Goal: Task Accomplishment & Management: Use online tool/utility

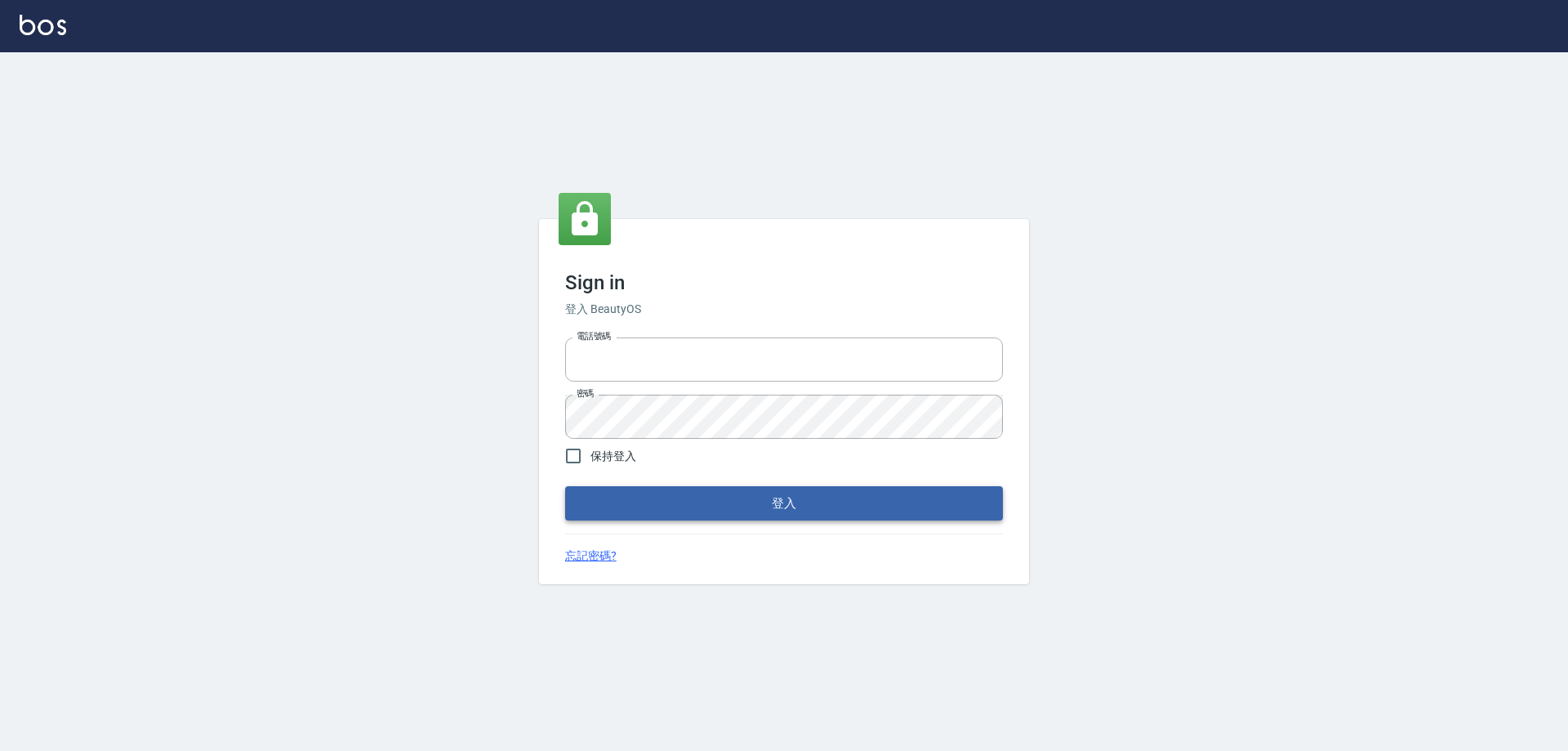
type input "0426657991"
click at [626, 490] on button "登入" at bounding box center [784, 503] width 438 height 34
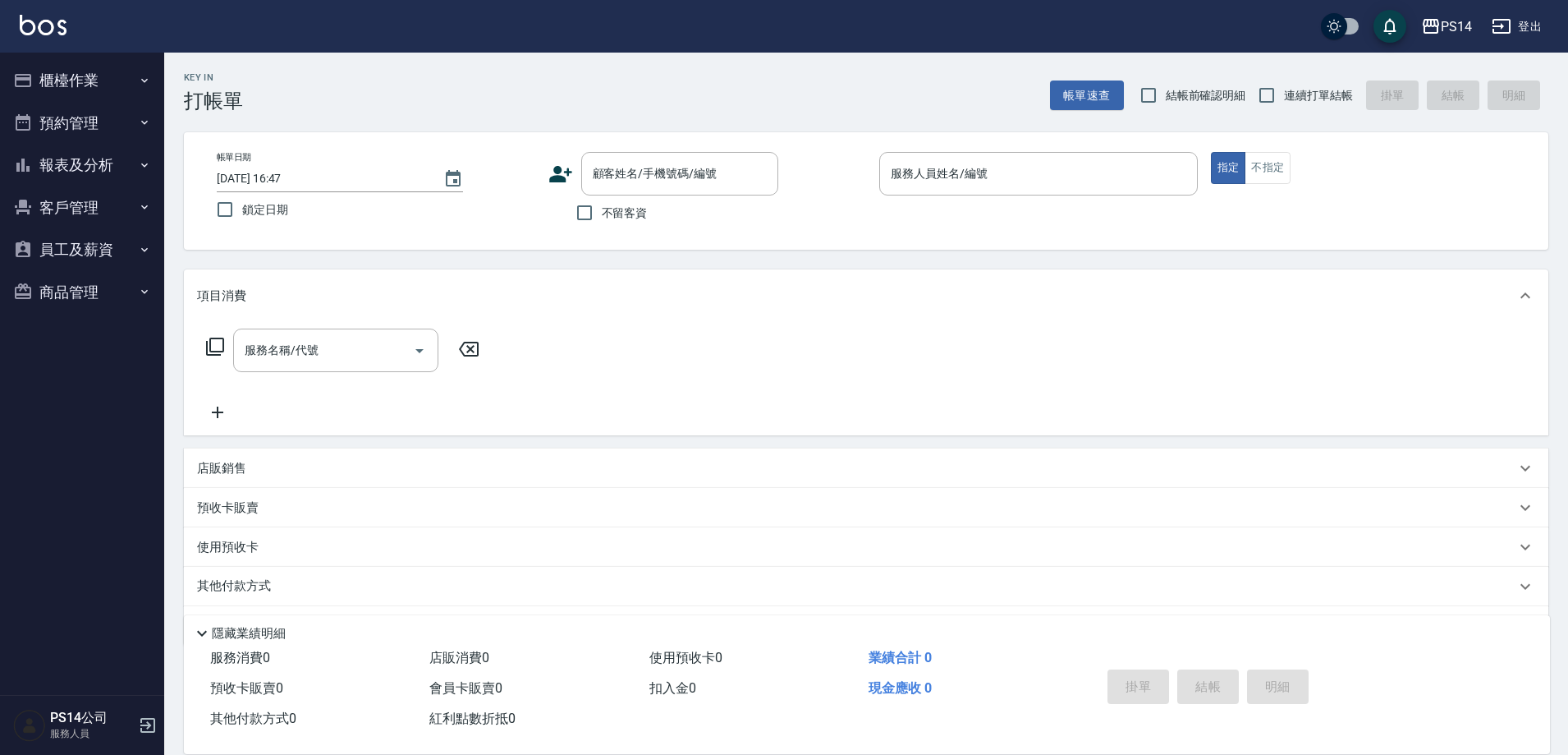
click at [629, 219] on span "不留客資" at bounding box center [624, 213] width 46 height 18
click at [602, 219] on input "不留客資" at bounding box center [584, 212] width 34 height 34
checkbox input "true"
click at [1273, 88] on input "連續打單結帳" at bounding box center [1266, 95] width 34 height 34
checkbox input "true"
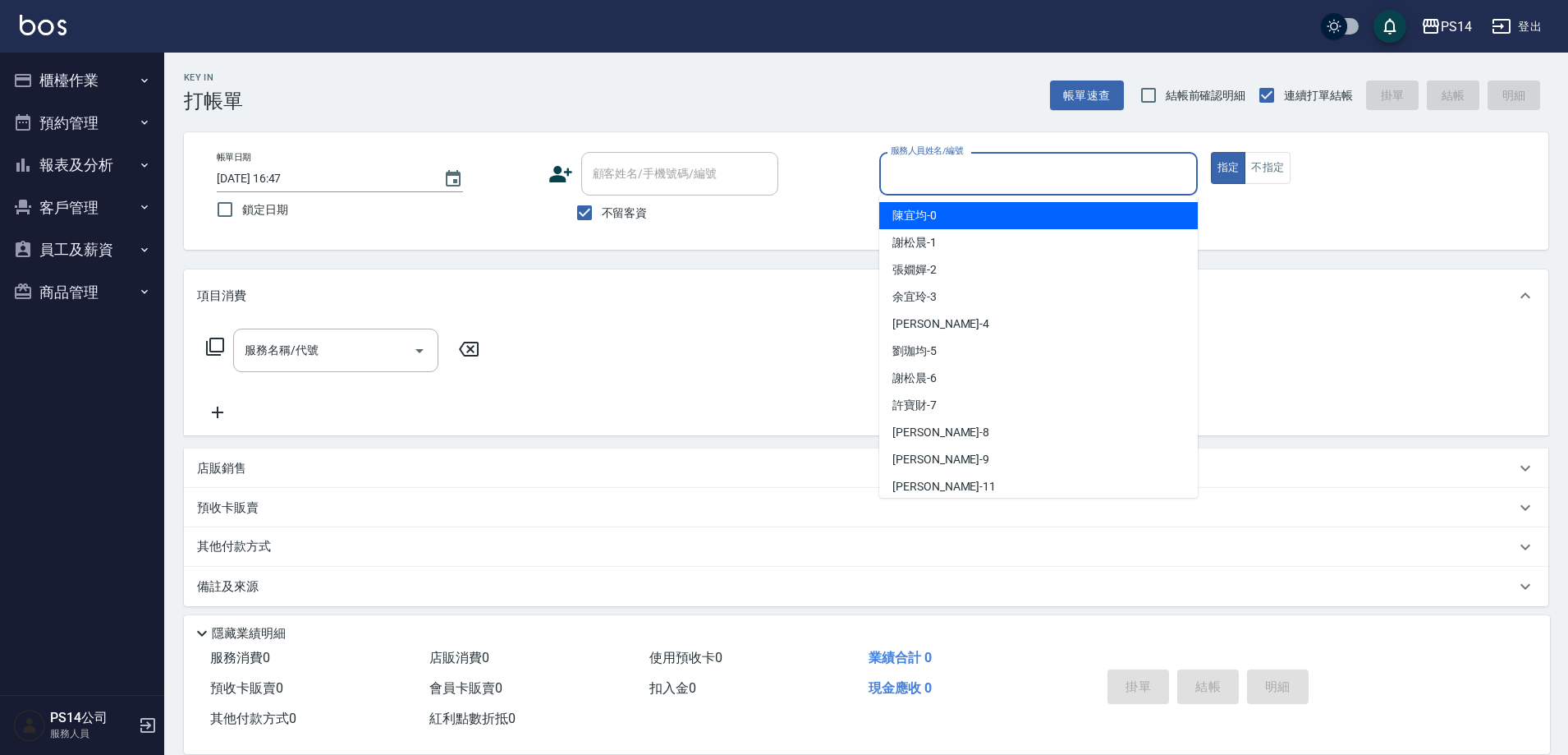
click at [1074, 166] on input "服務人員姓名/編號" at bounding box center [1039, 173] width 303 height 29
type input "[PERSON_NAME]-4"
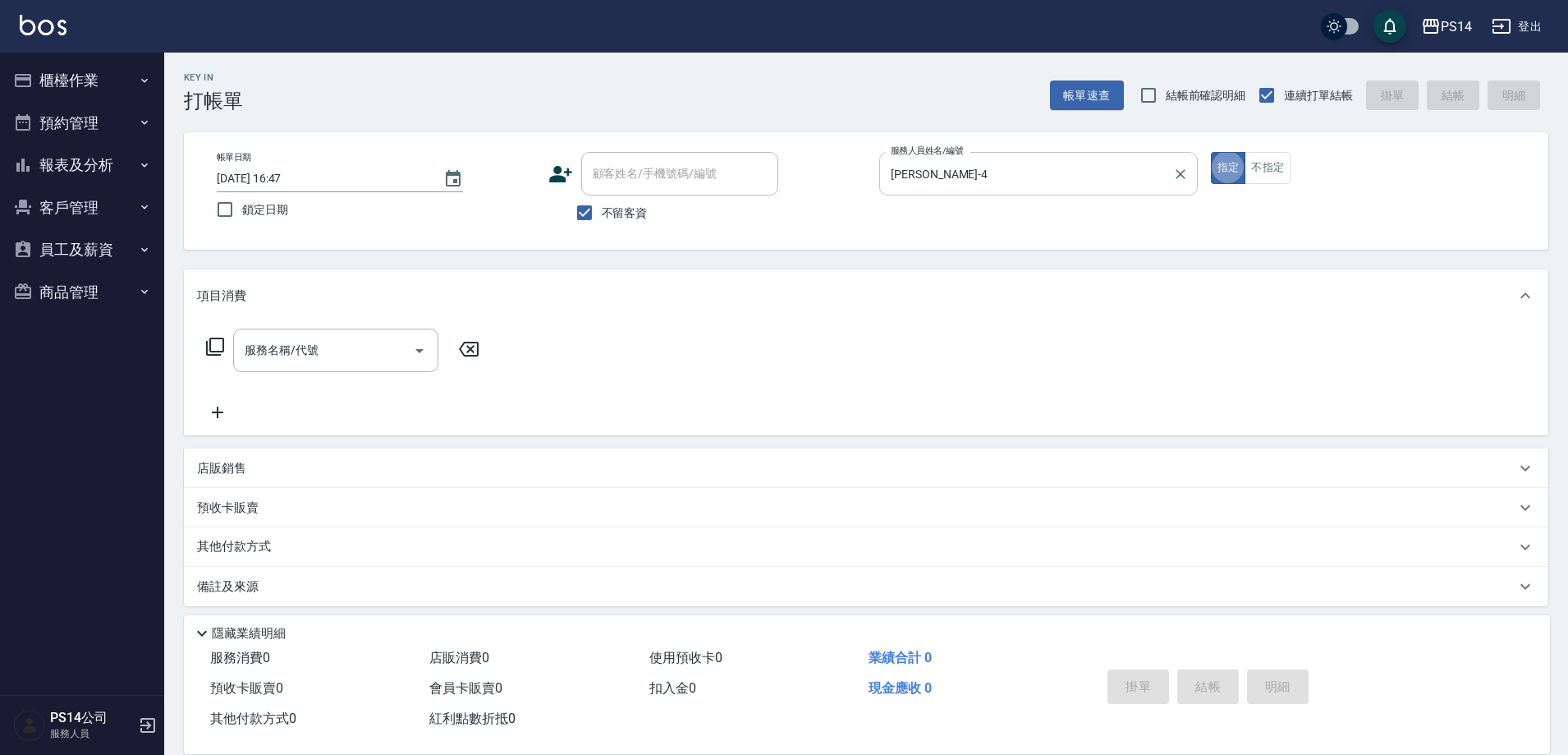
type button "true"
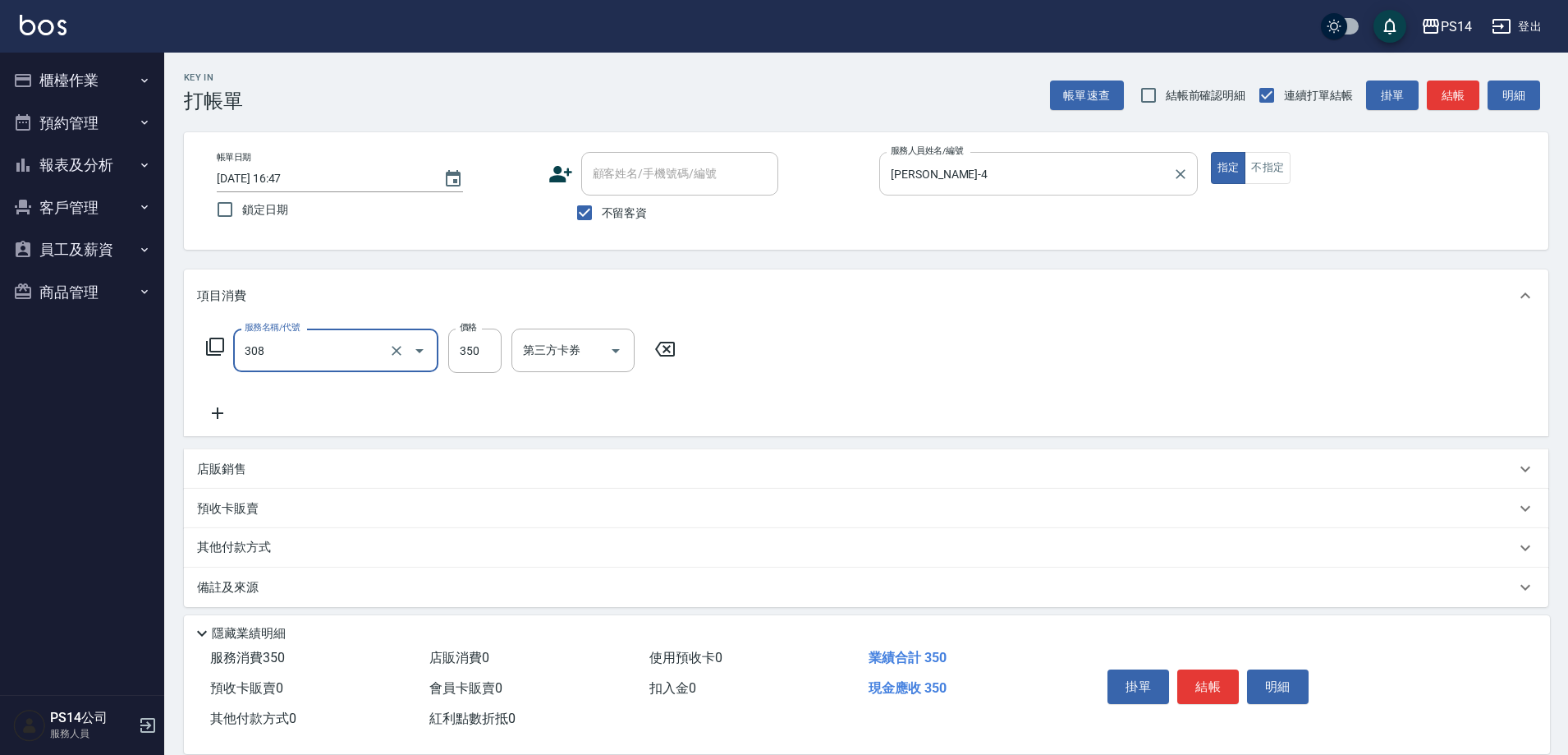
type input "洗+剪(308)"
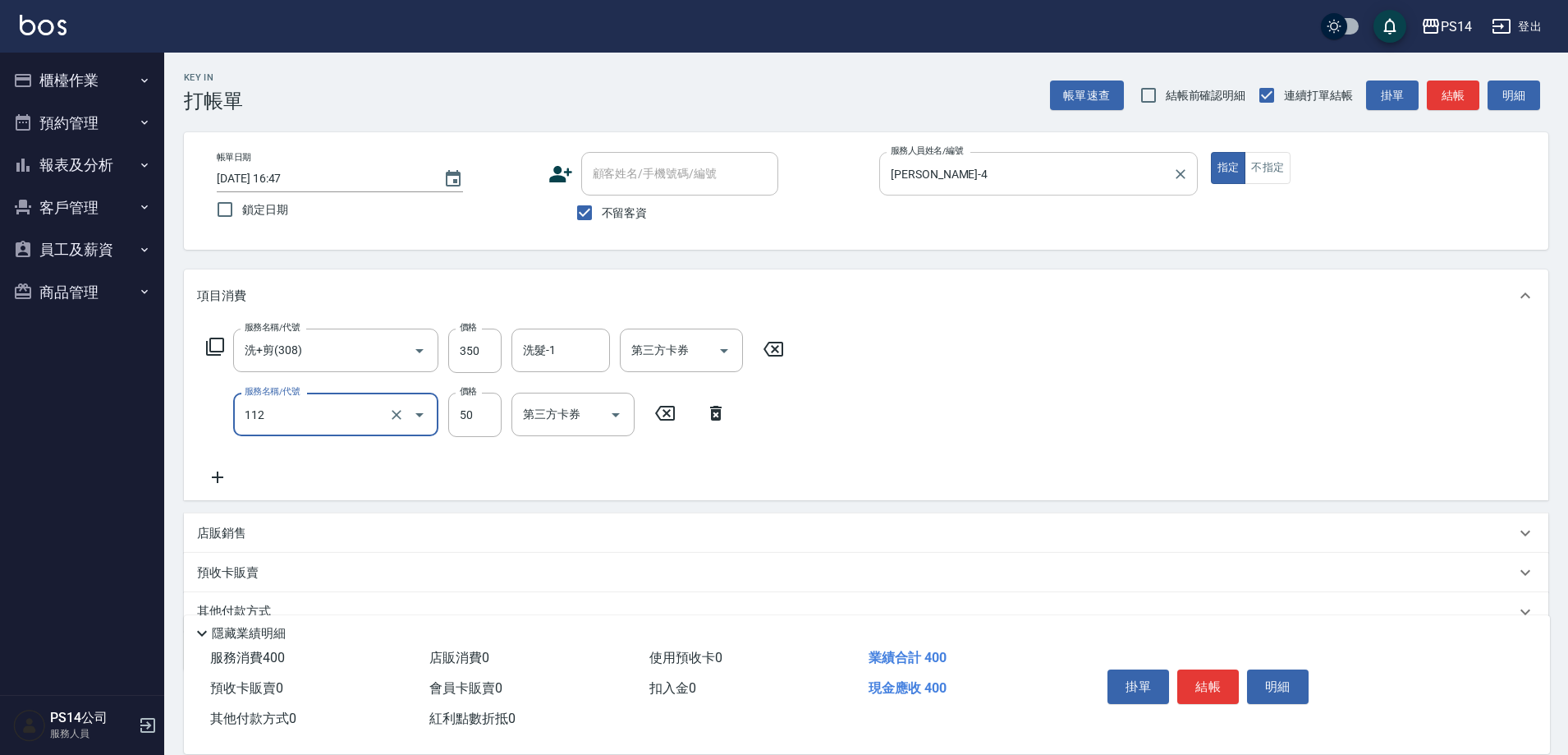
type input "精油50(112)"
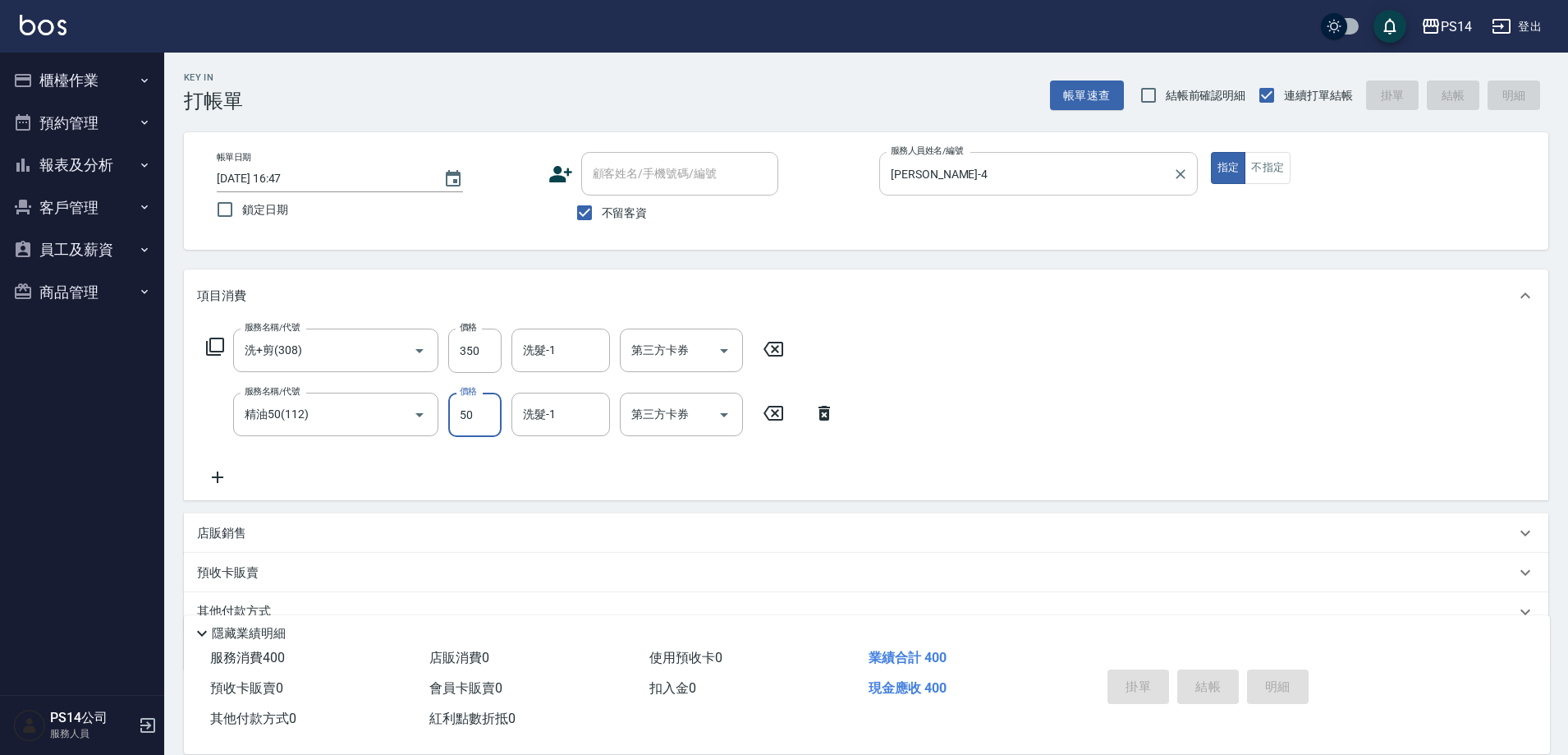
type input "[DATE] 16:48"
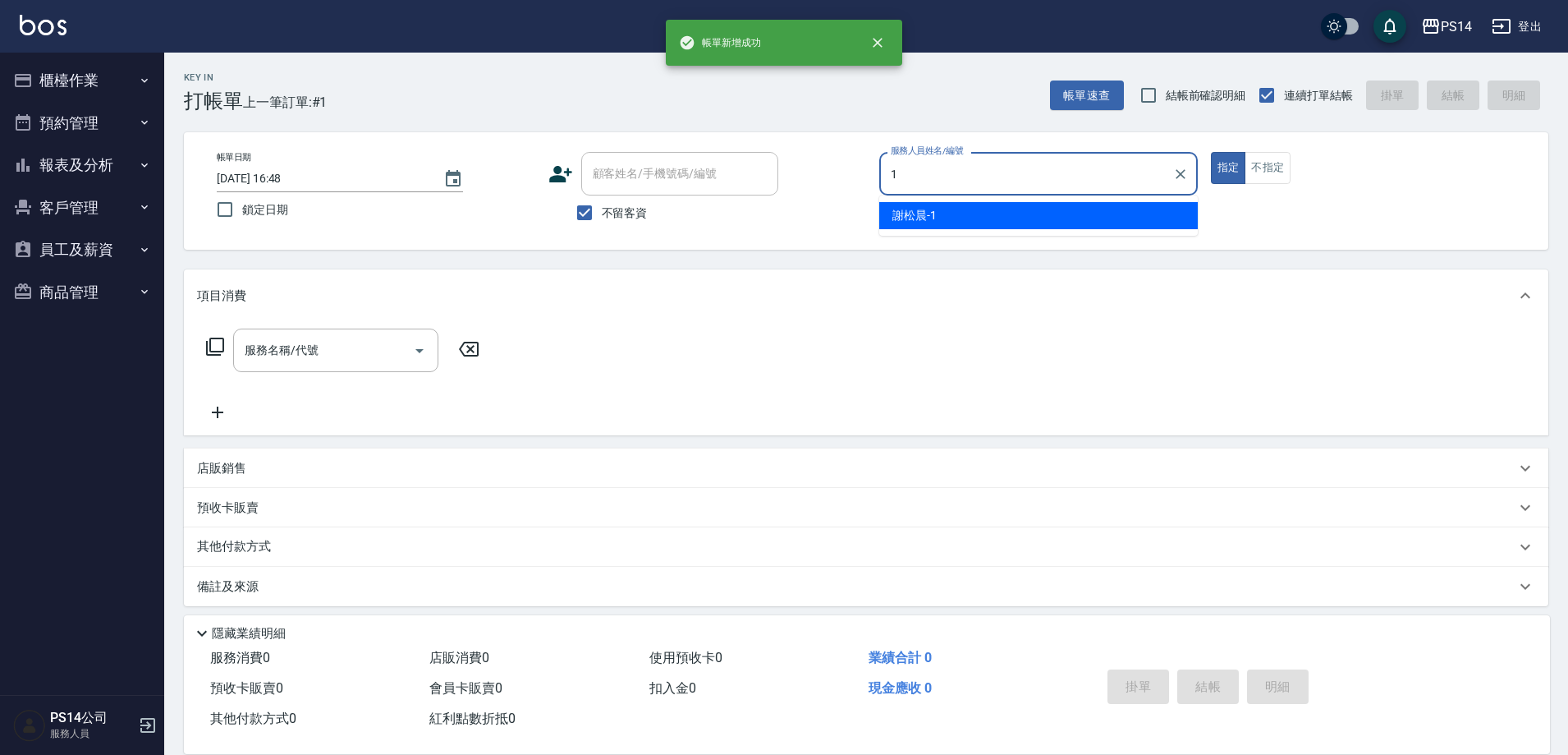
type input "[PERSON_NAME]-1"
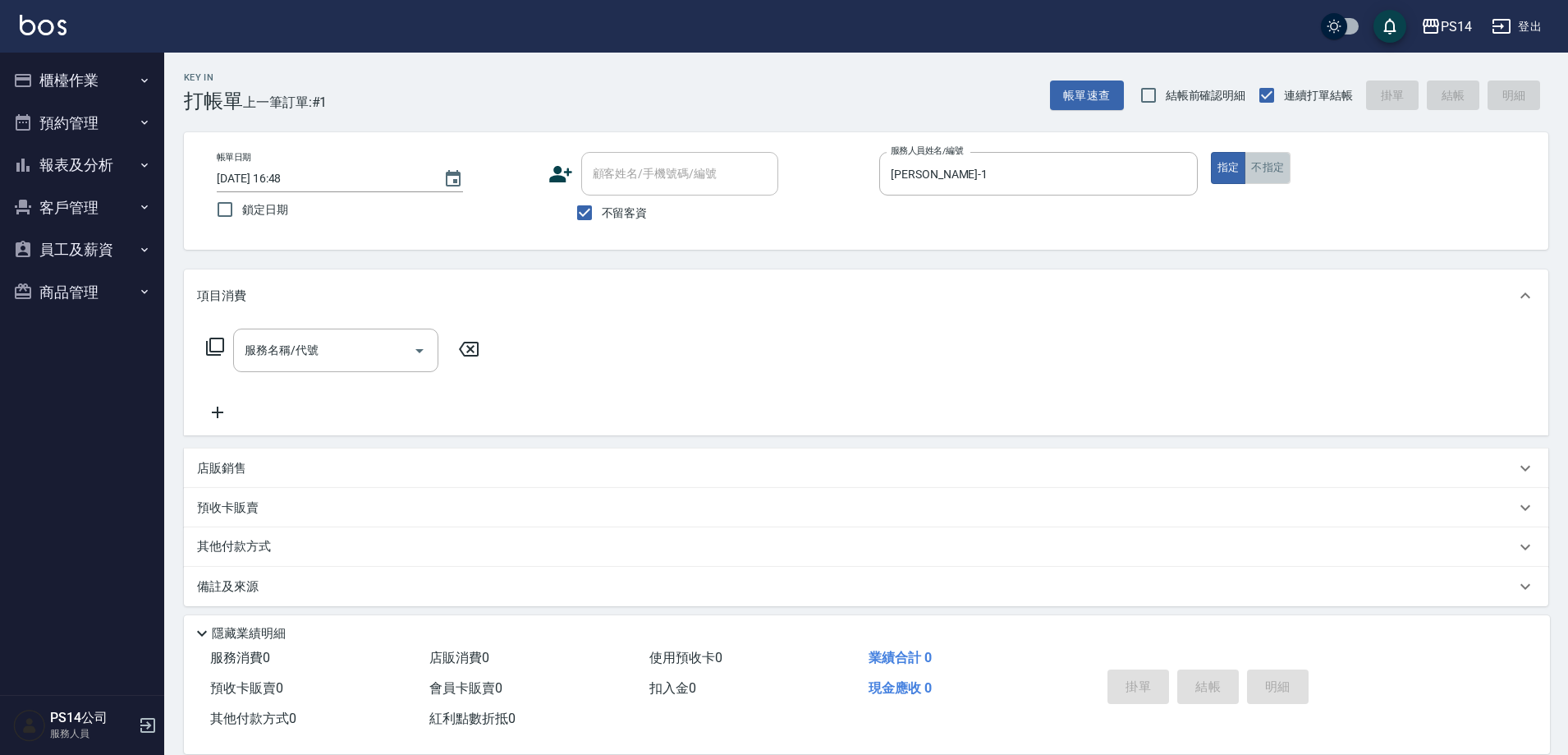
click at [1253, 164] on button "不指定" at bounding box center [1266, 168] width 46 height 32
click at [265, 352] on input "服務名稱/代號" at bounding box center [323, 350] width 166 height 29
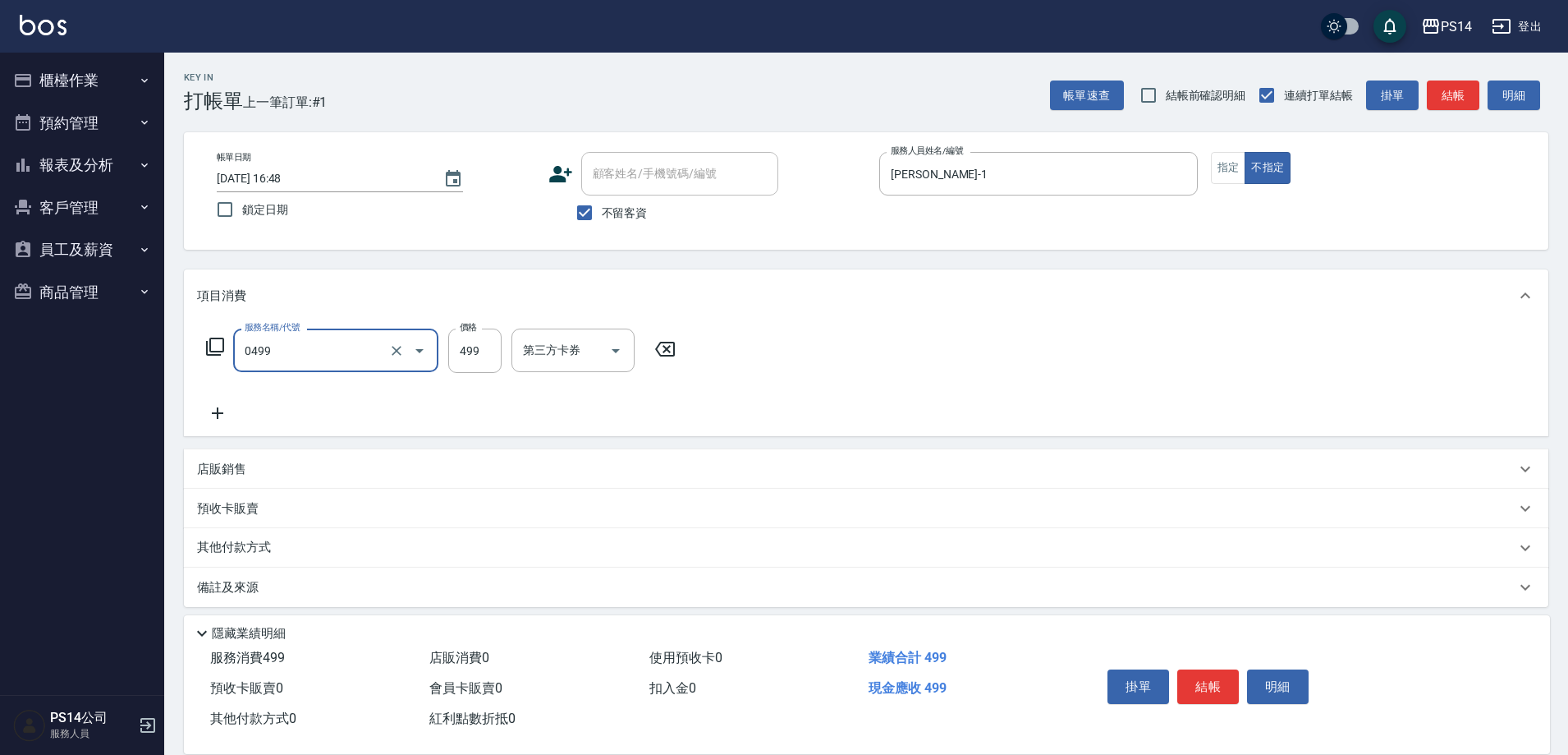
type input "[PERSON_NAME]499(0499)"
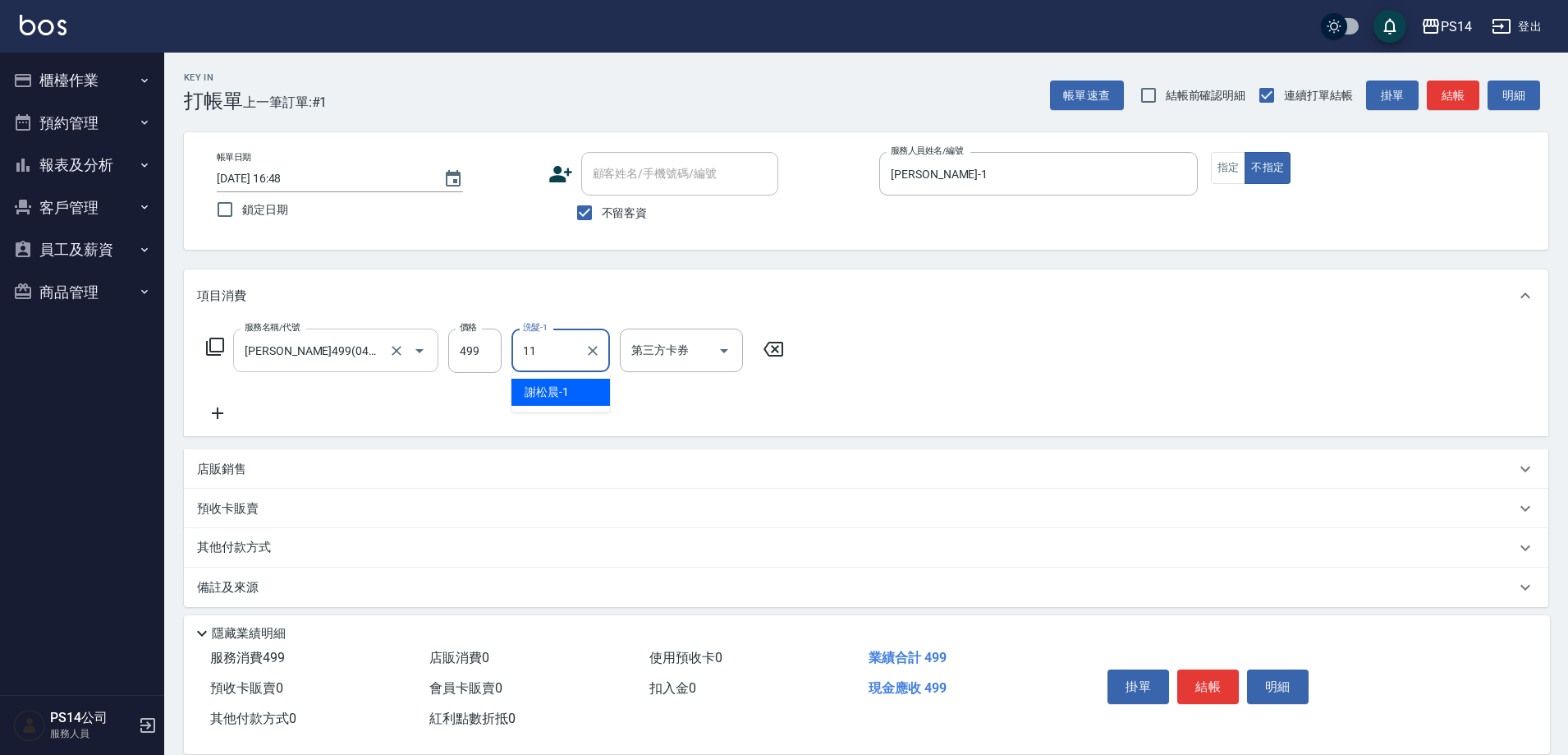
type input "[PERSON_NAME]-11"
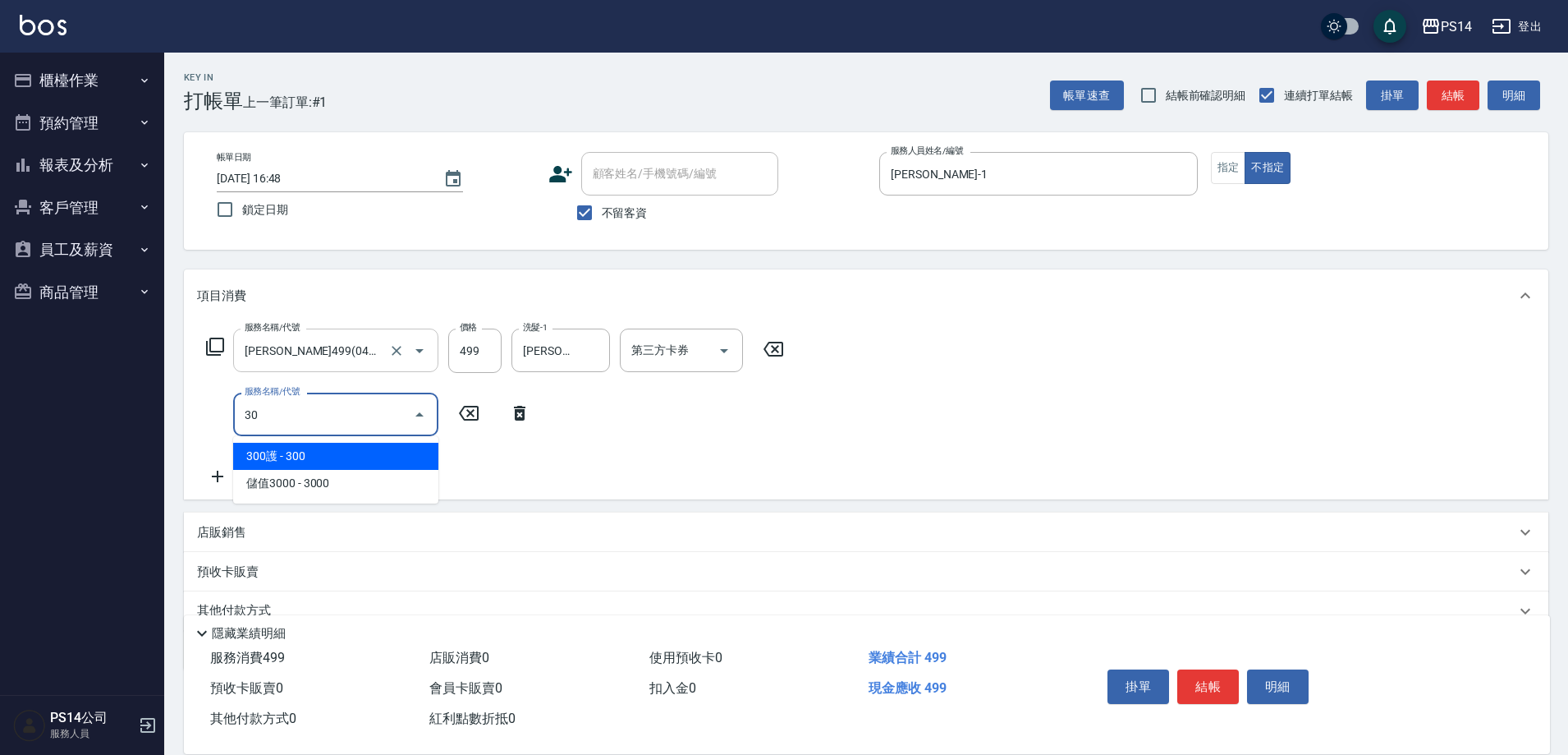
type input "304"
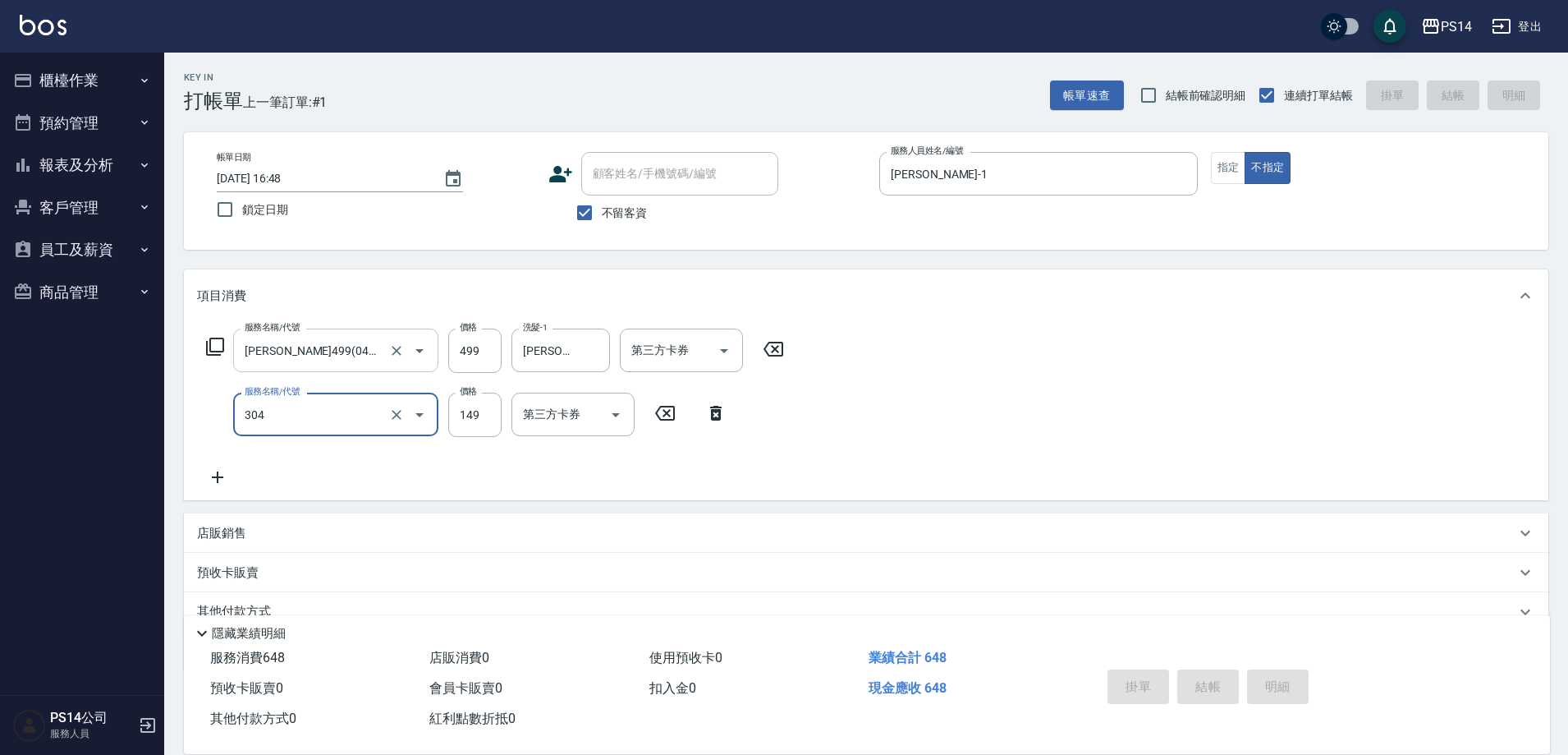
type input "[DATE] 16:49"
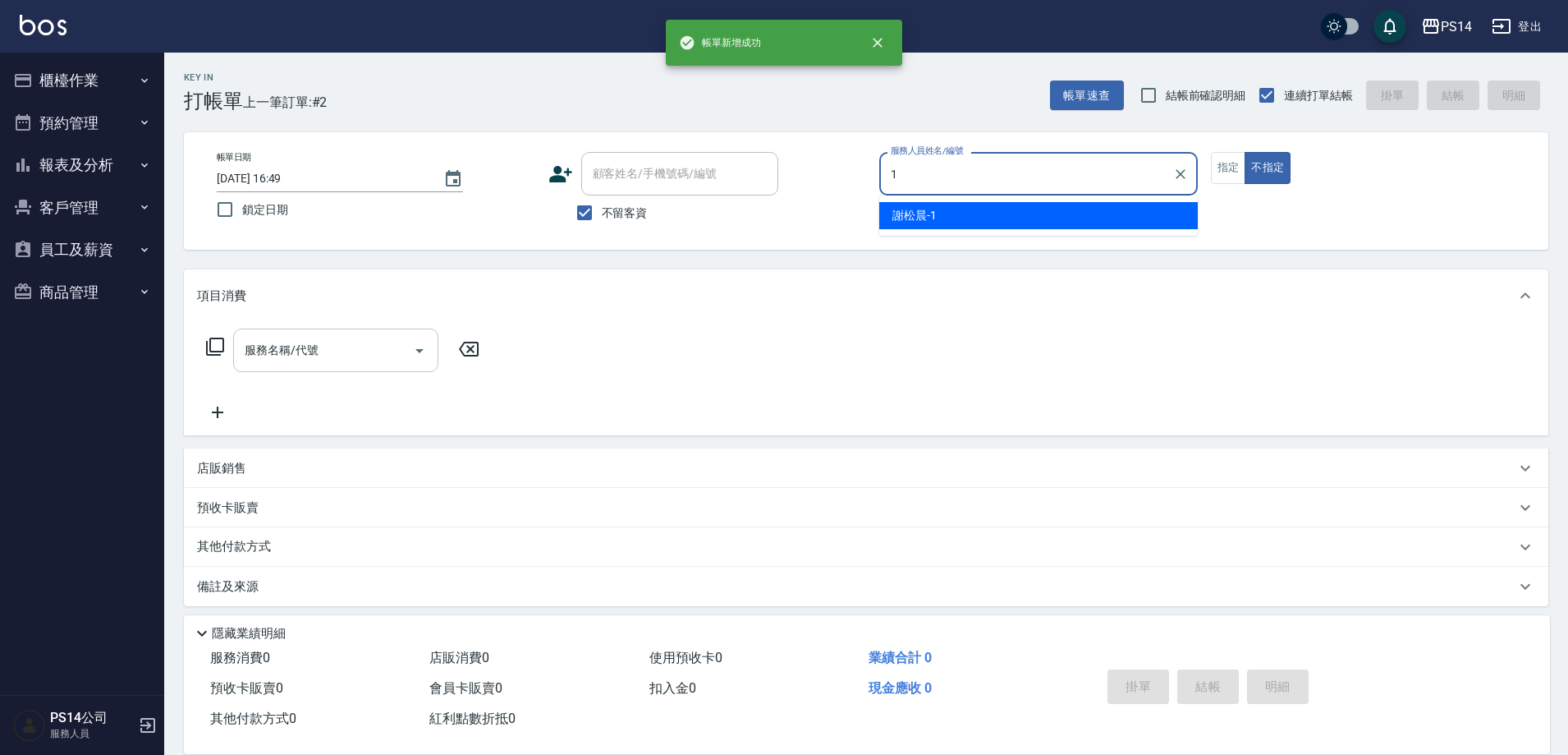
type input "[PERSON_NAME]-1"
type button "false"
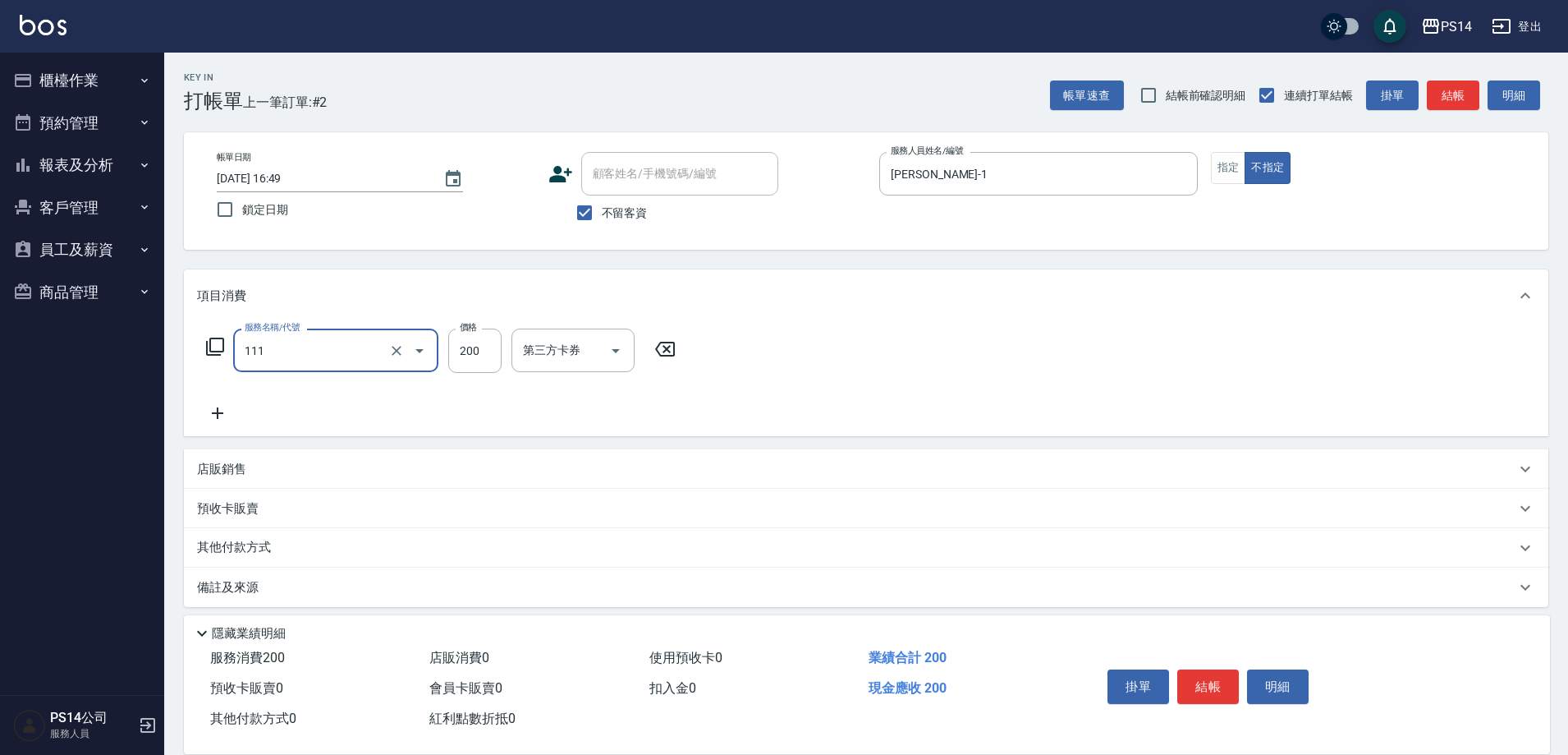
type input "200(111)"
type input "[PERSON_NAME]-17"
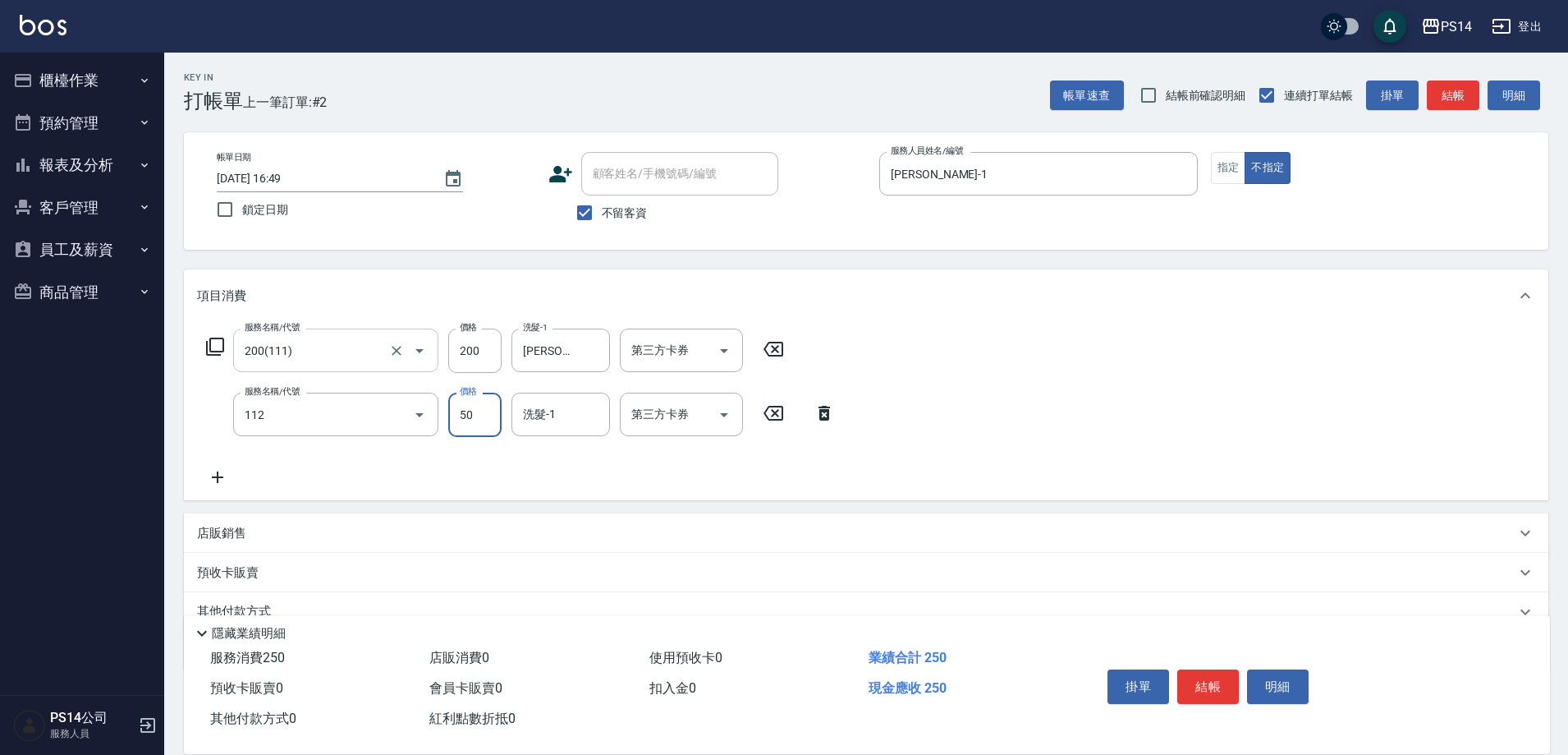
type input "精油50(112)"
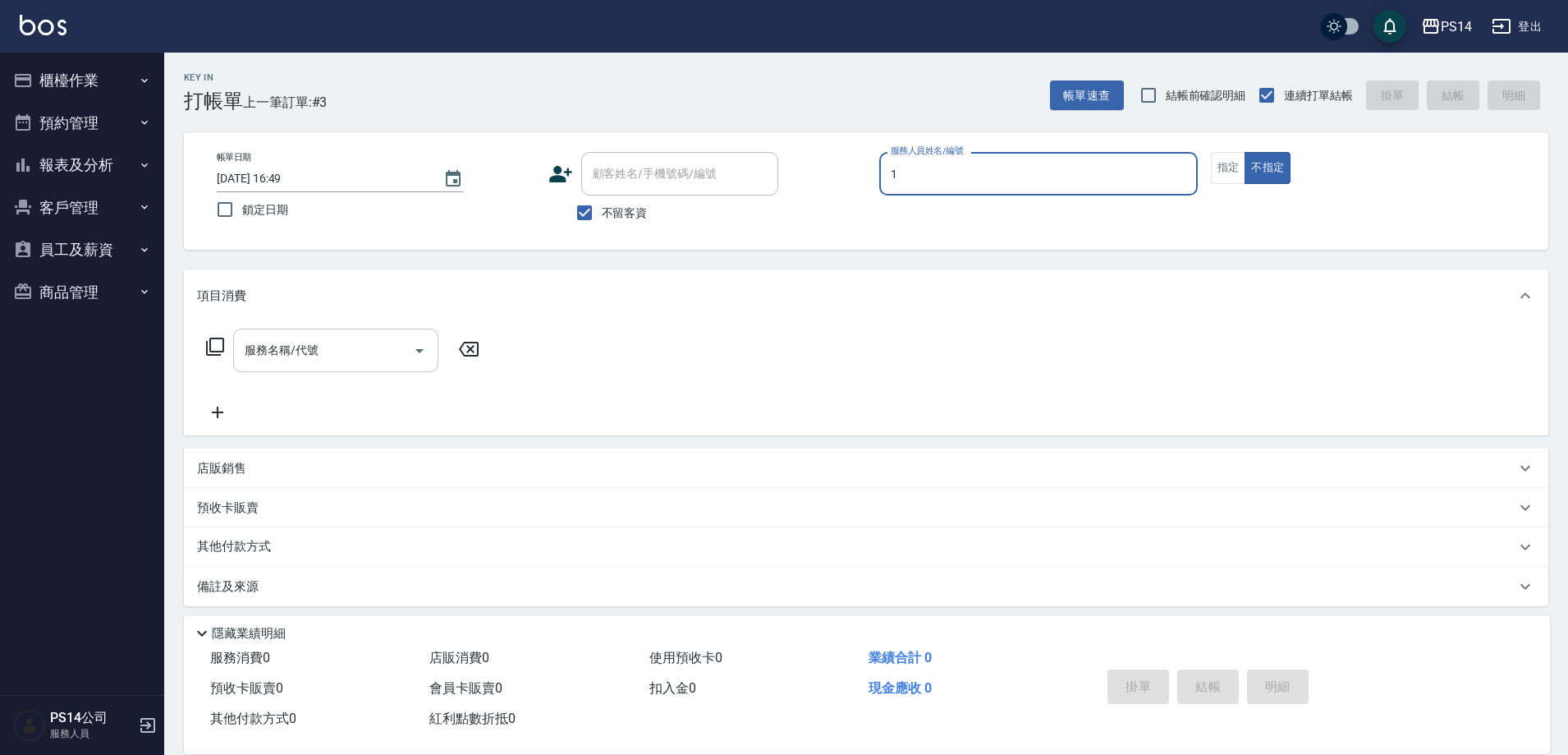
type input "[PERSON_NAME]-1"
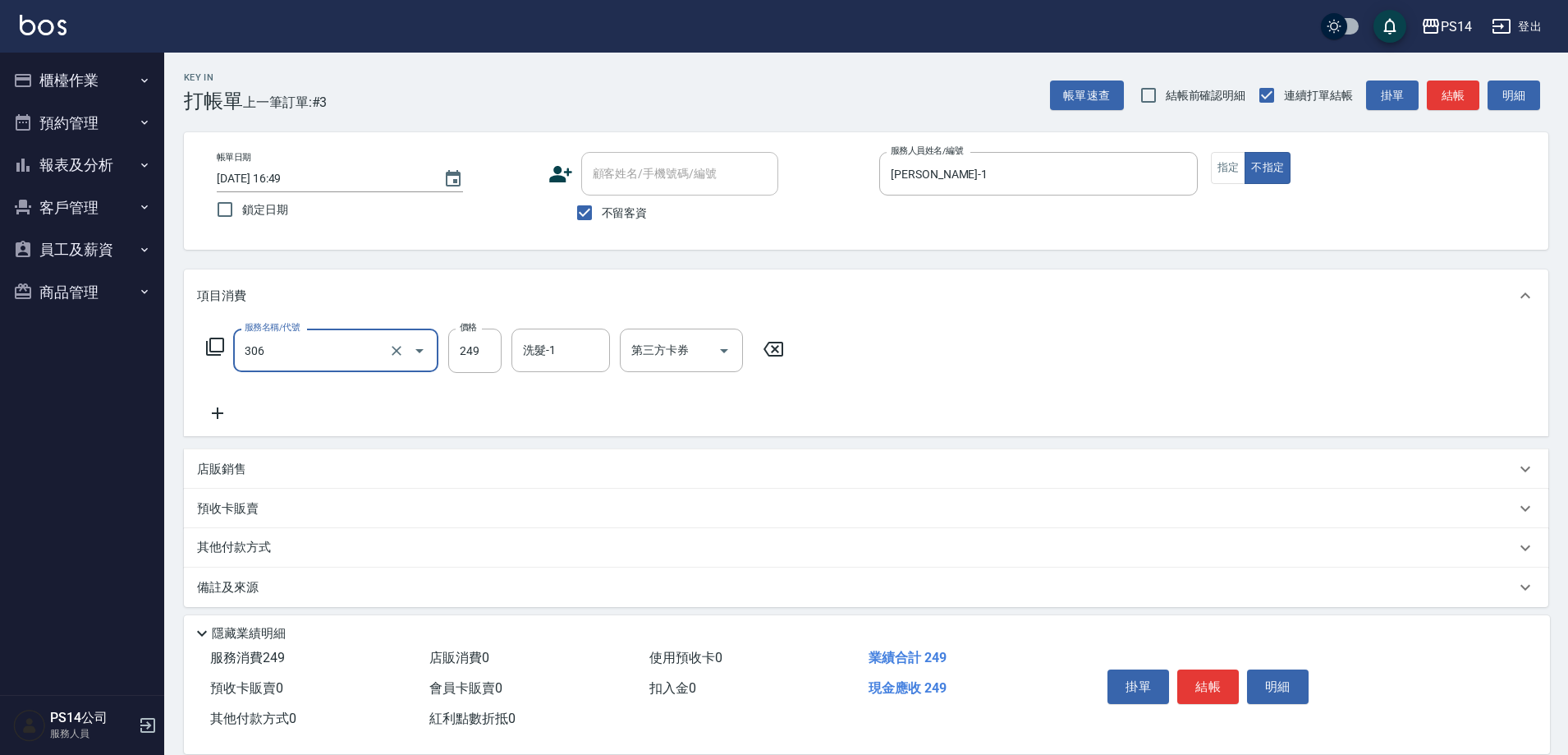
type input "剪髮(306)"
type input "[PERSON_NAME]-11"
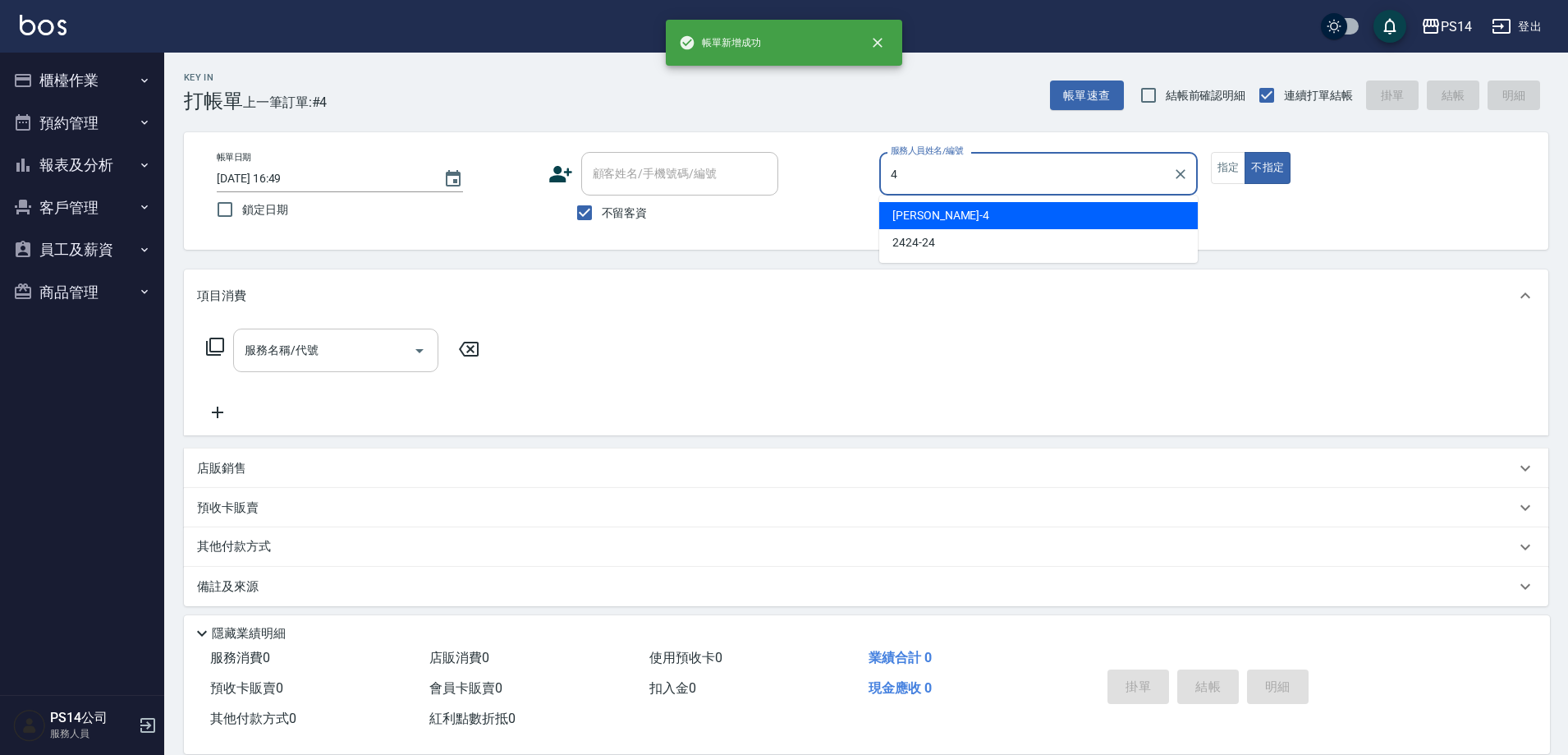
type input "[PERSON_NAME]-4"
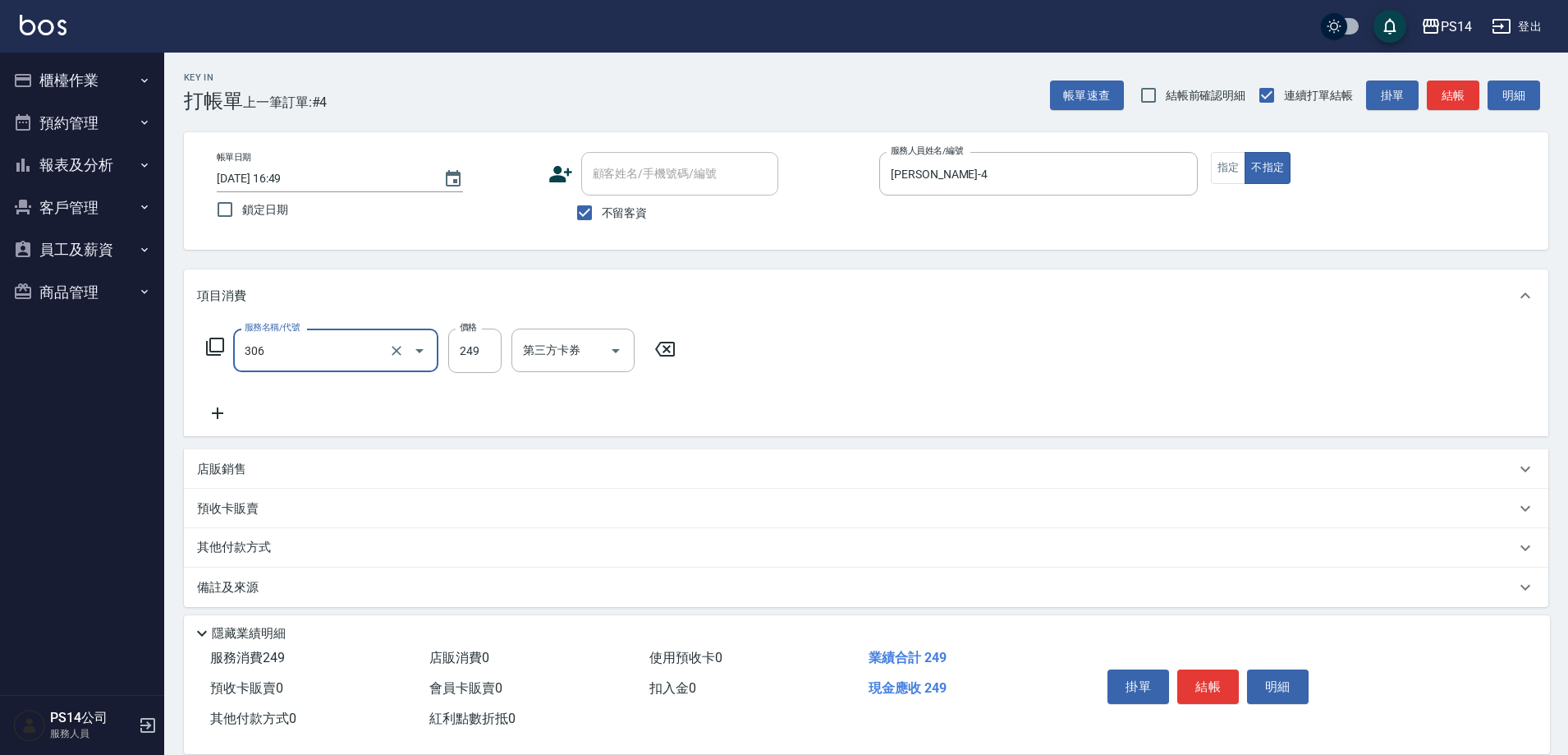
type input "剪髮(306)"
type input "[PERSON_NAME]-17"
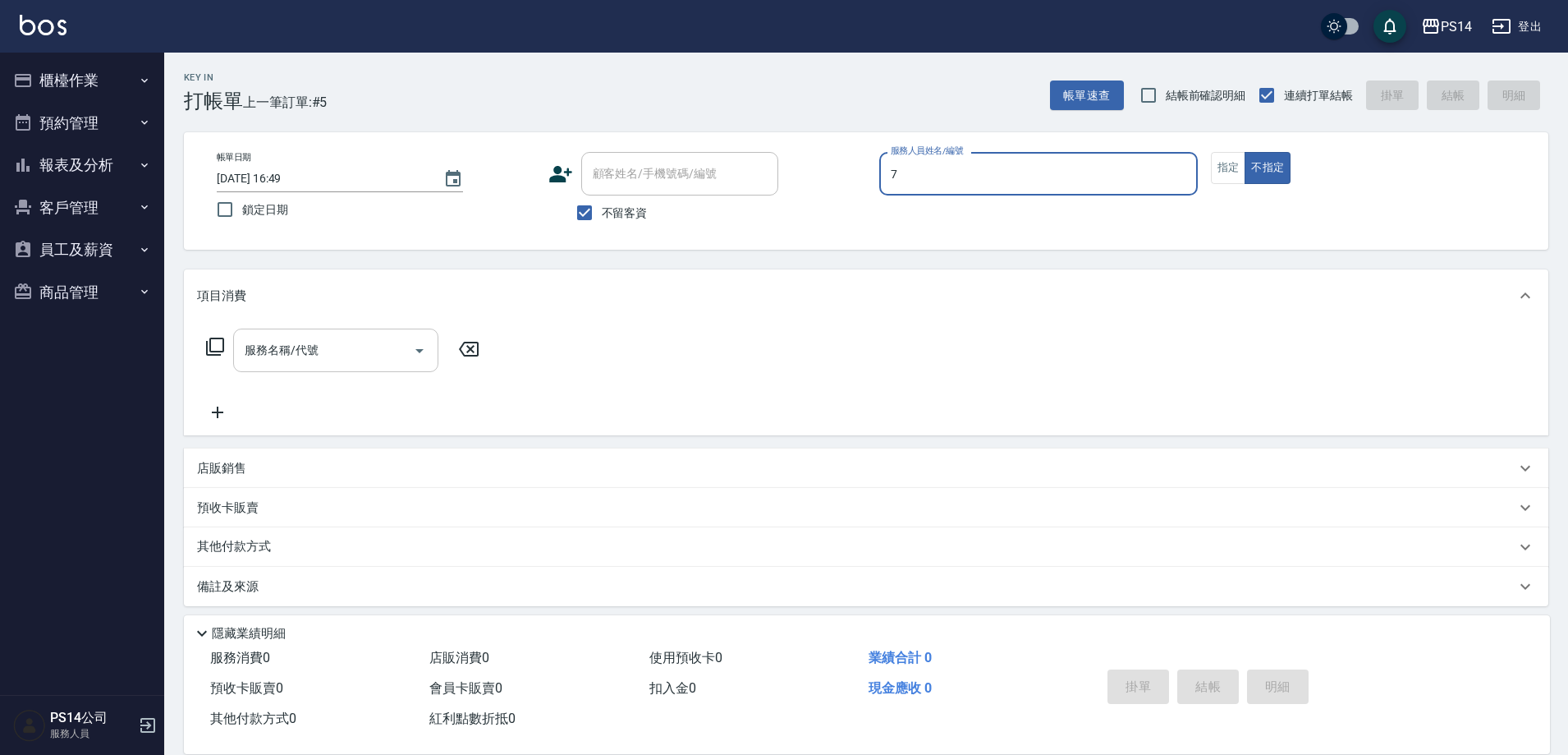
type input "[PERSON_NAME]-7"
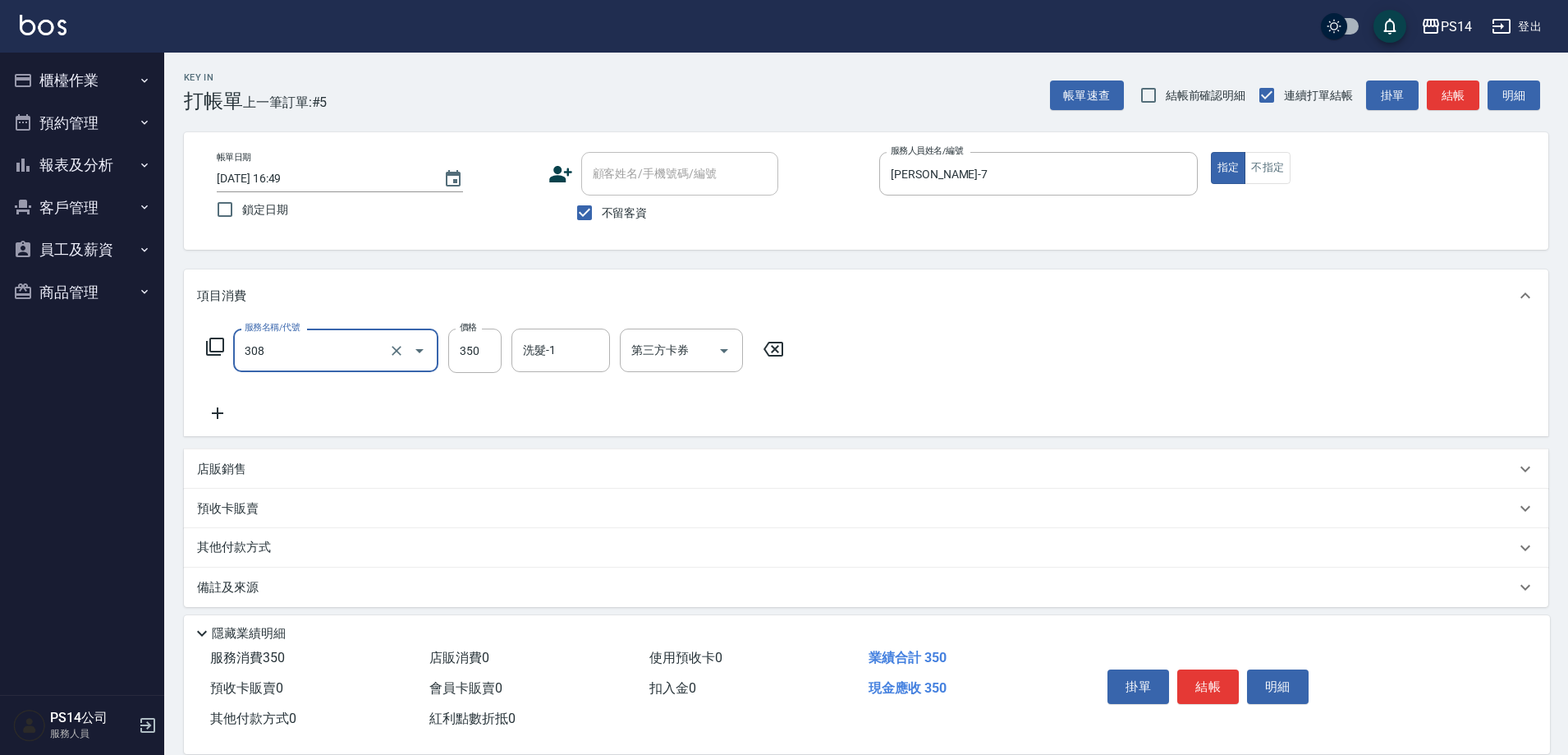
type input "洗+剪(308)"
type input "1"
type input "[PERSON_NAME]-7"
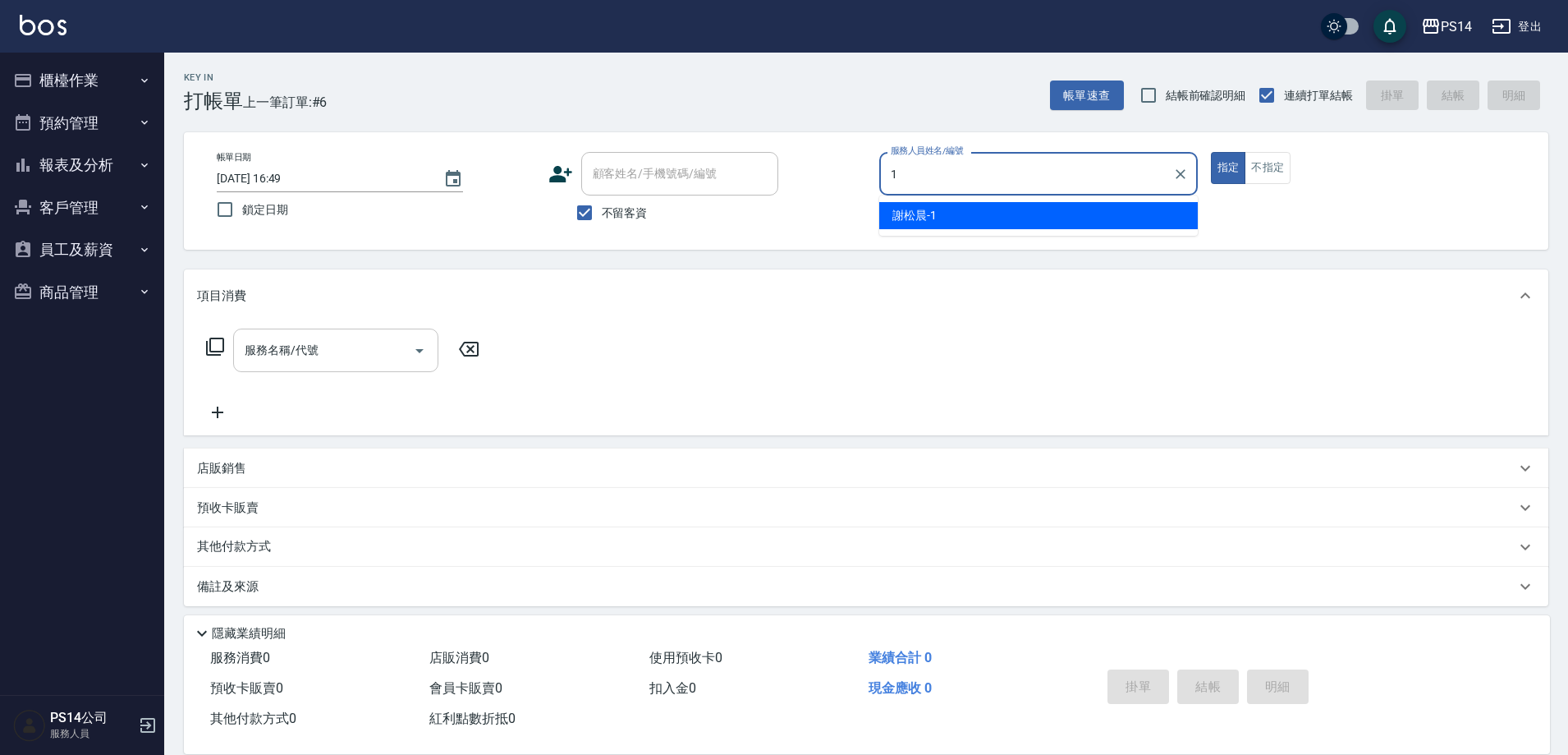
type input "[PERSON_NAME]-1"
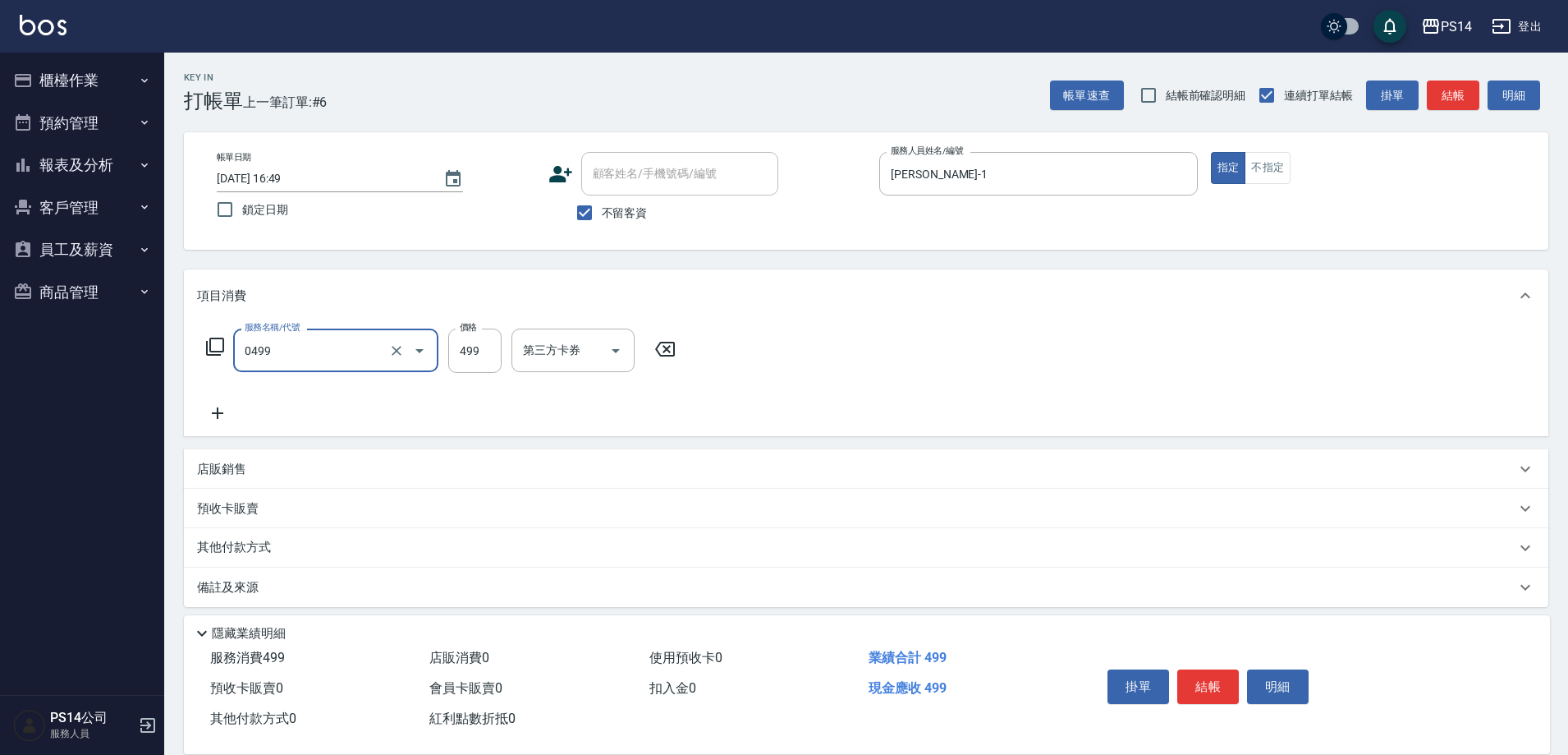
type input "[PERSON_NAME]499(0499)"
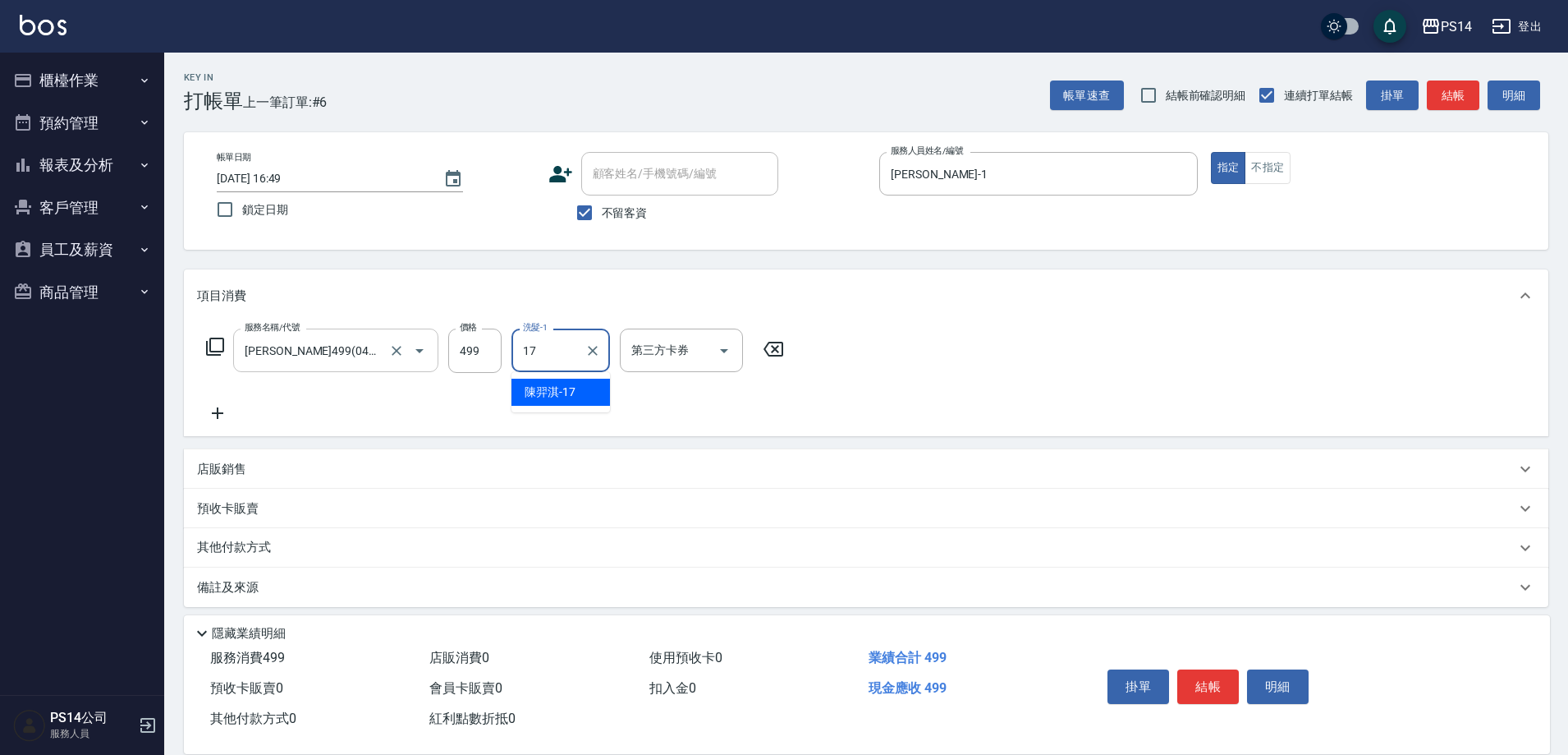
type input "[PERSON_NAME]-17"
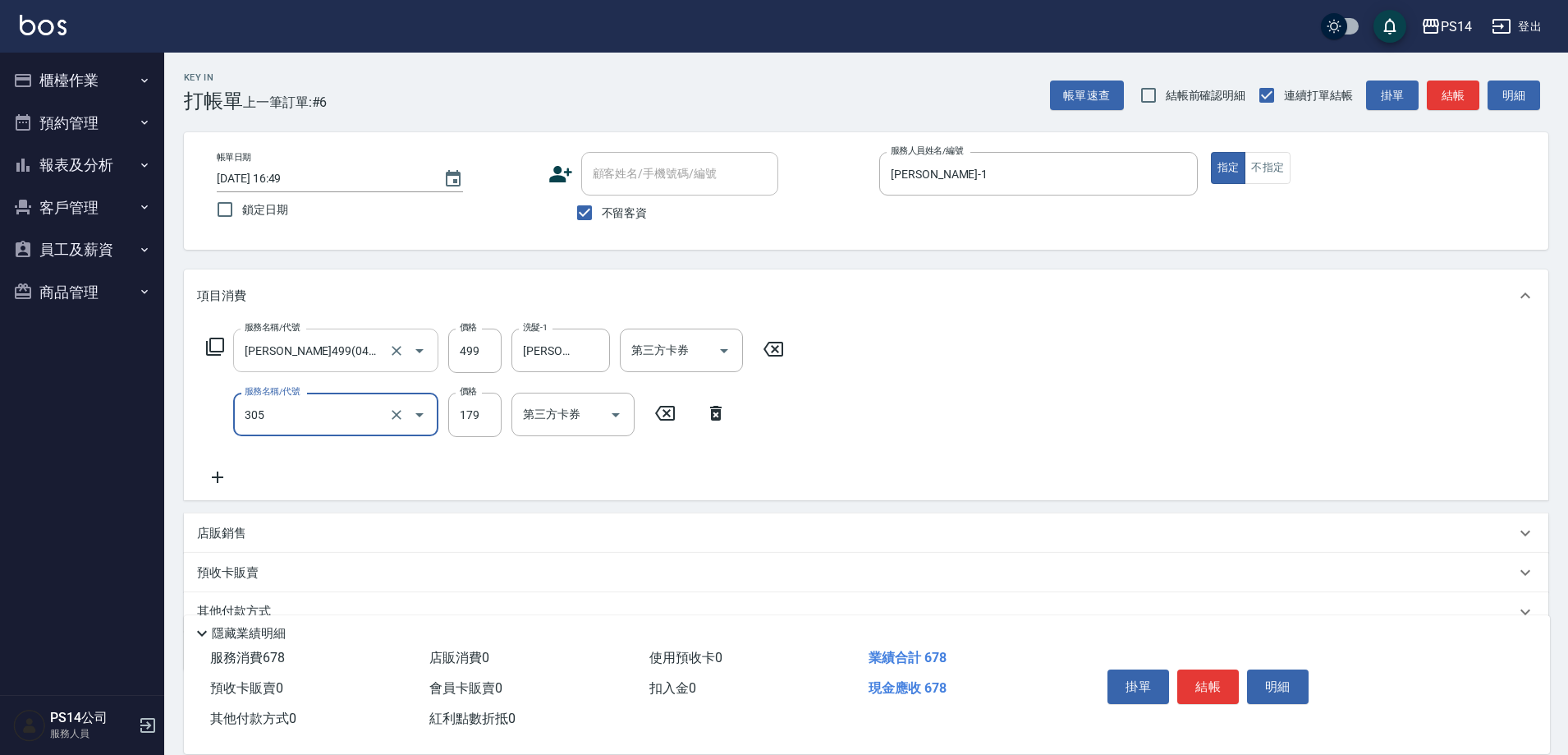
type input "剪髮(305)"
click at [265, 519] on div "店販銷售" at bounding box center [866, 533] width 1364 height 39
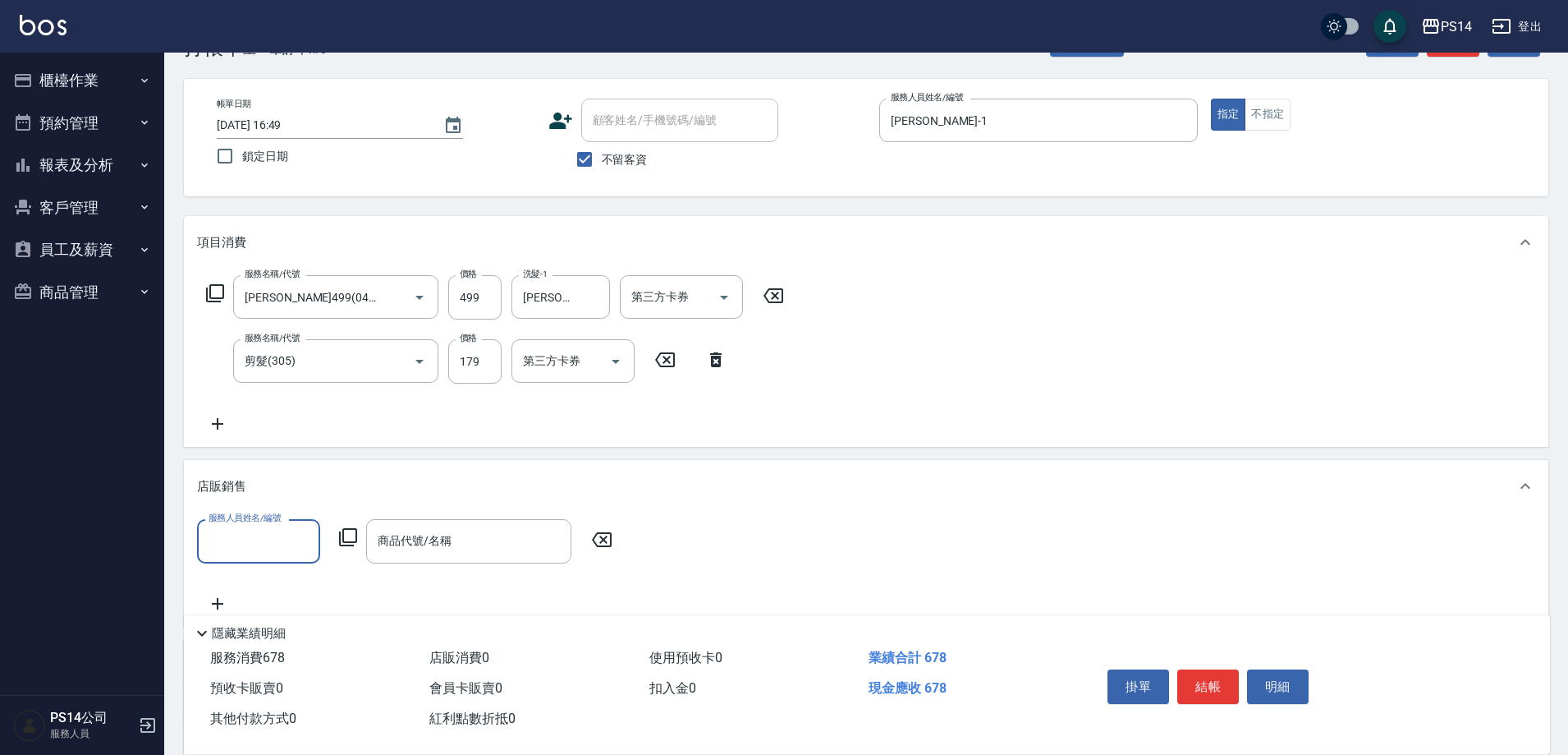
scroll to position [82, 0]
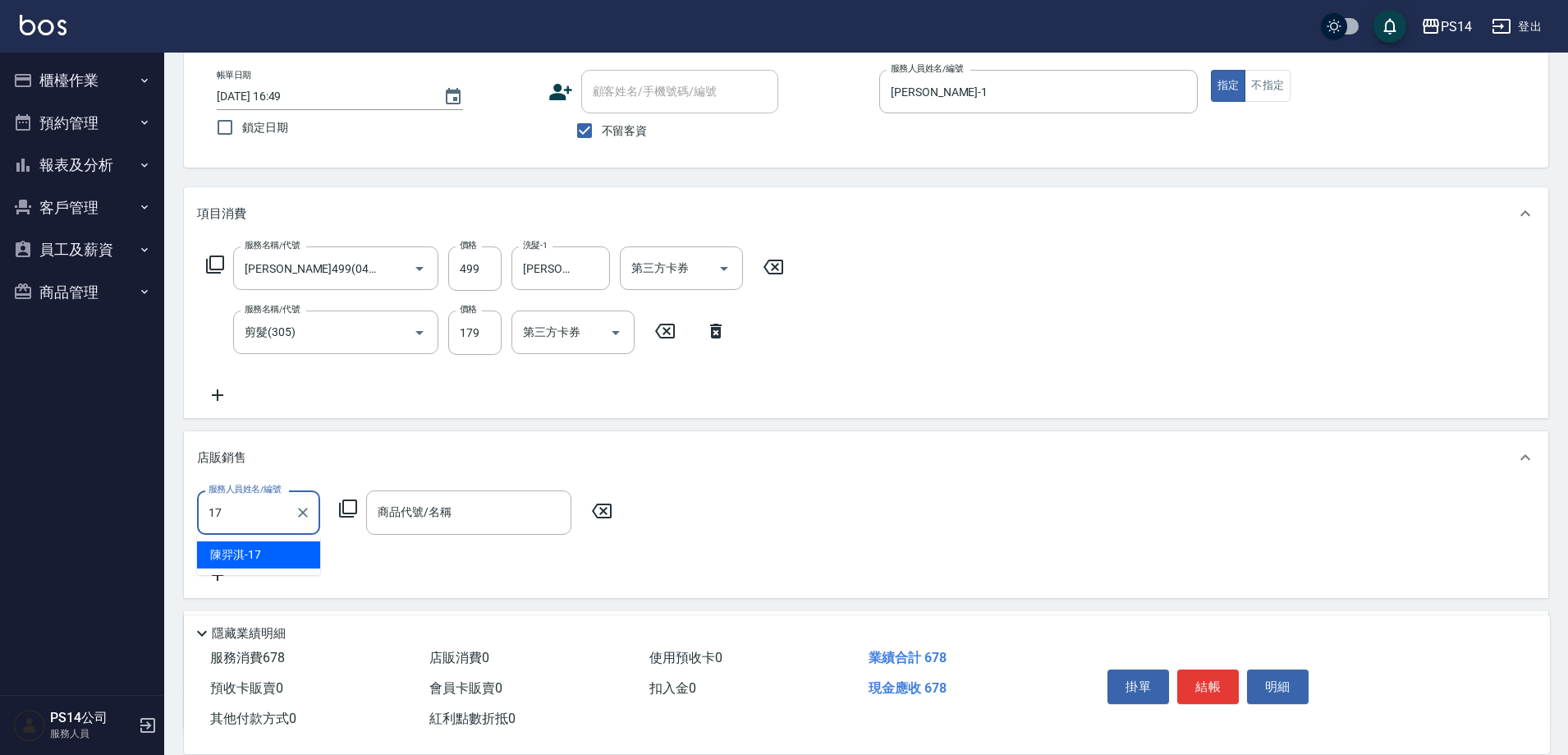
type input "[PERSON_NAME]-17"
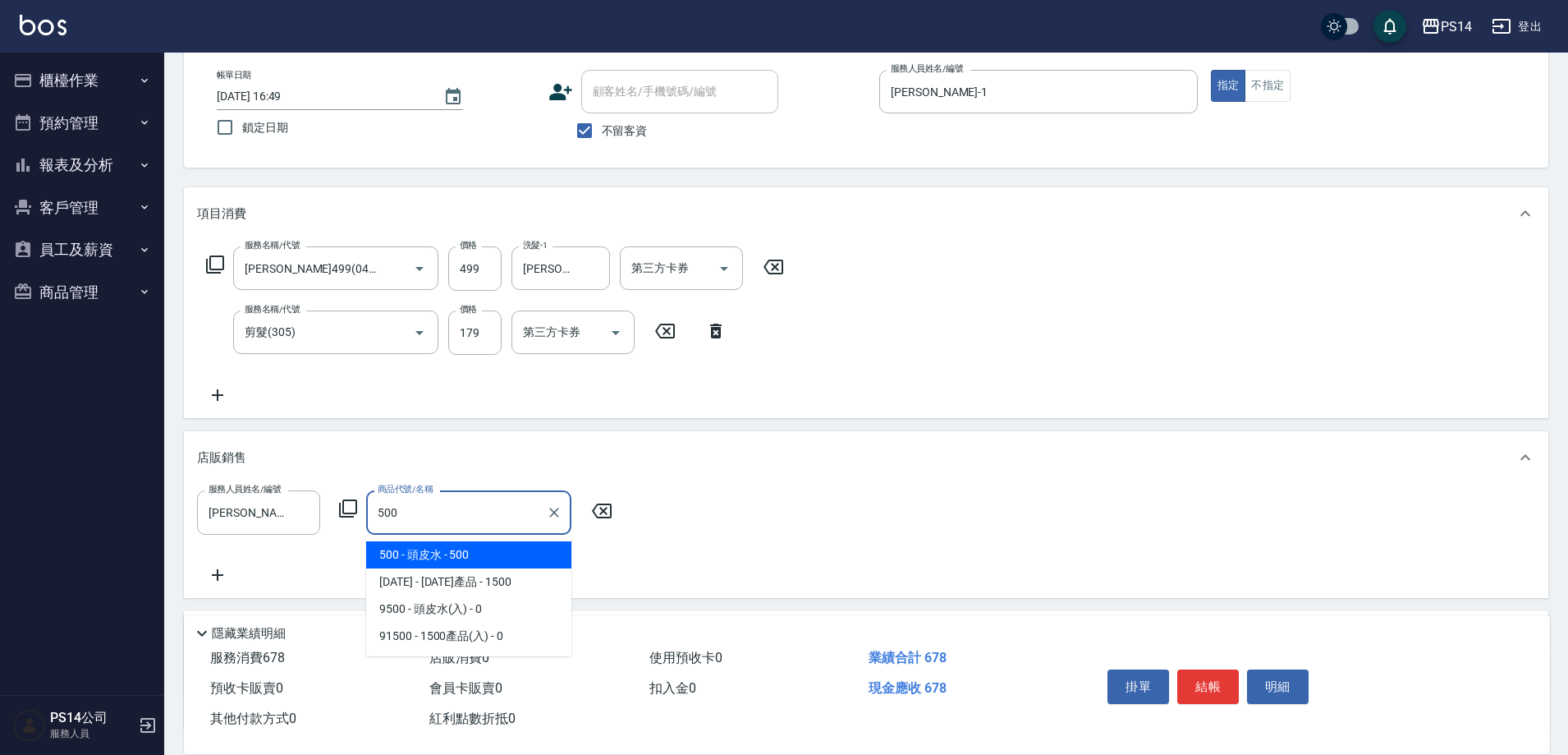
type input "頭皮水"
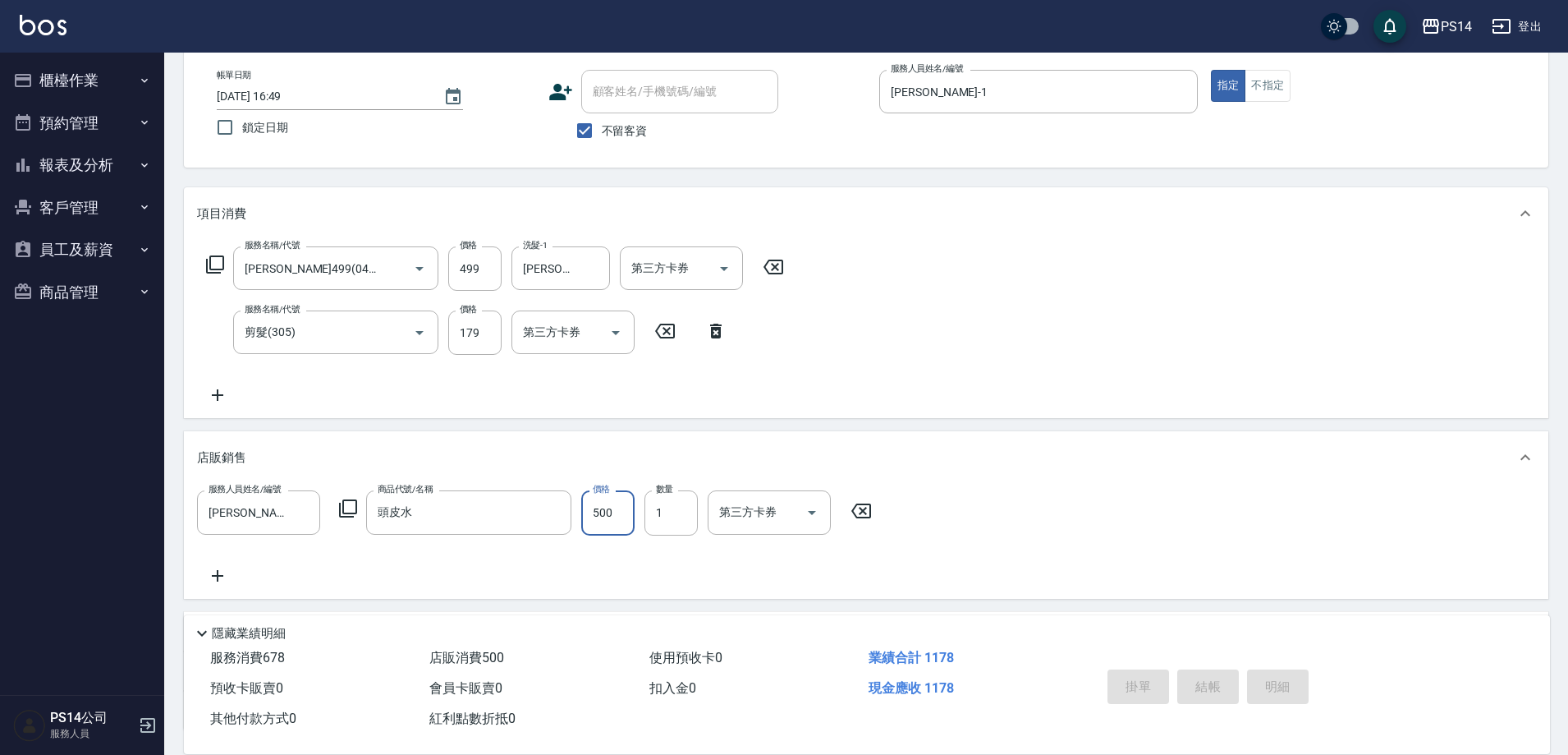
type input "[DATE] 16:50"
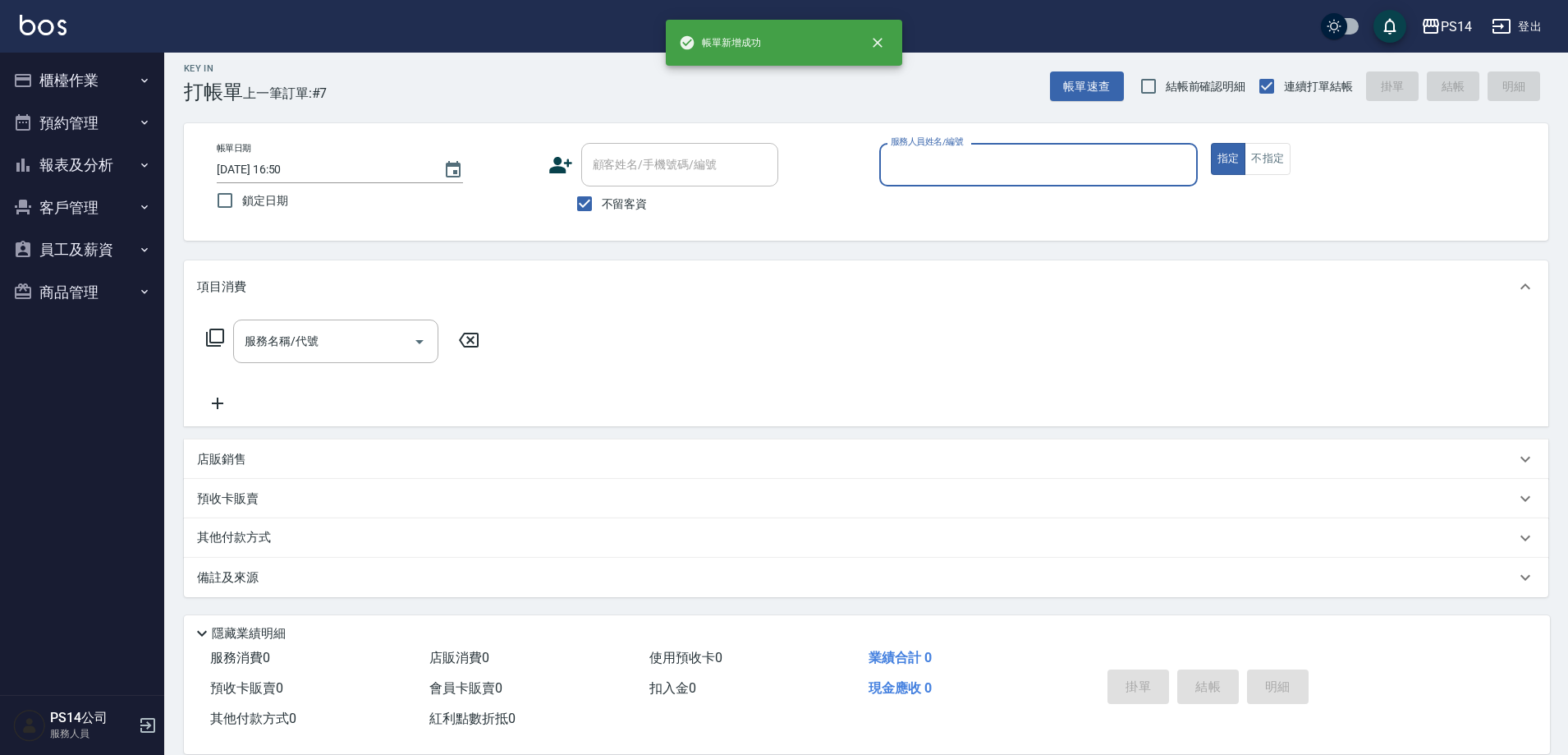
scroll to position [9, 0]
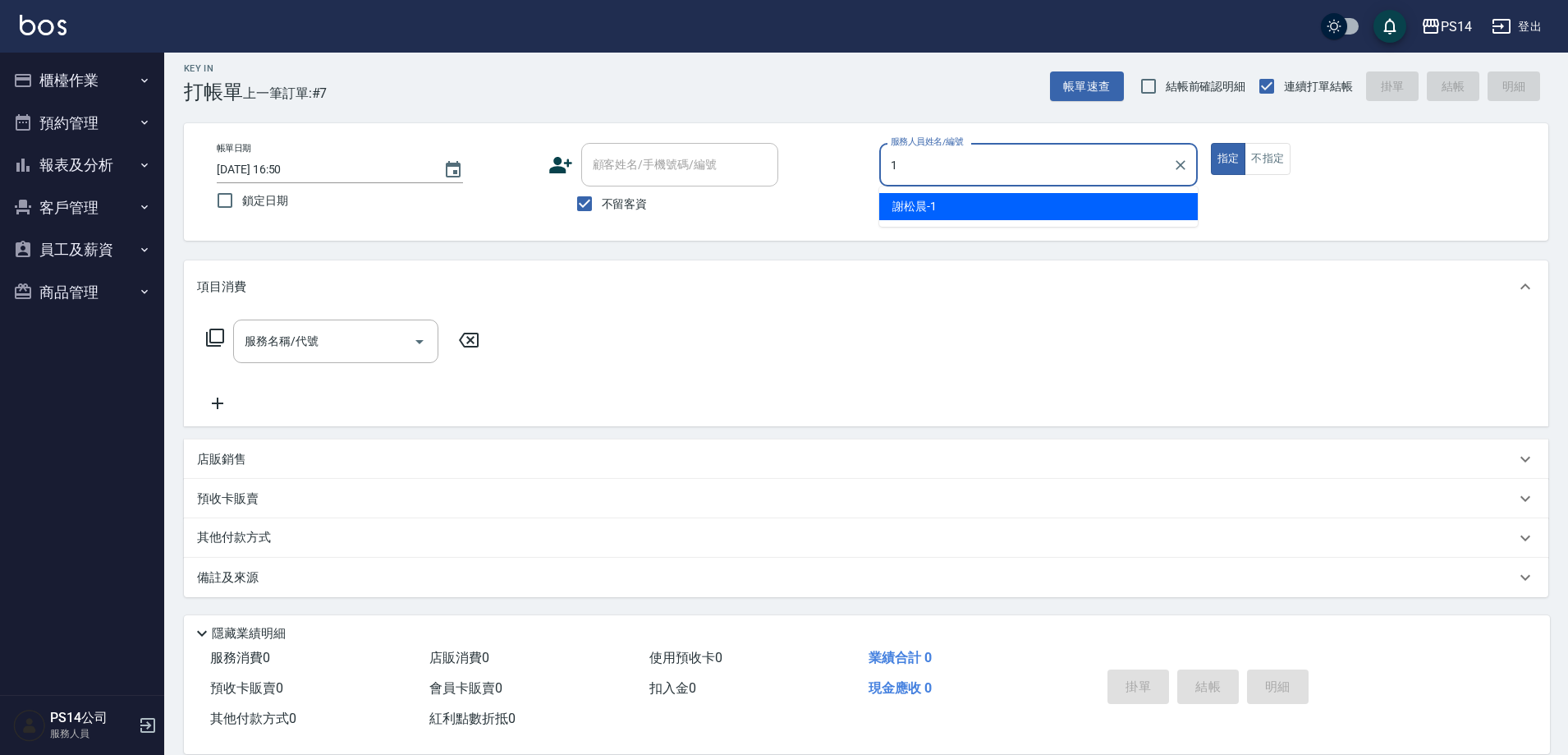
type input "[PERSON_NAME]-1"
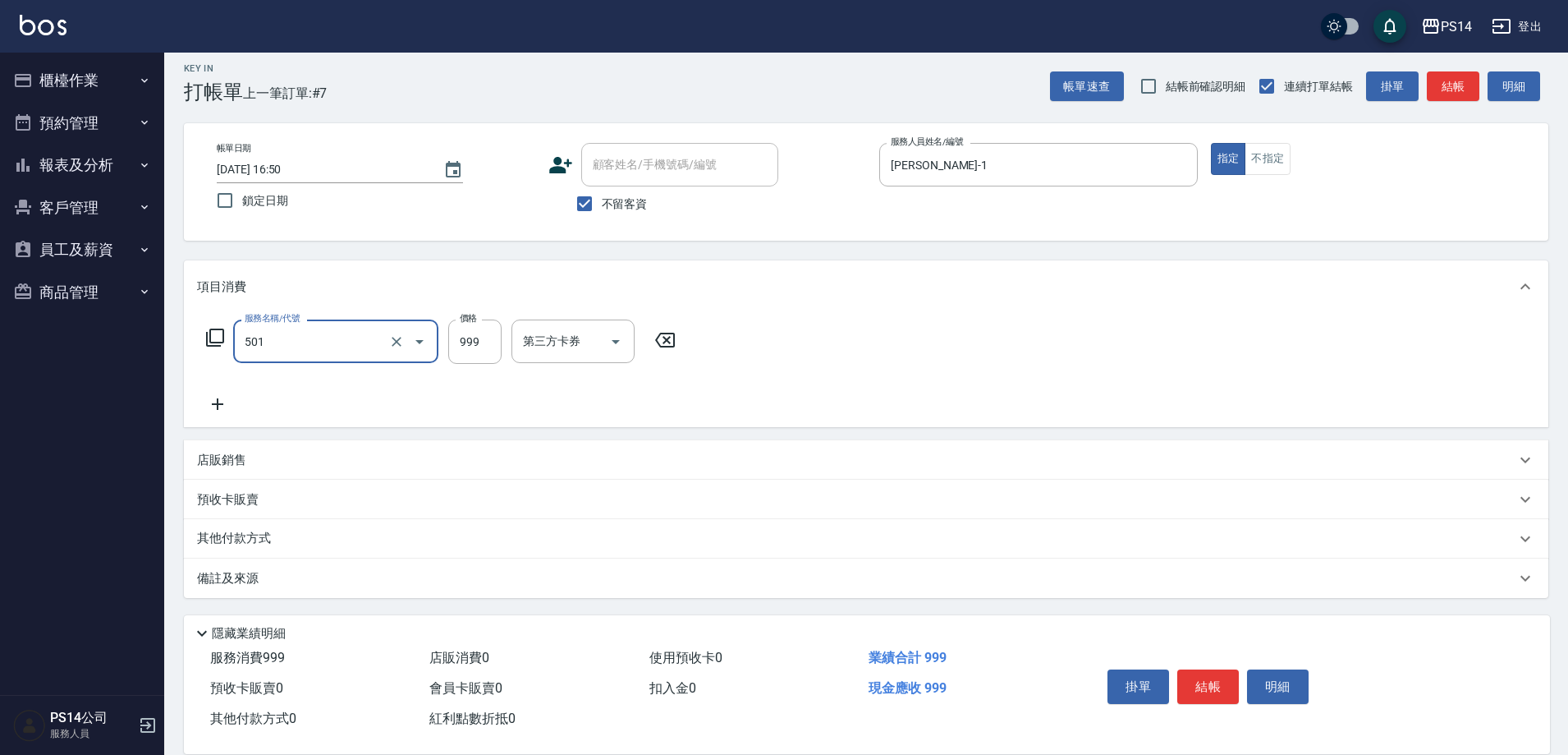
type input "染髮(501)"
type input "1000"
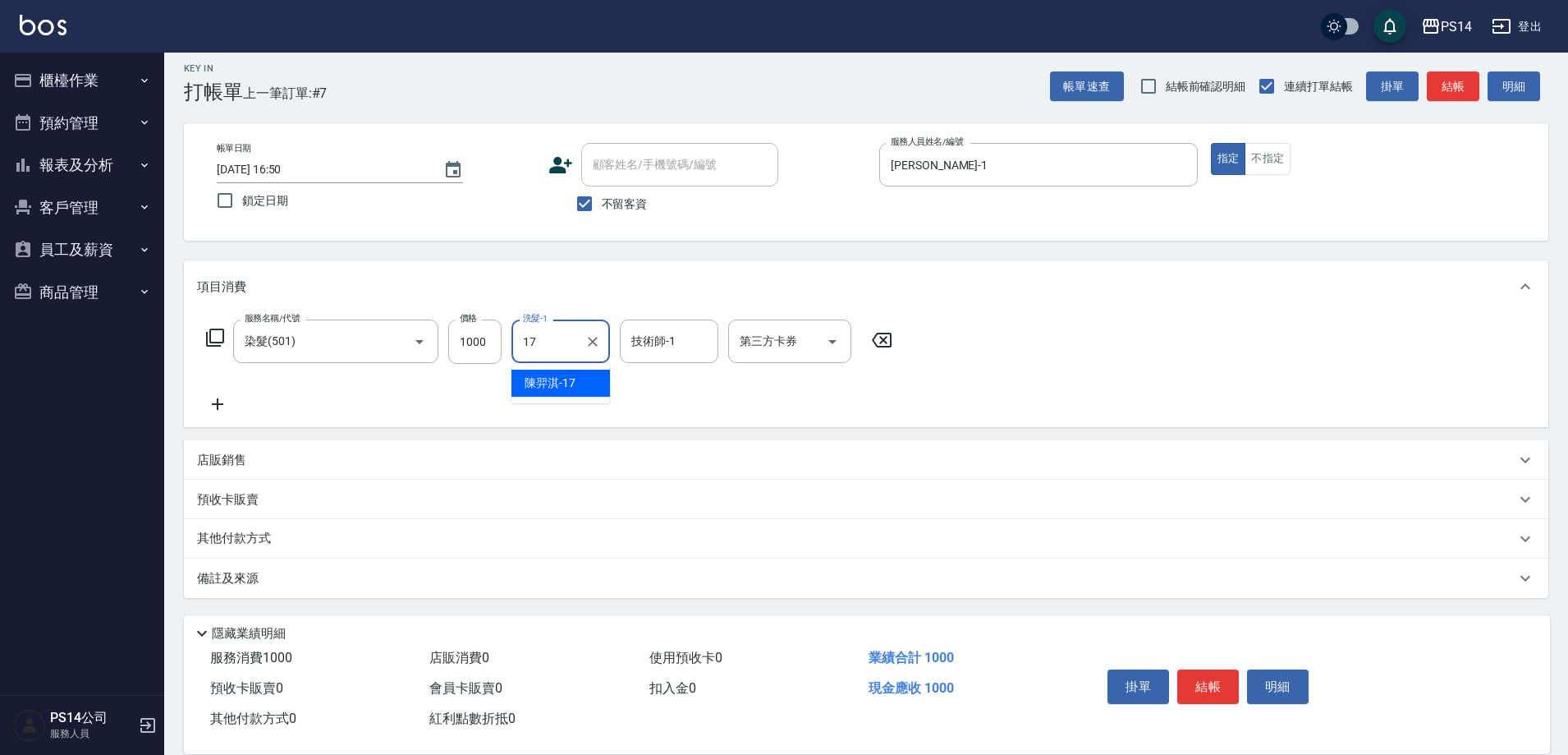
type input "[PERSON_NAME]-17"
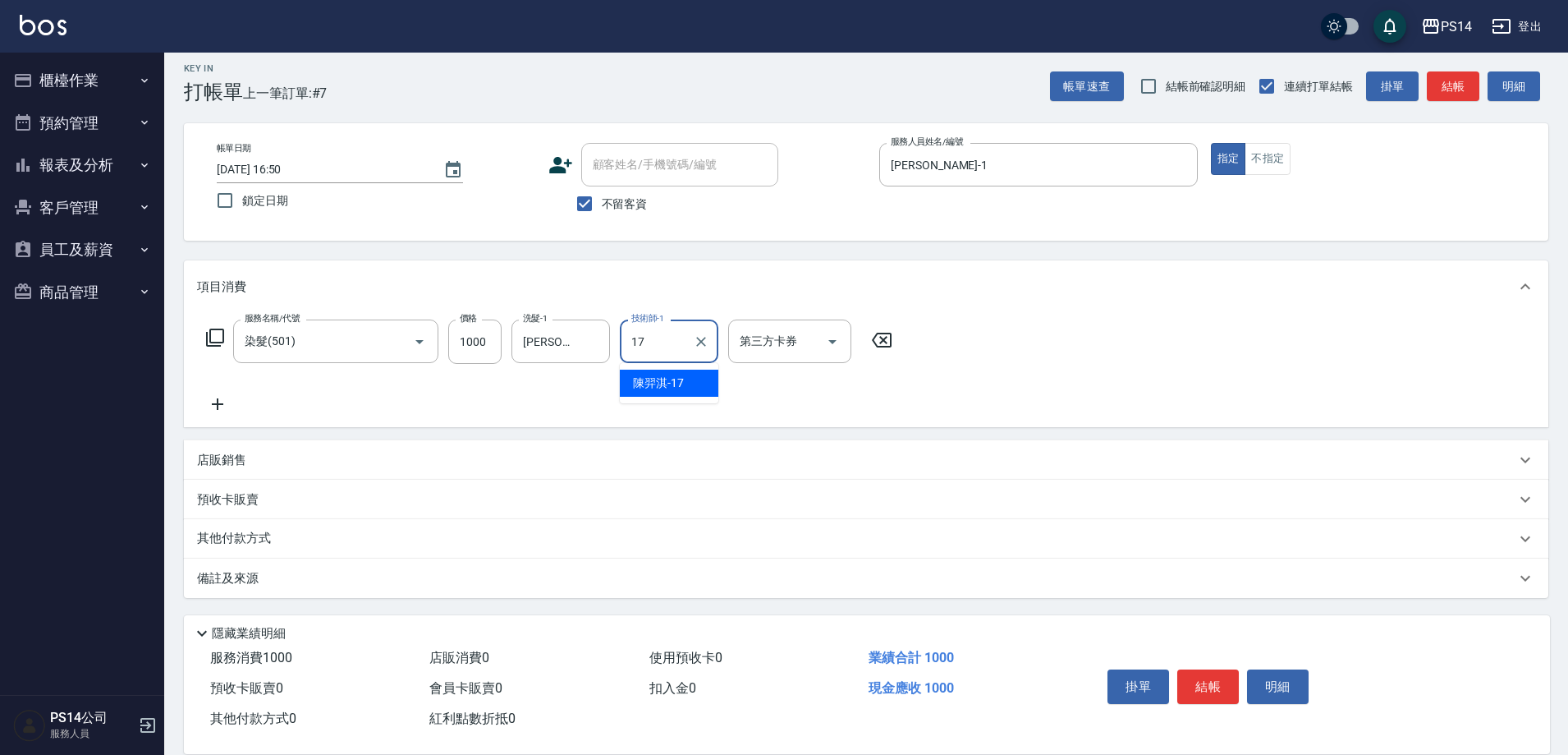
type input "[PERSON_NAME]-17"
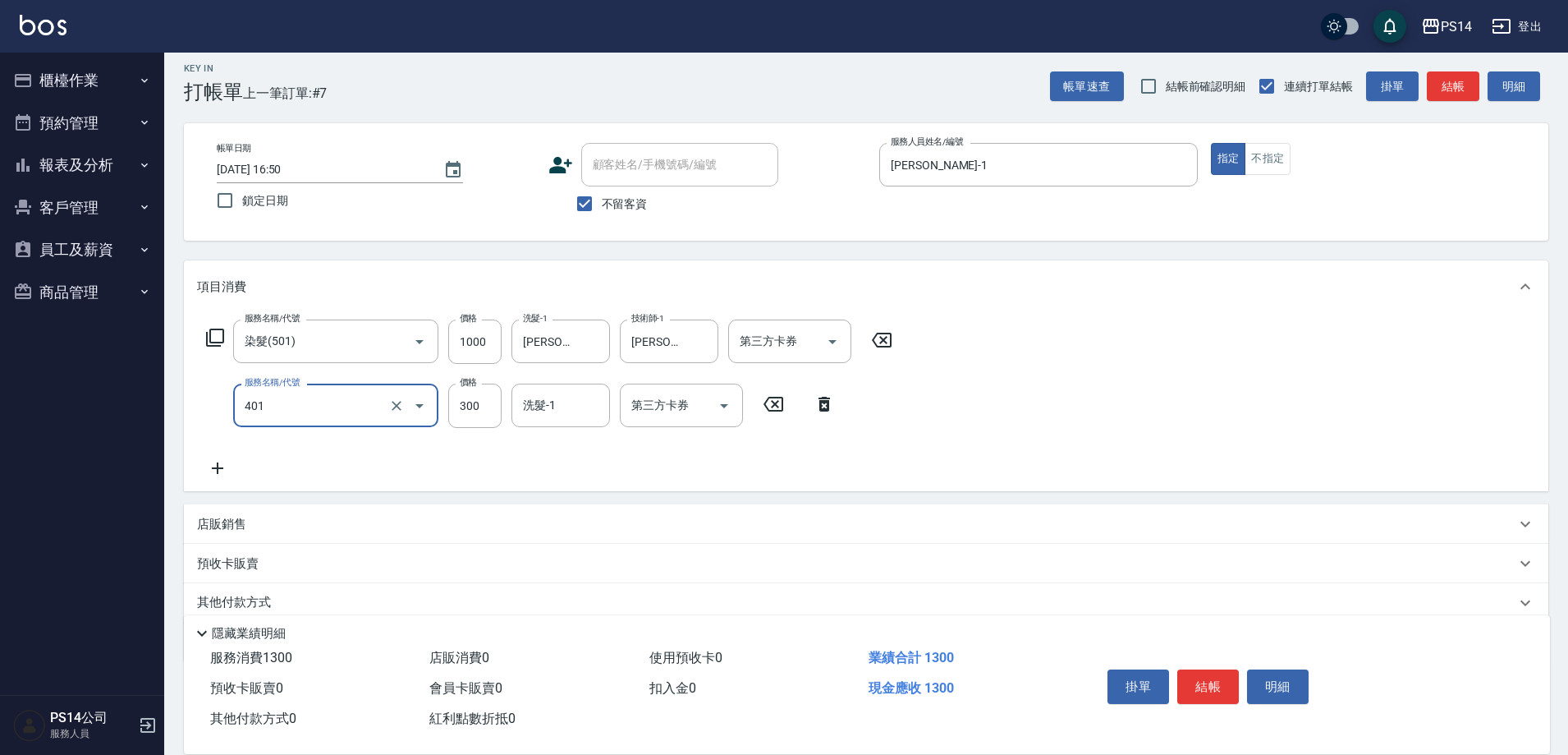
type input "300護(401)"
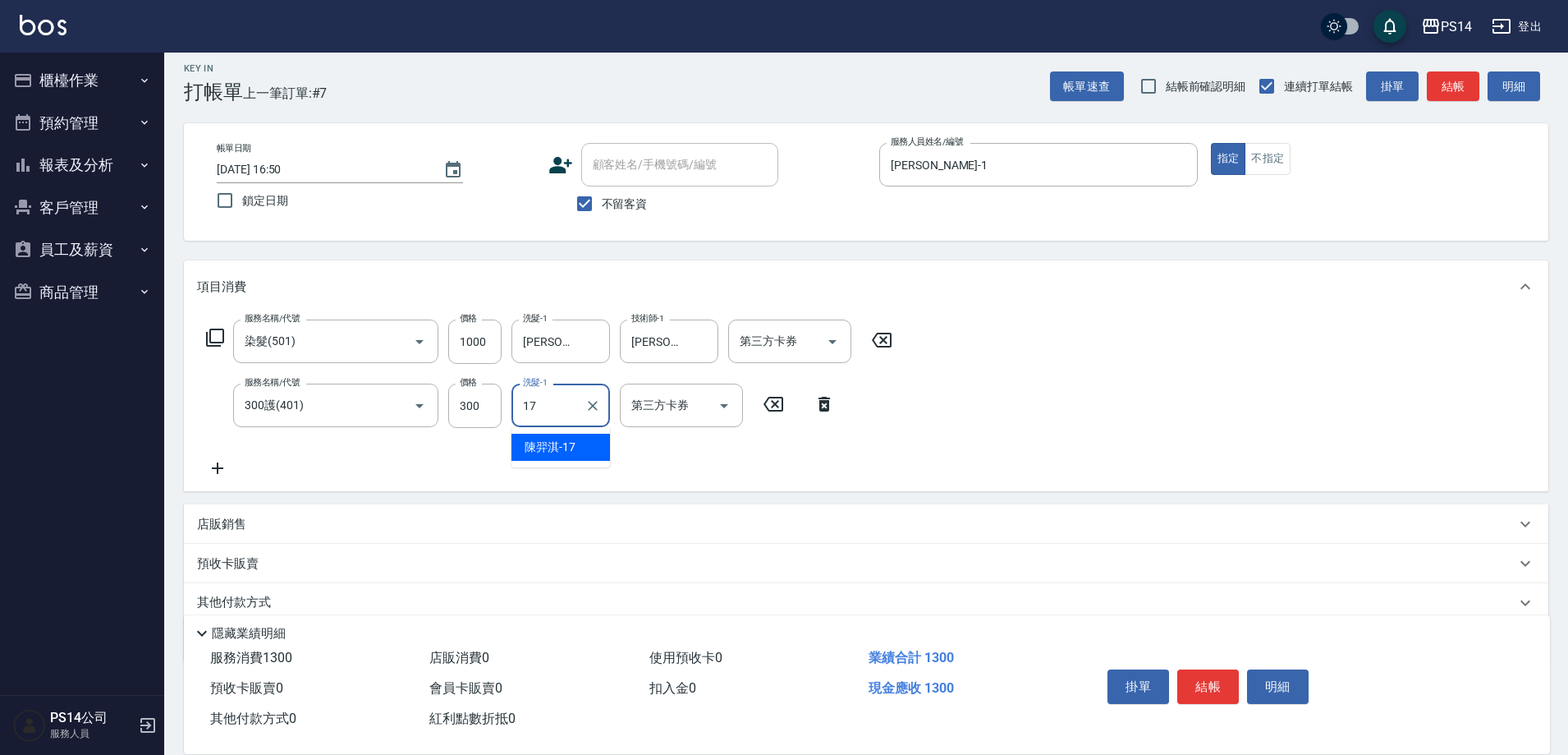
type input "[PERSON_NAME]-17"
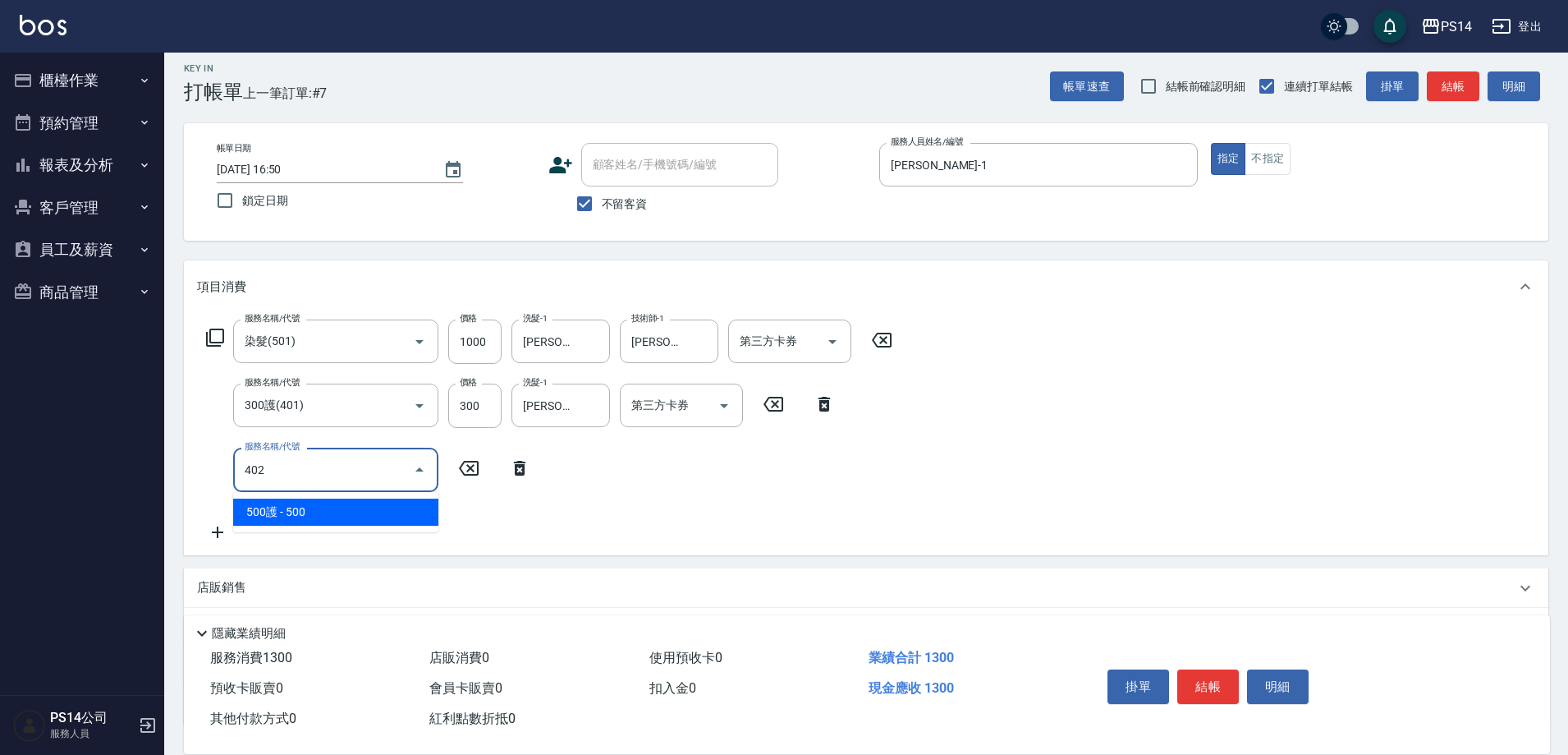
type input "500護(402)"
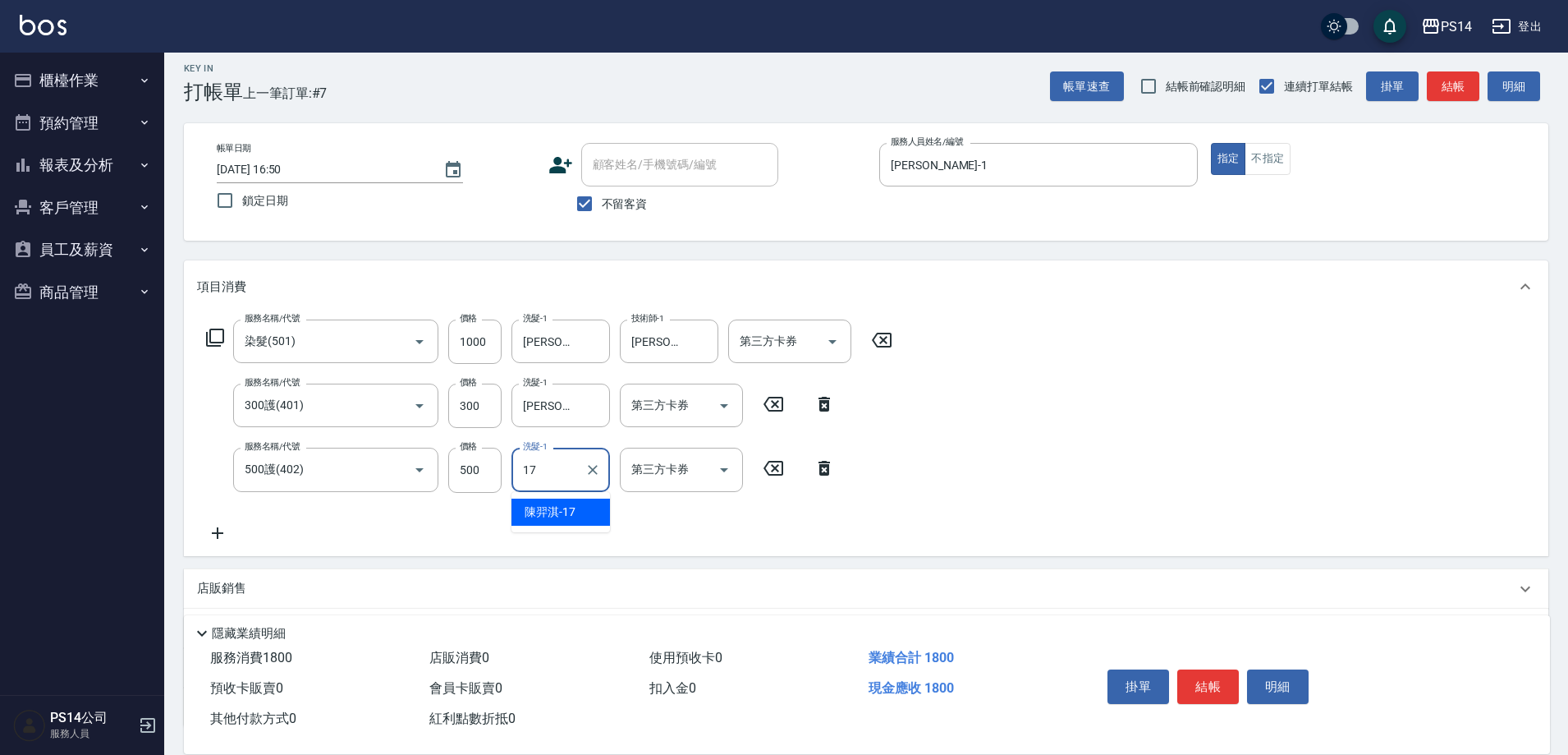
type input "[PERSON_NAME]-17"
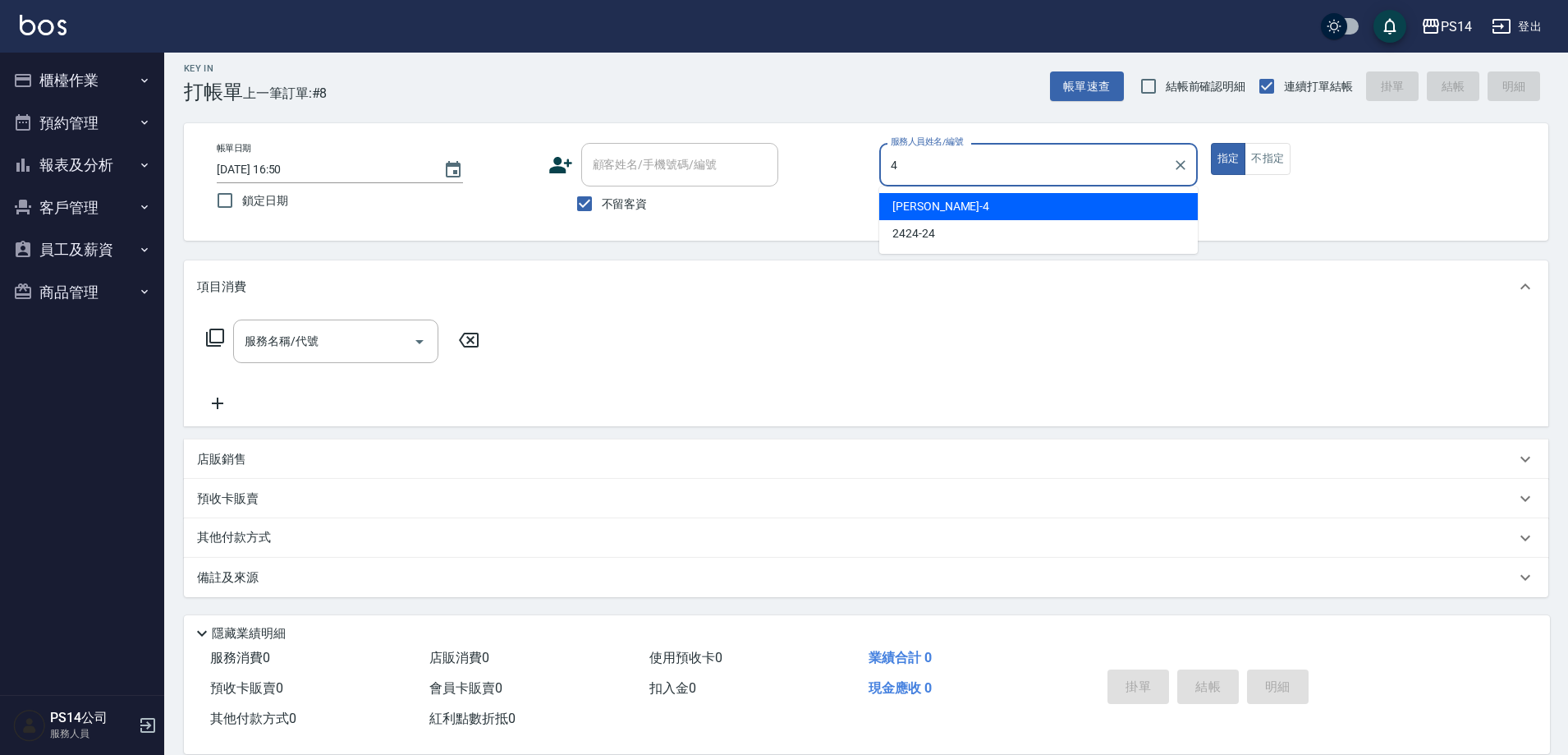
type input "[PERSON_NAME]-4"
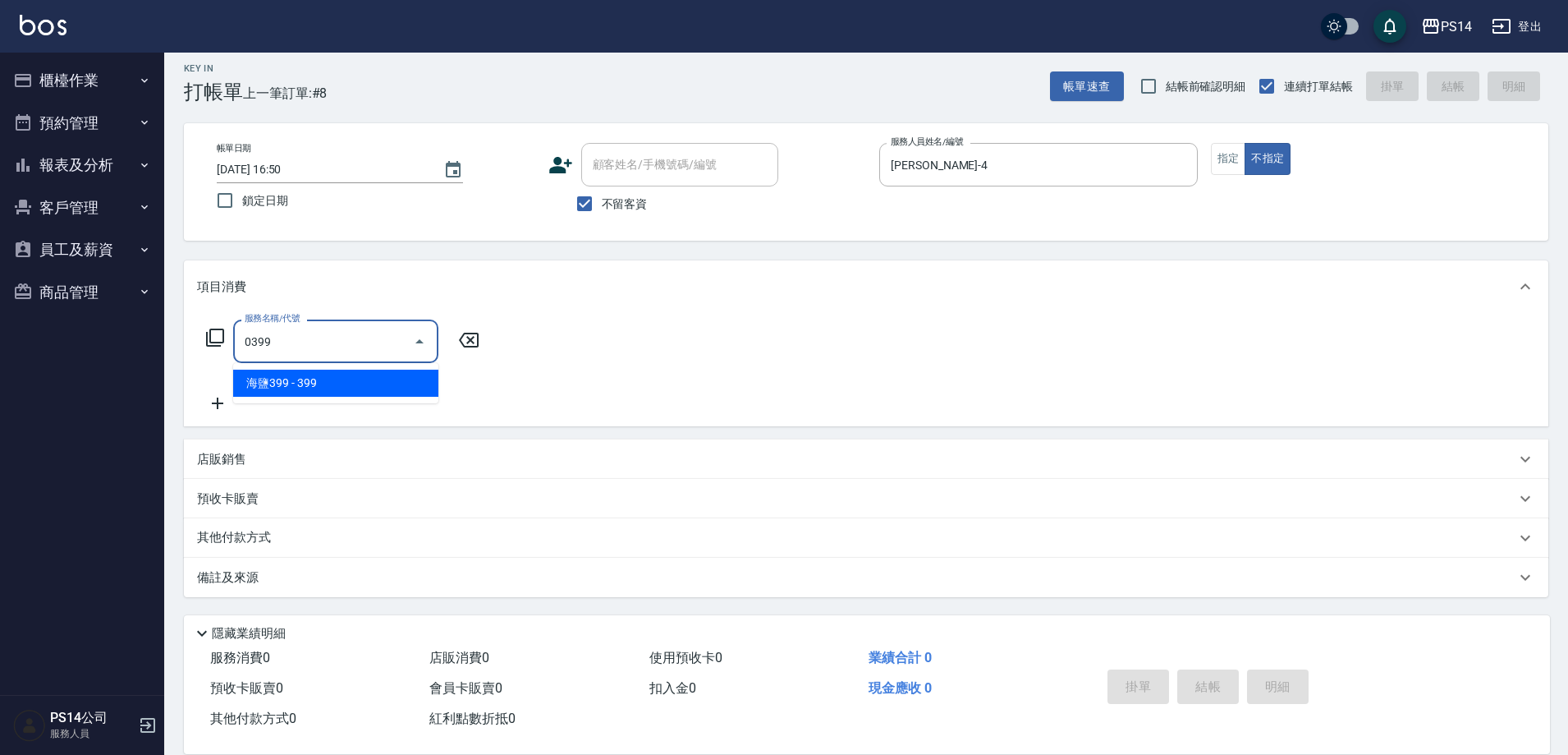
type input "海鹽399(0399)"
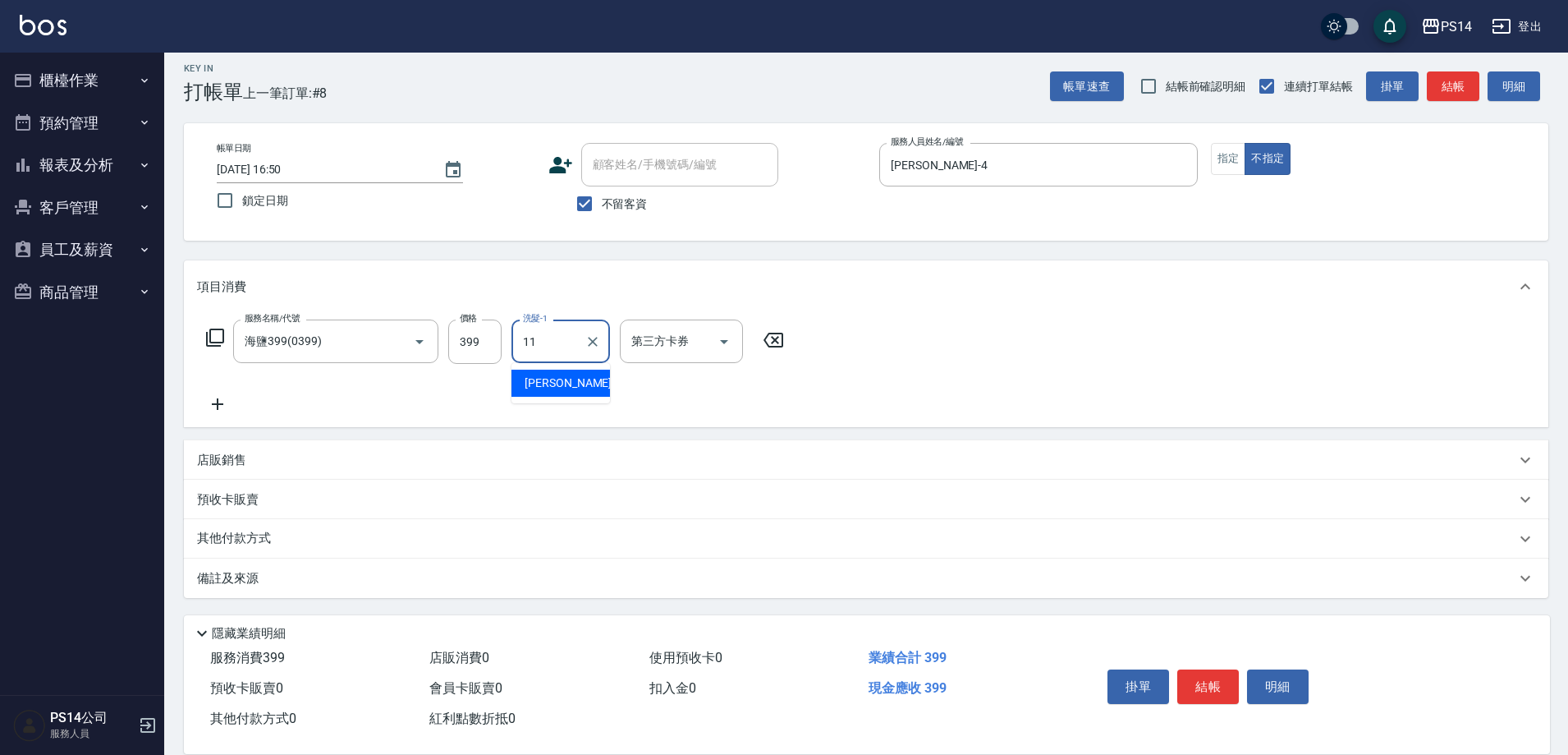
type input "[PERSON_NAME]-11"
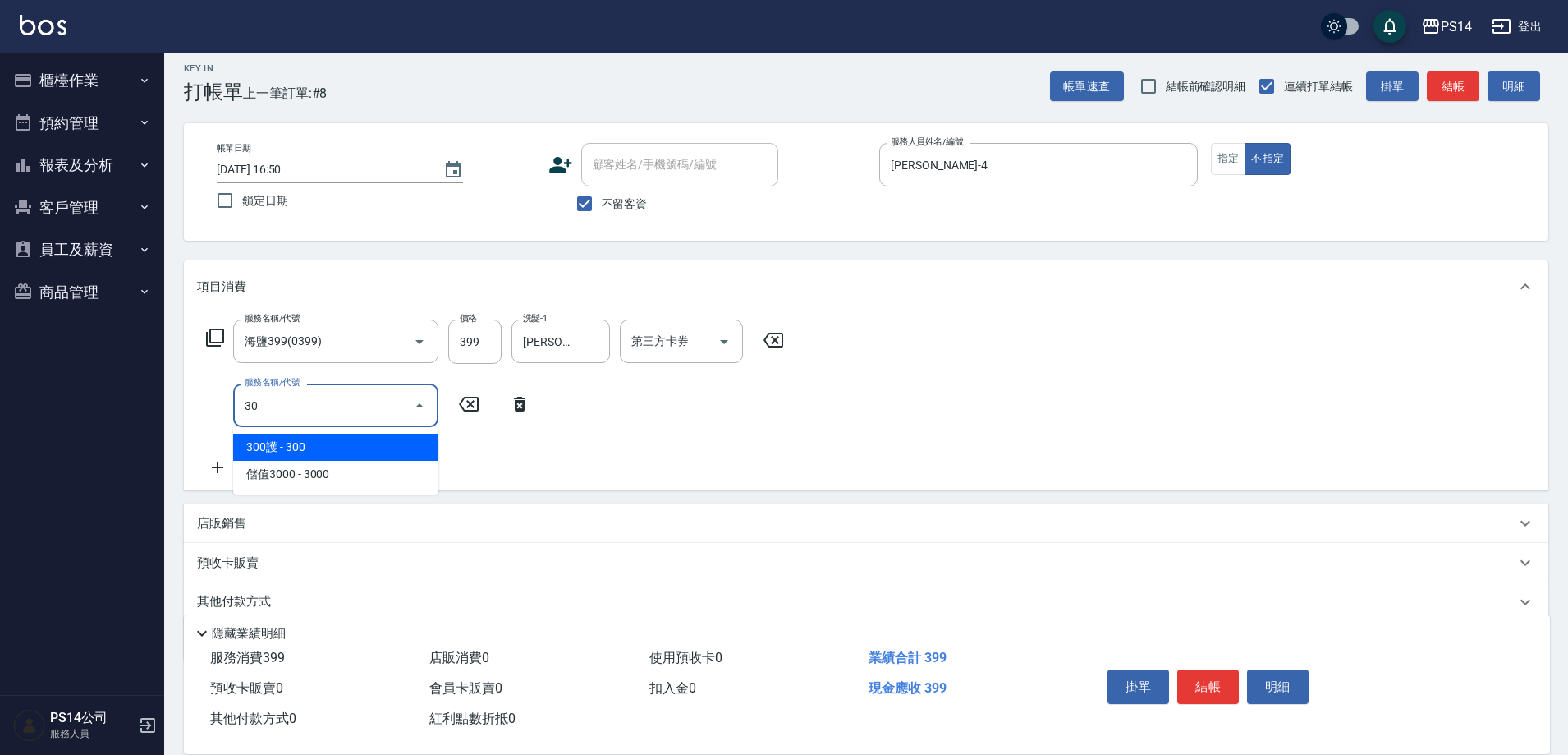
type input "304"
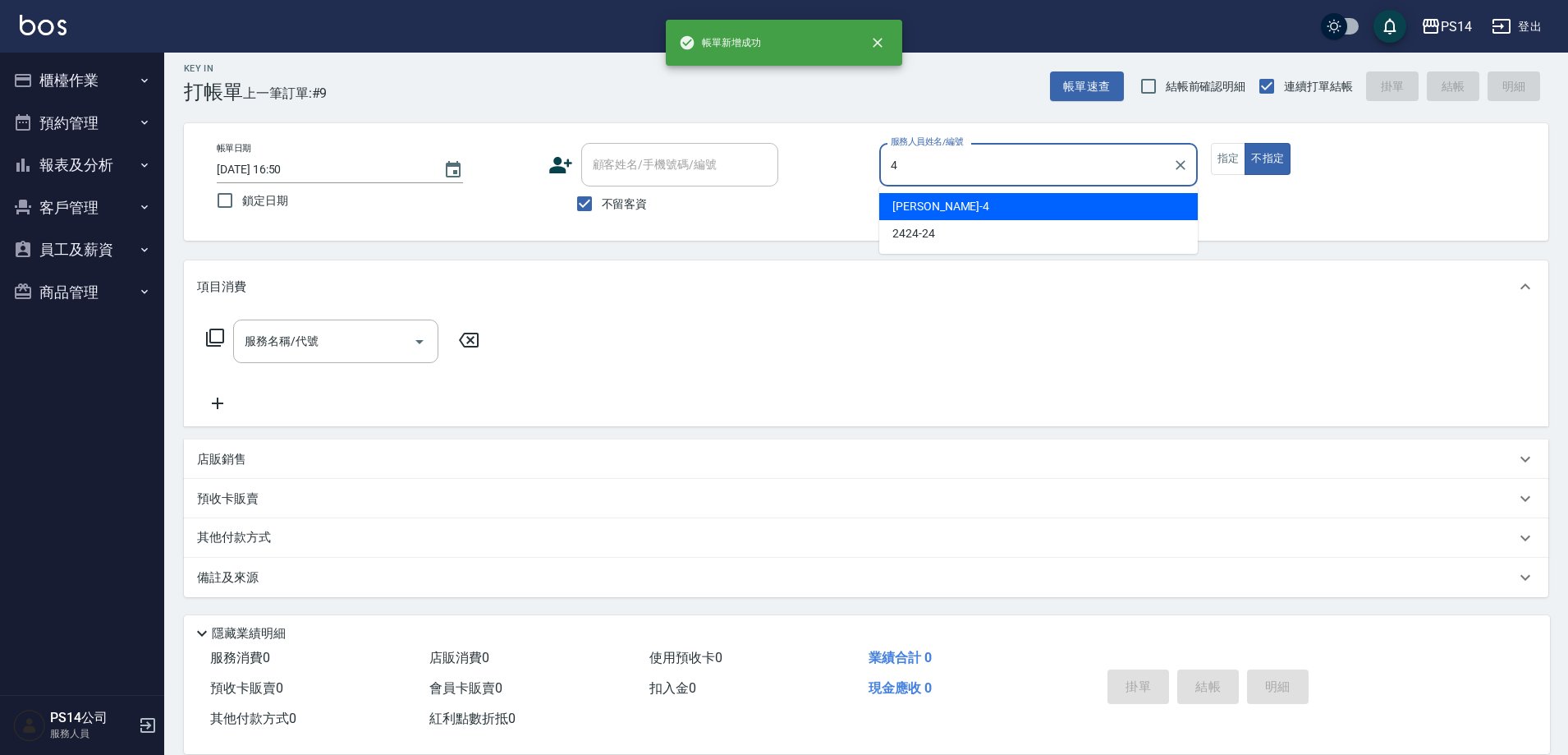
type input "[PERSON_NAME]-4"
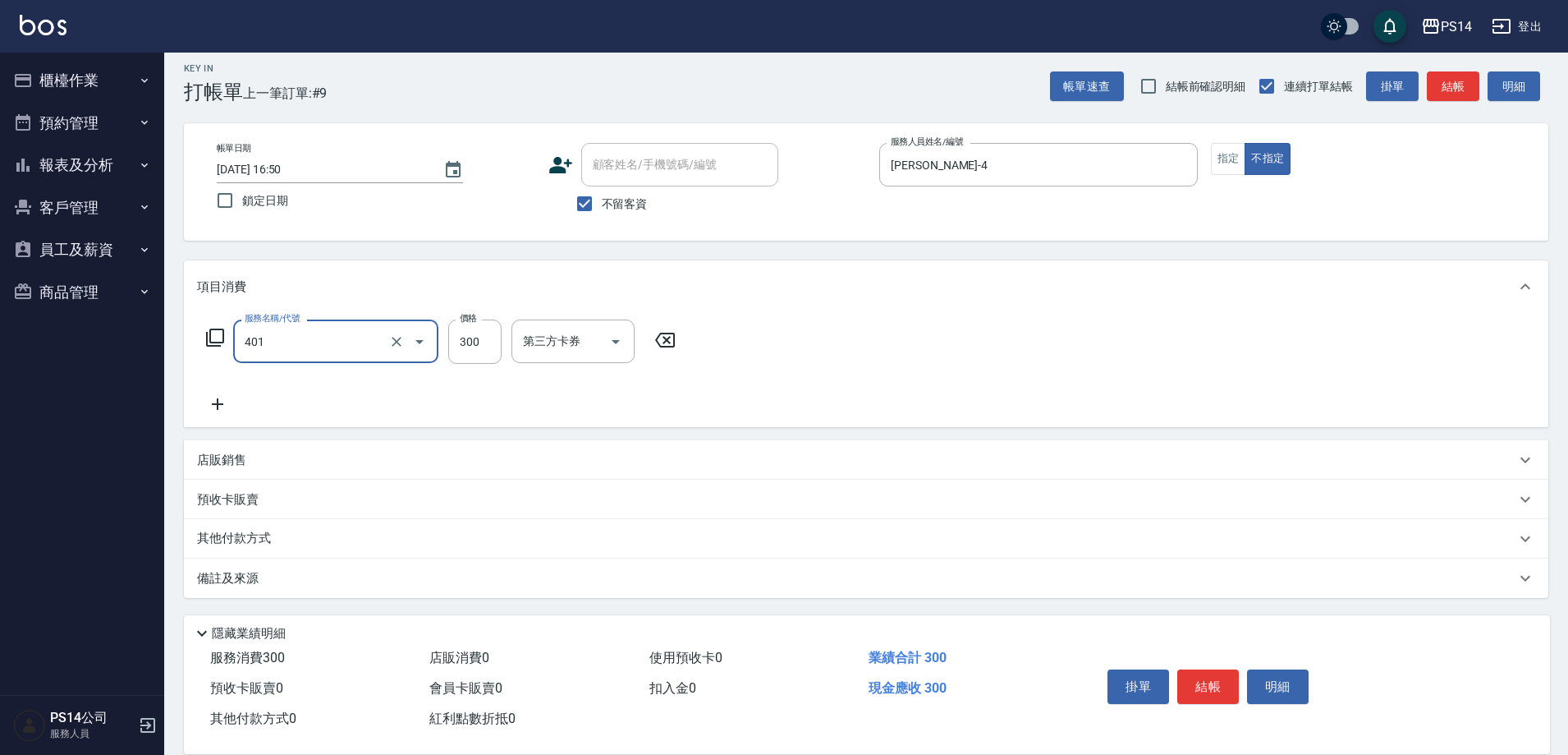
type input "300護(401)"
type input "[PERSON_NAME]-17"
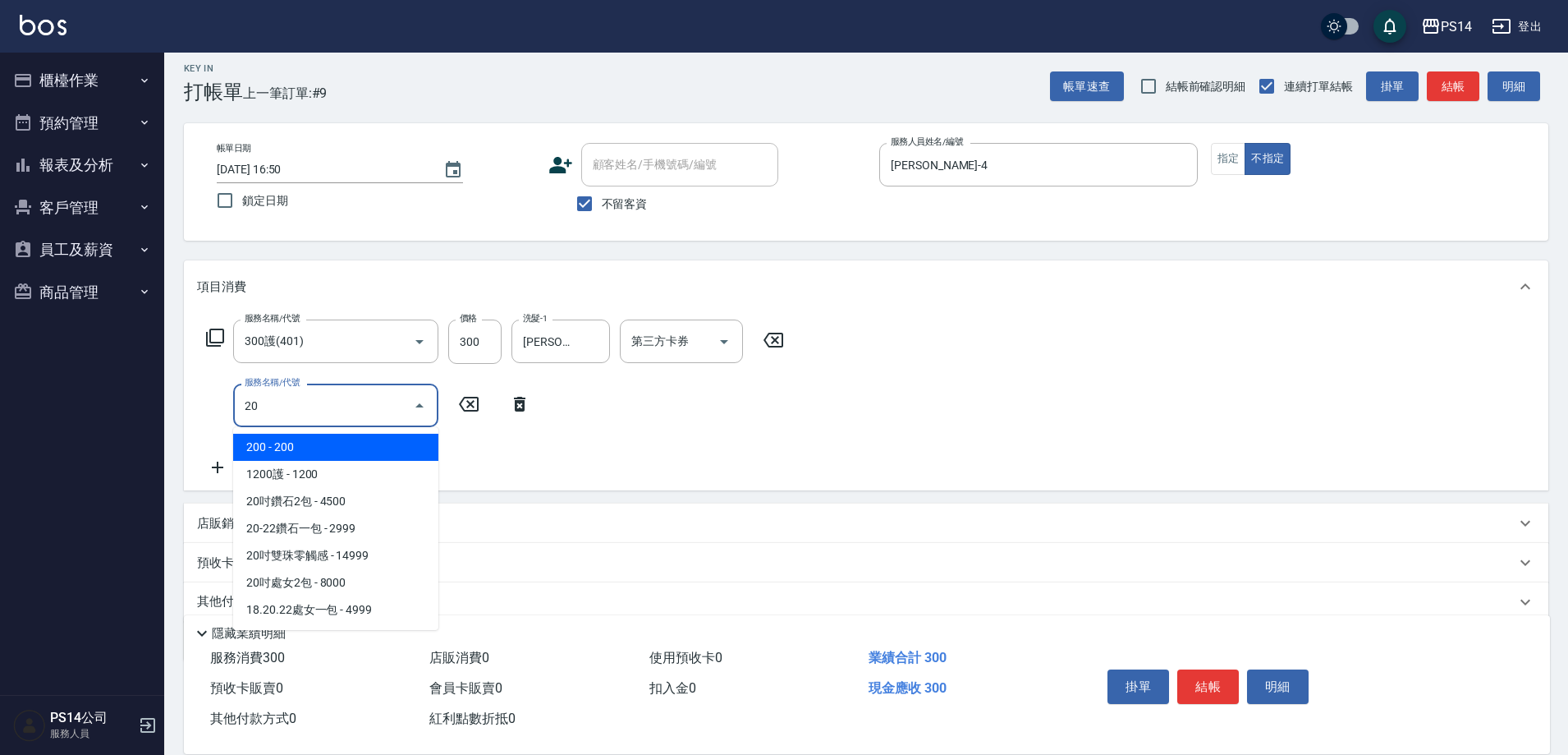
type input "2"
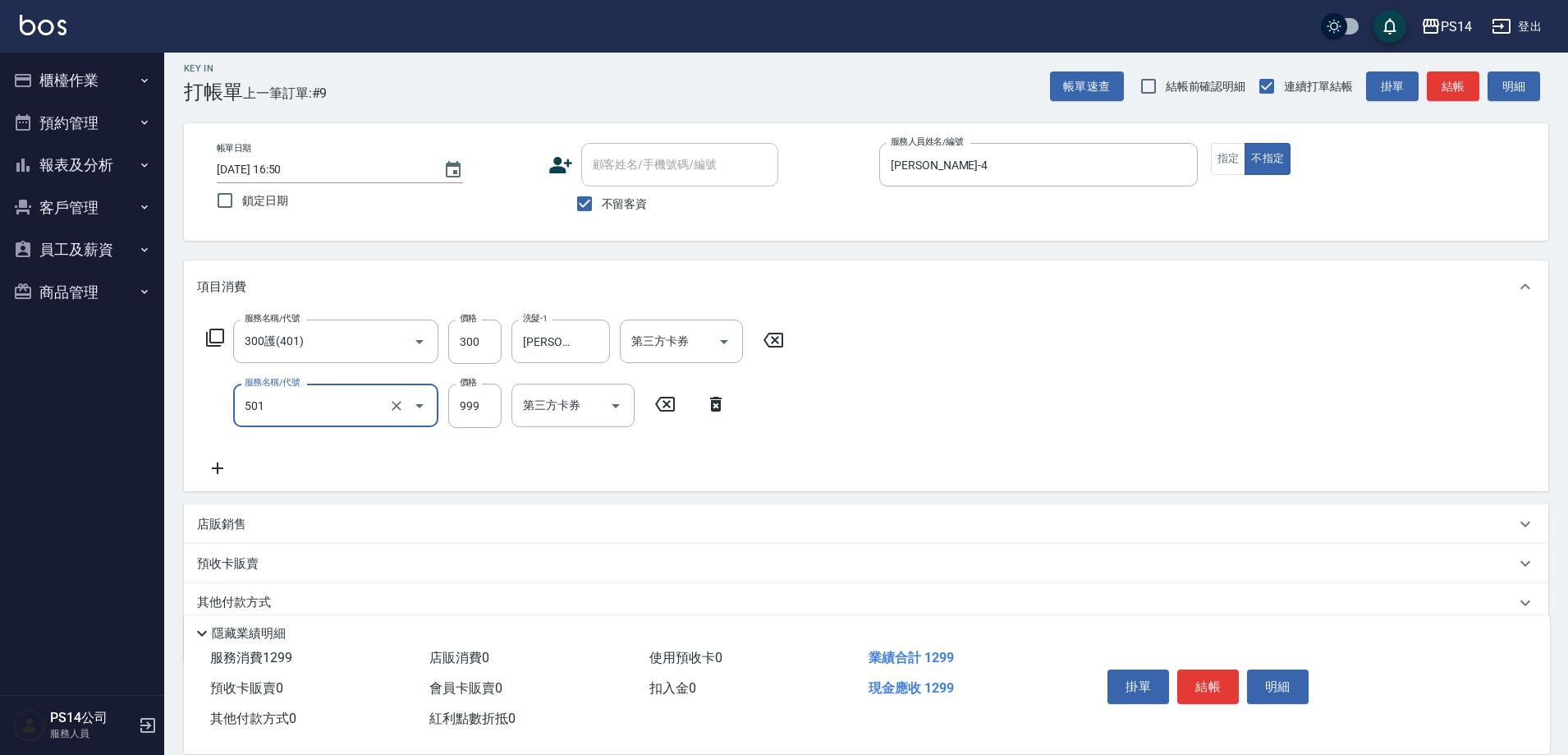
type input "染髮(501)"
type input "1000"
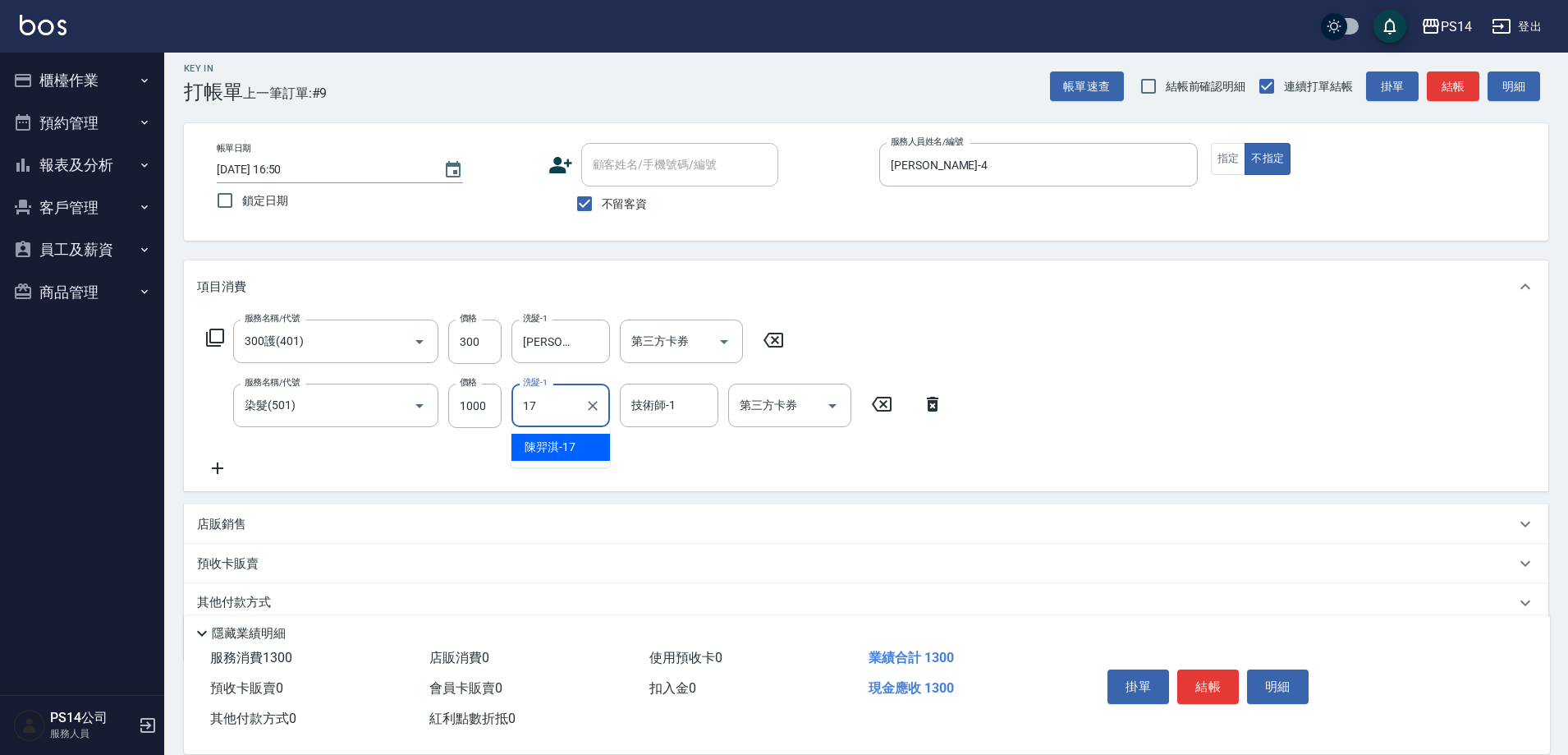
type input "[PERSON_NAME]-17"
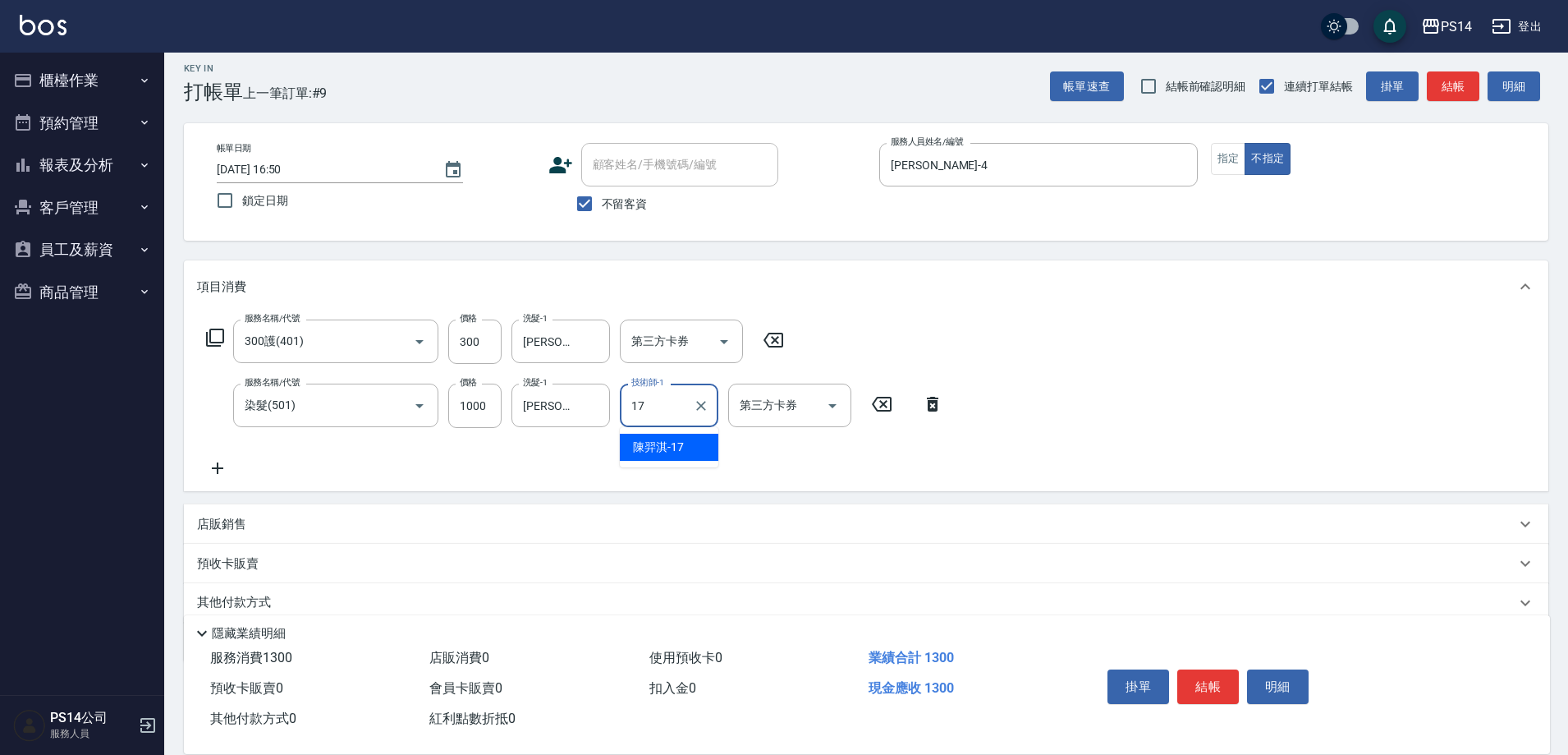
type input "[PERSON_NAME]-17"
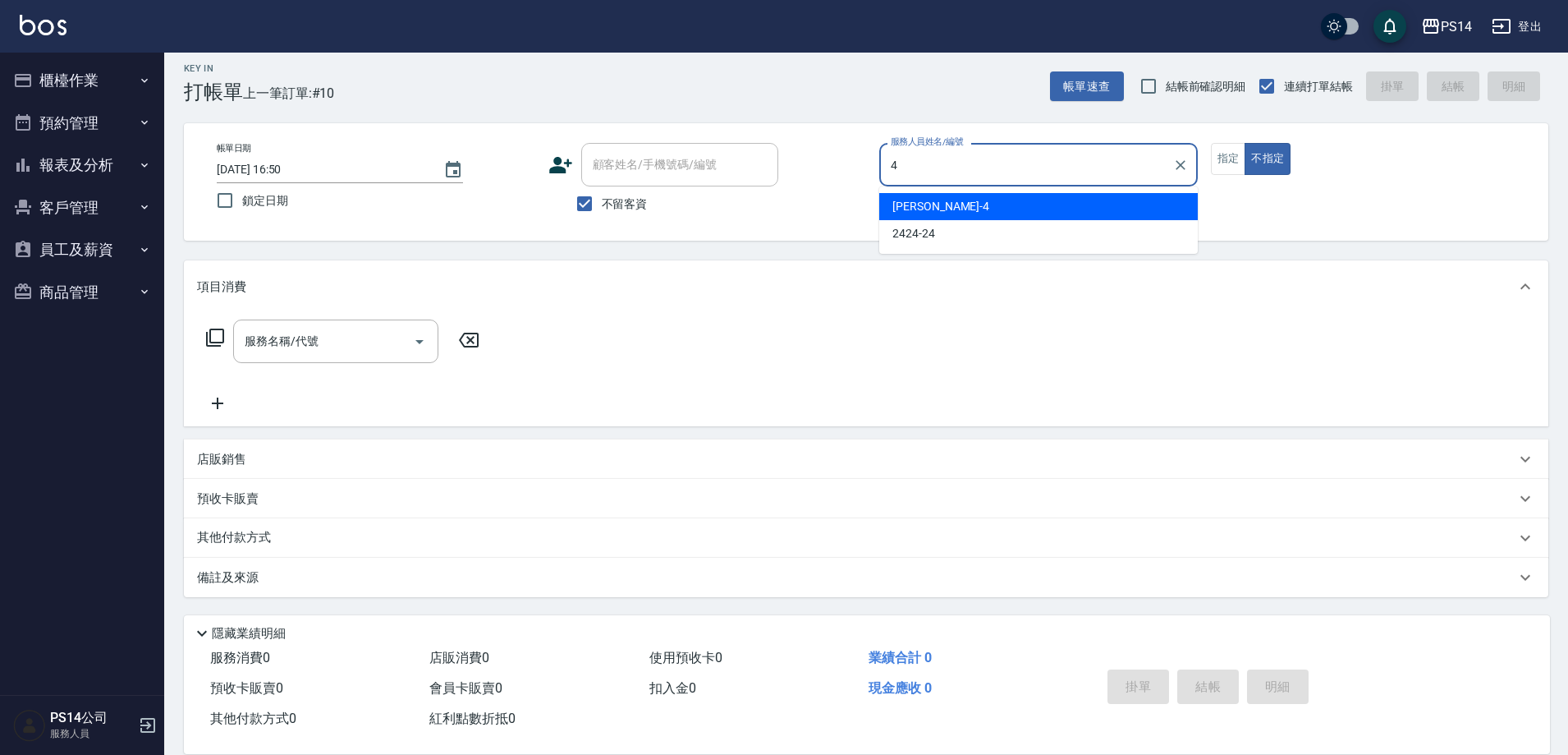
type input "[PERSON_NAME]-4"
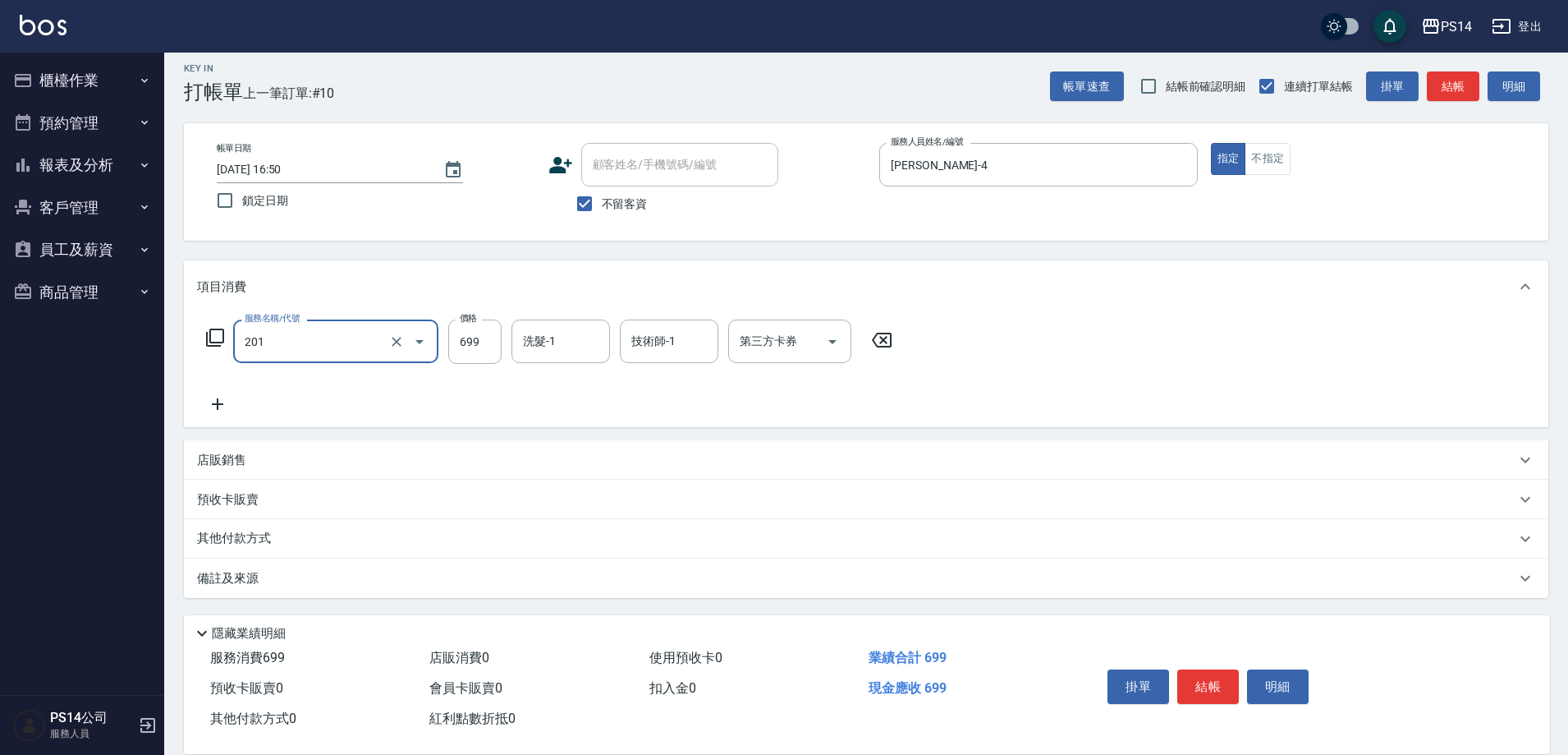
type input "基礎燙(201)"
type input "1099"
type input "[PERSON_NAME]-17"
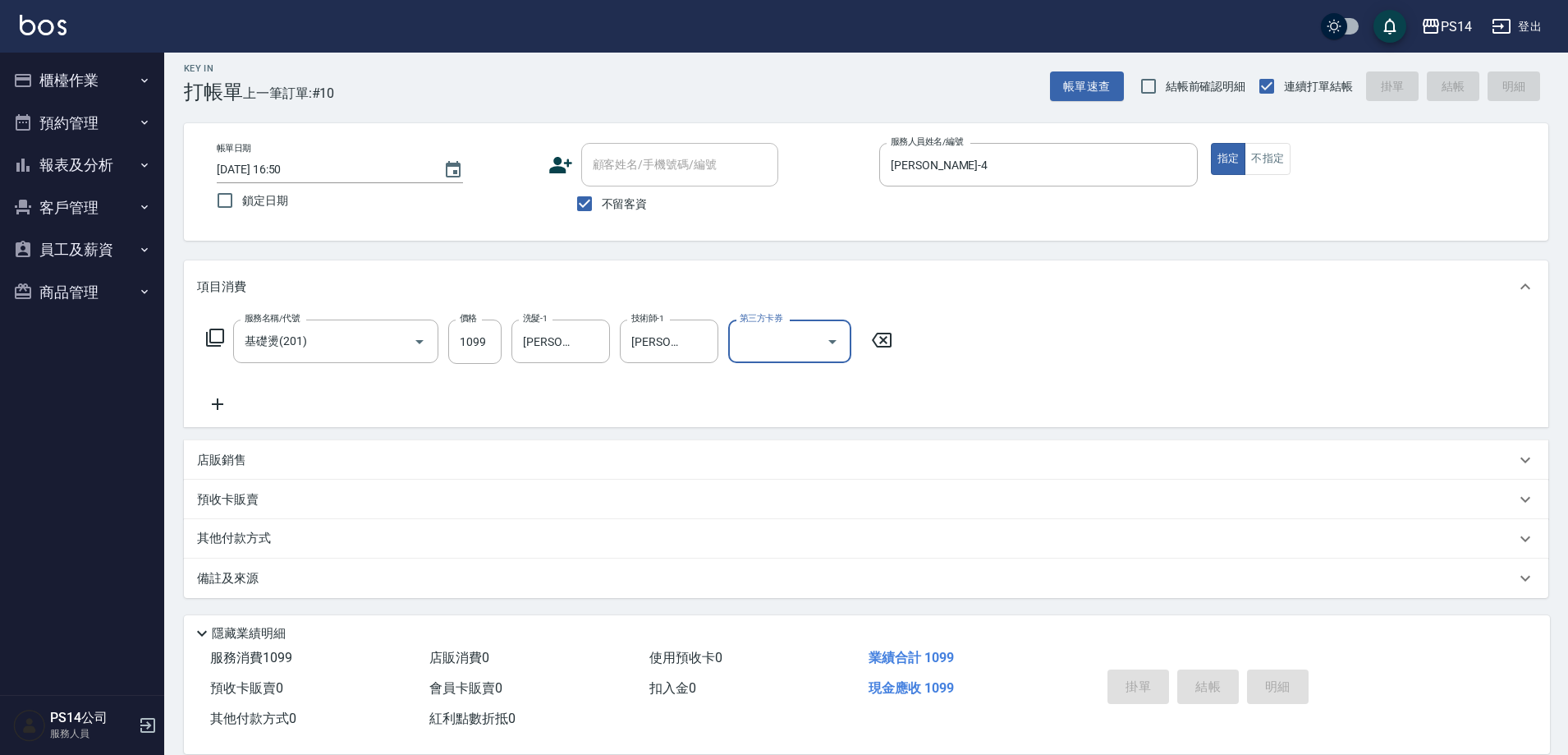
type input "[DATE] 16:51"
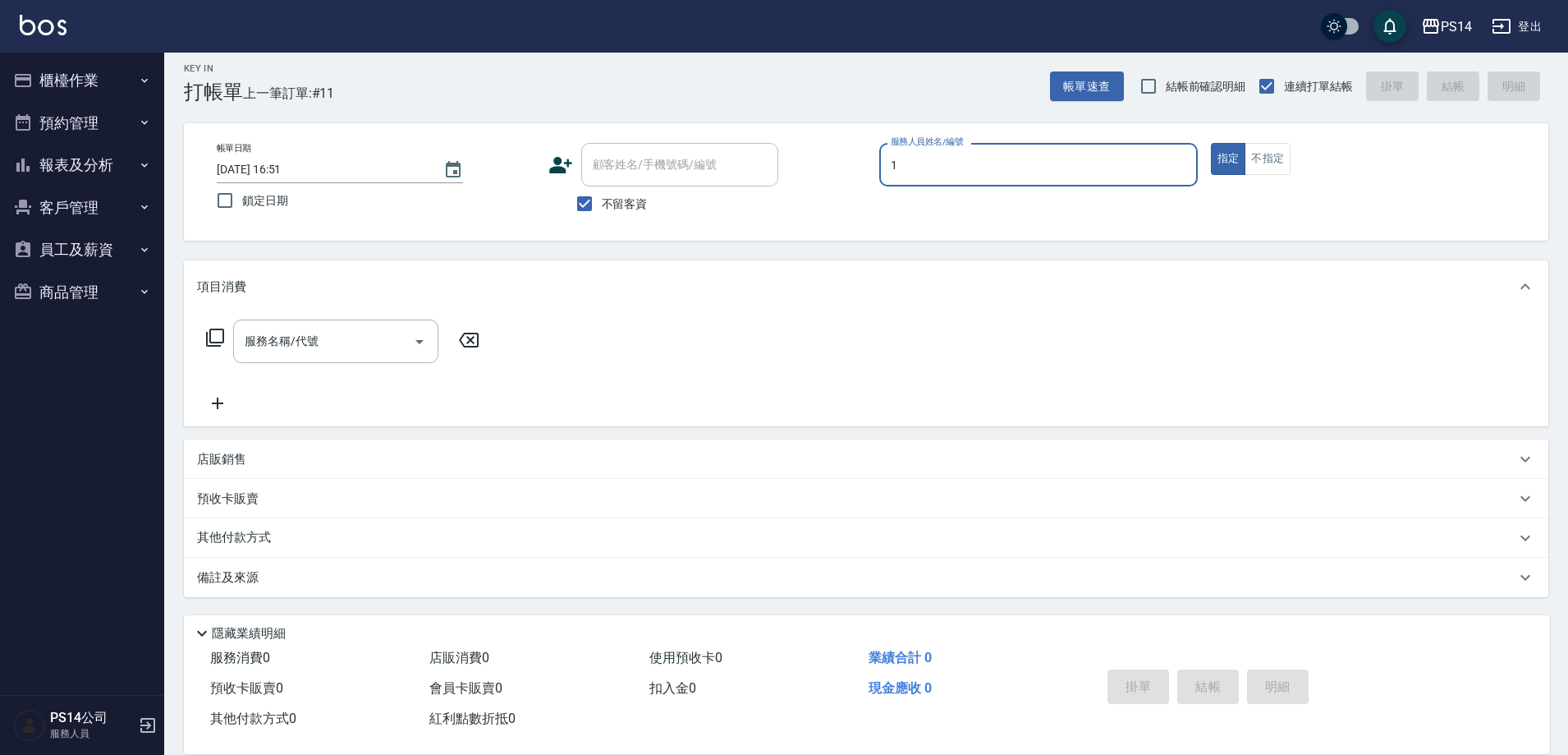
type input "[PERSON_NAME]-1"
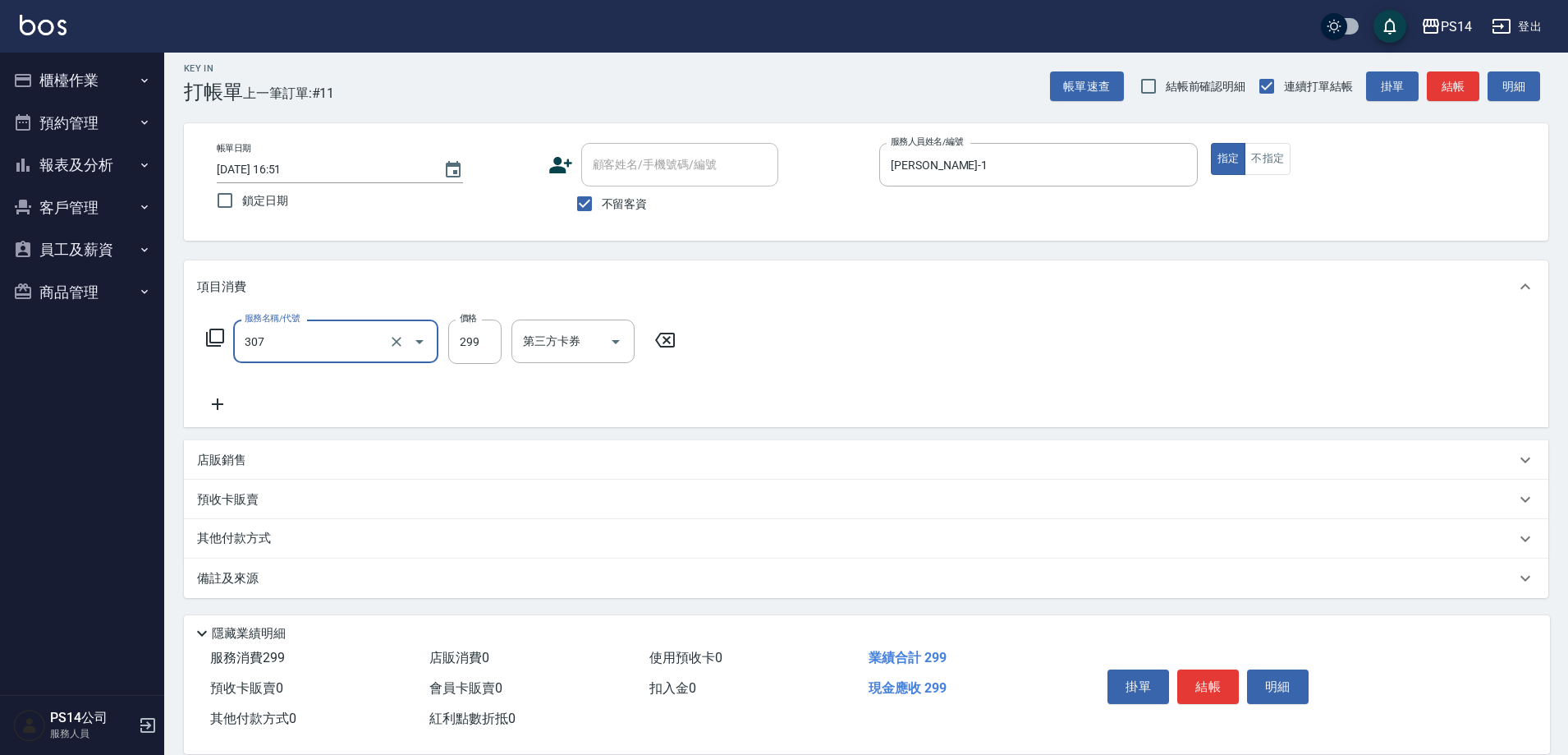
type input "剪髮(307)"
type input "[PERSON_NAME]-1"
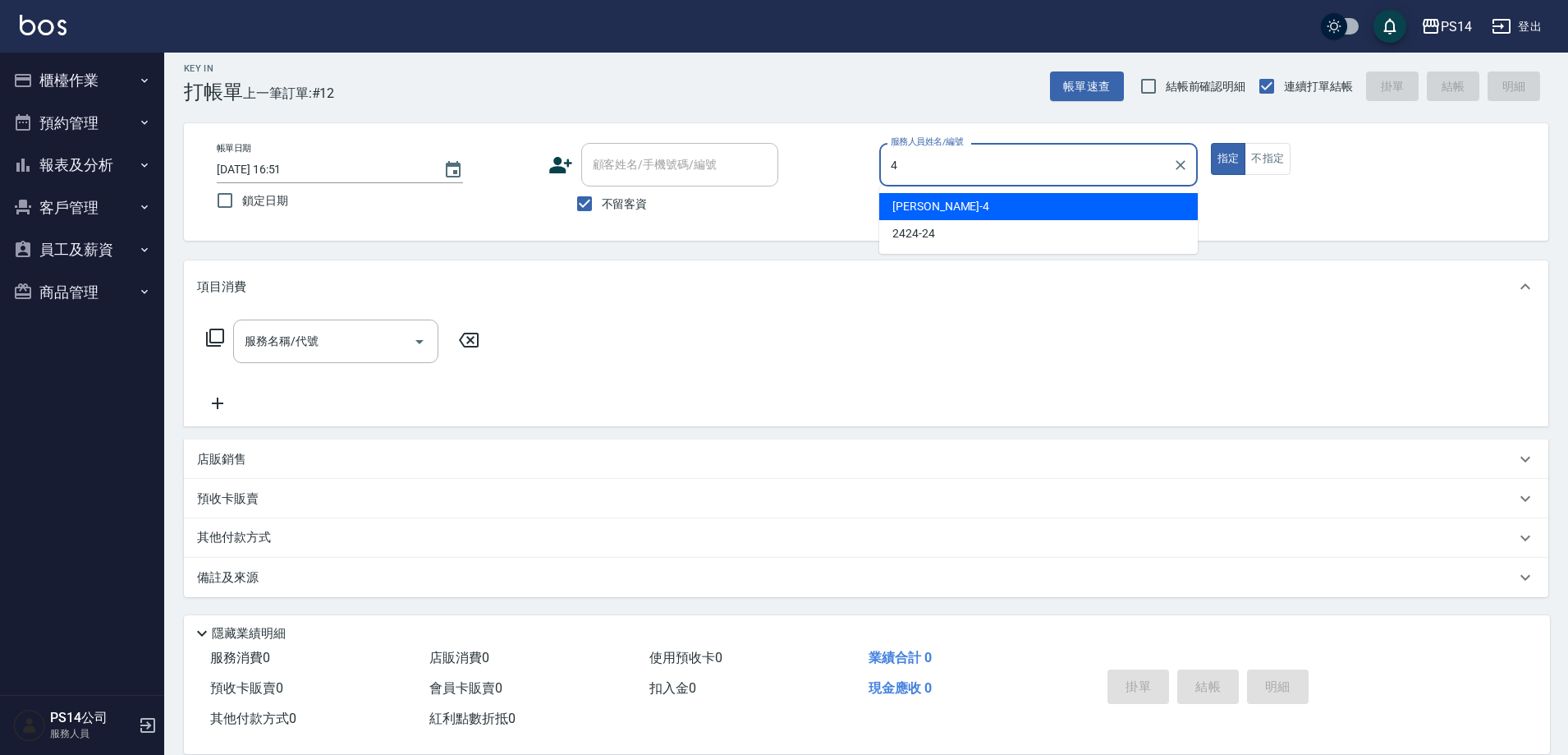
type input "[PERSON_NAME]-4"
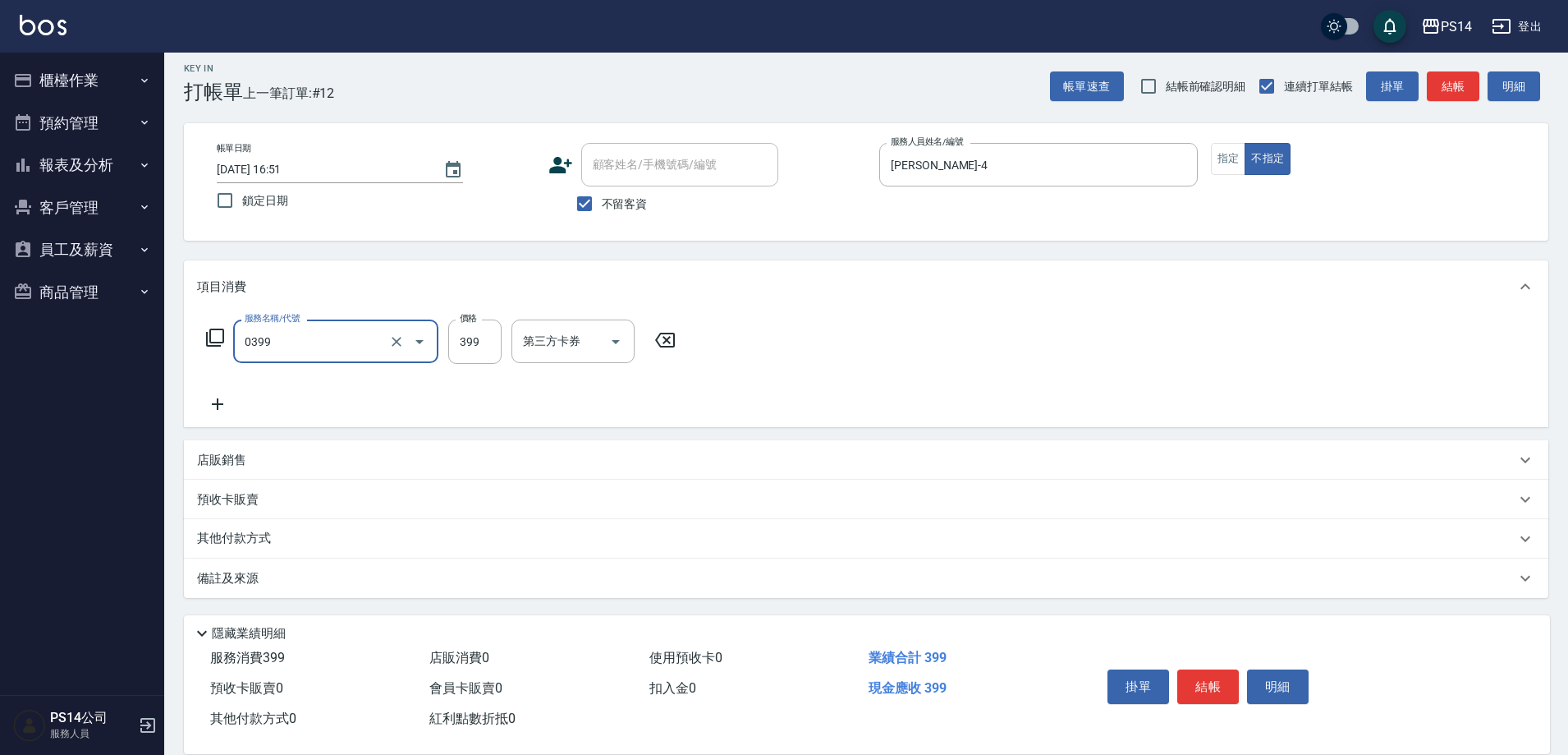
type input "海鹽399(0399)"
type input "[PERSON_NAME]-17"
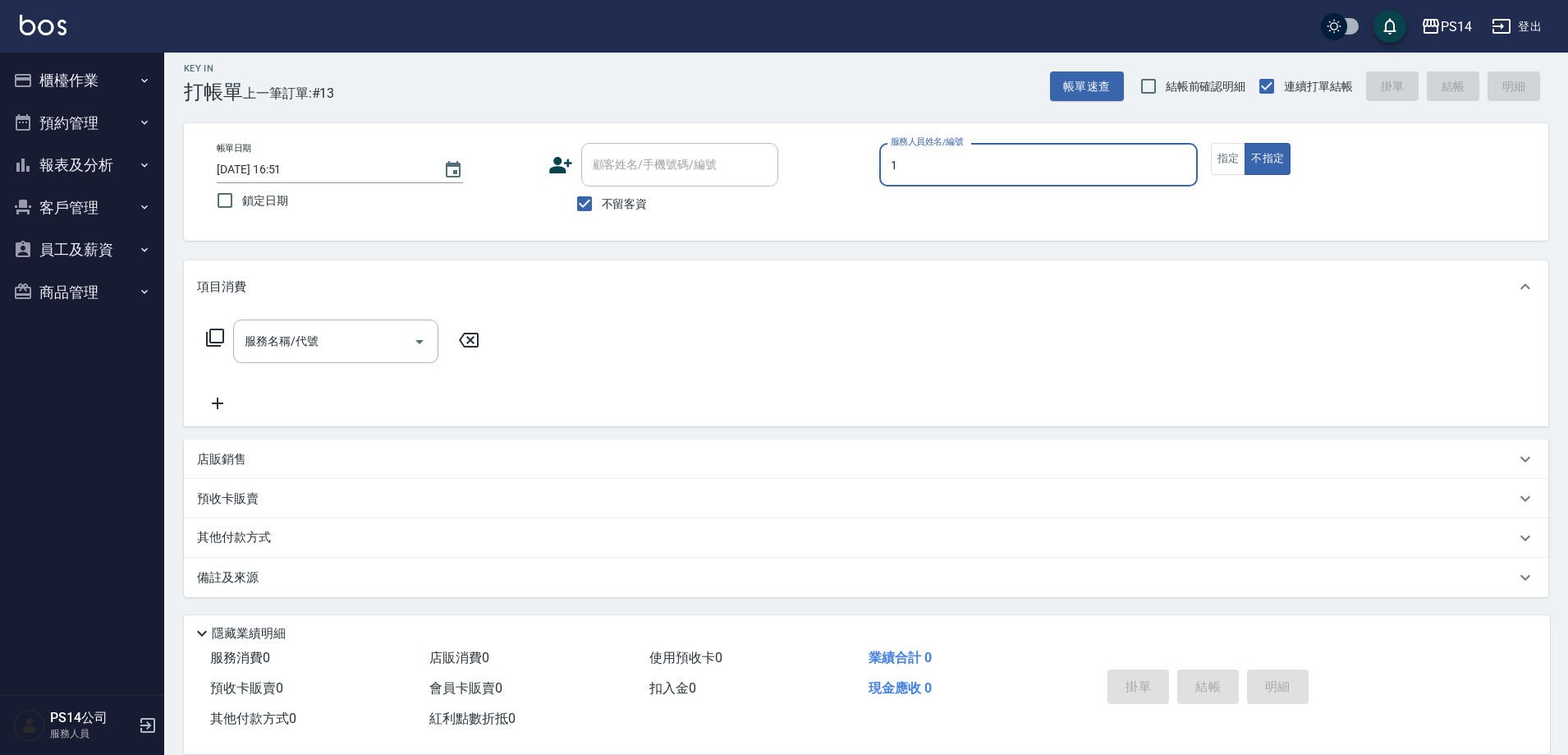
type input "[PERSON_NAME]-1"
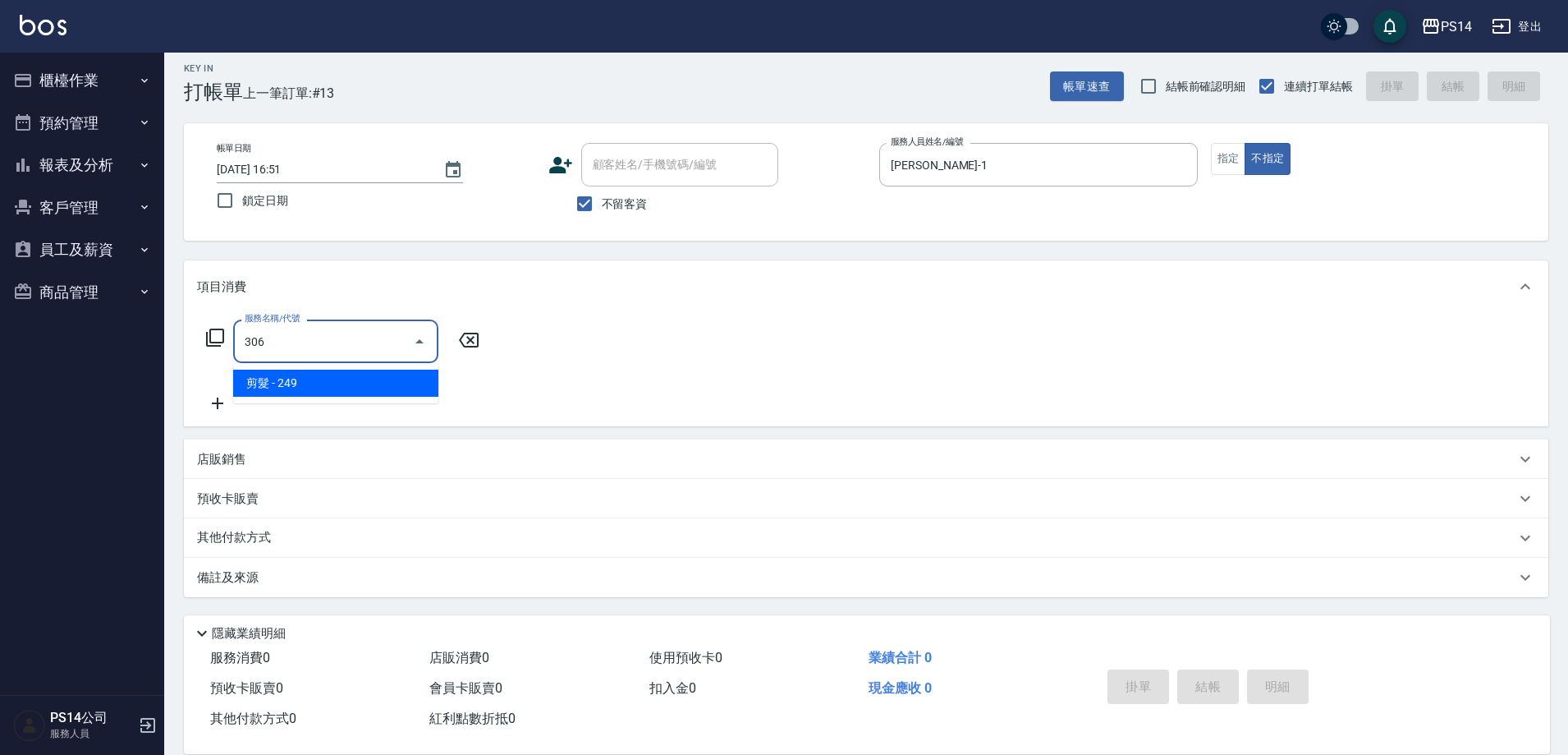
type input "剪髮(306)"
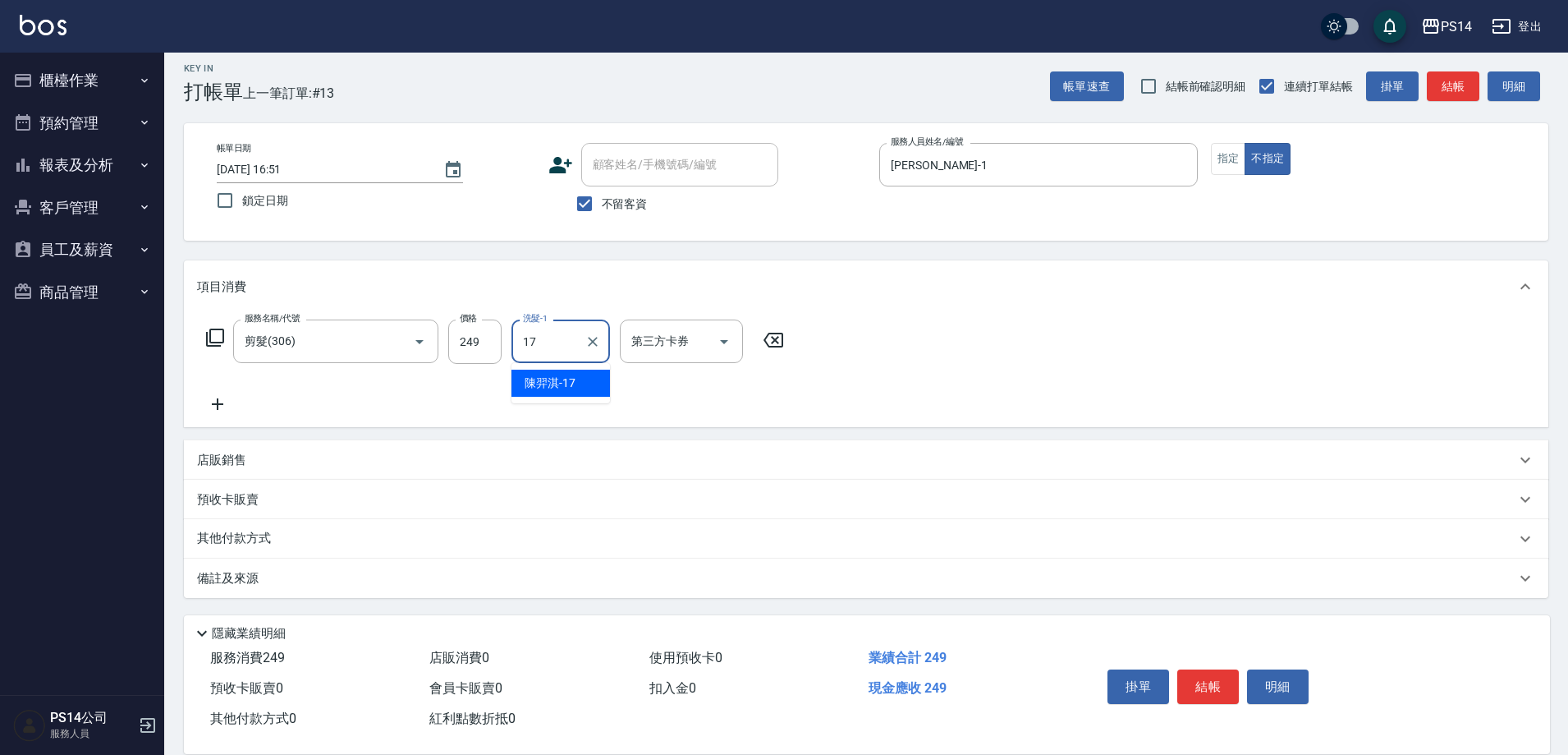
type input "[PERSON_NAME]-17"
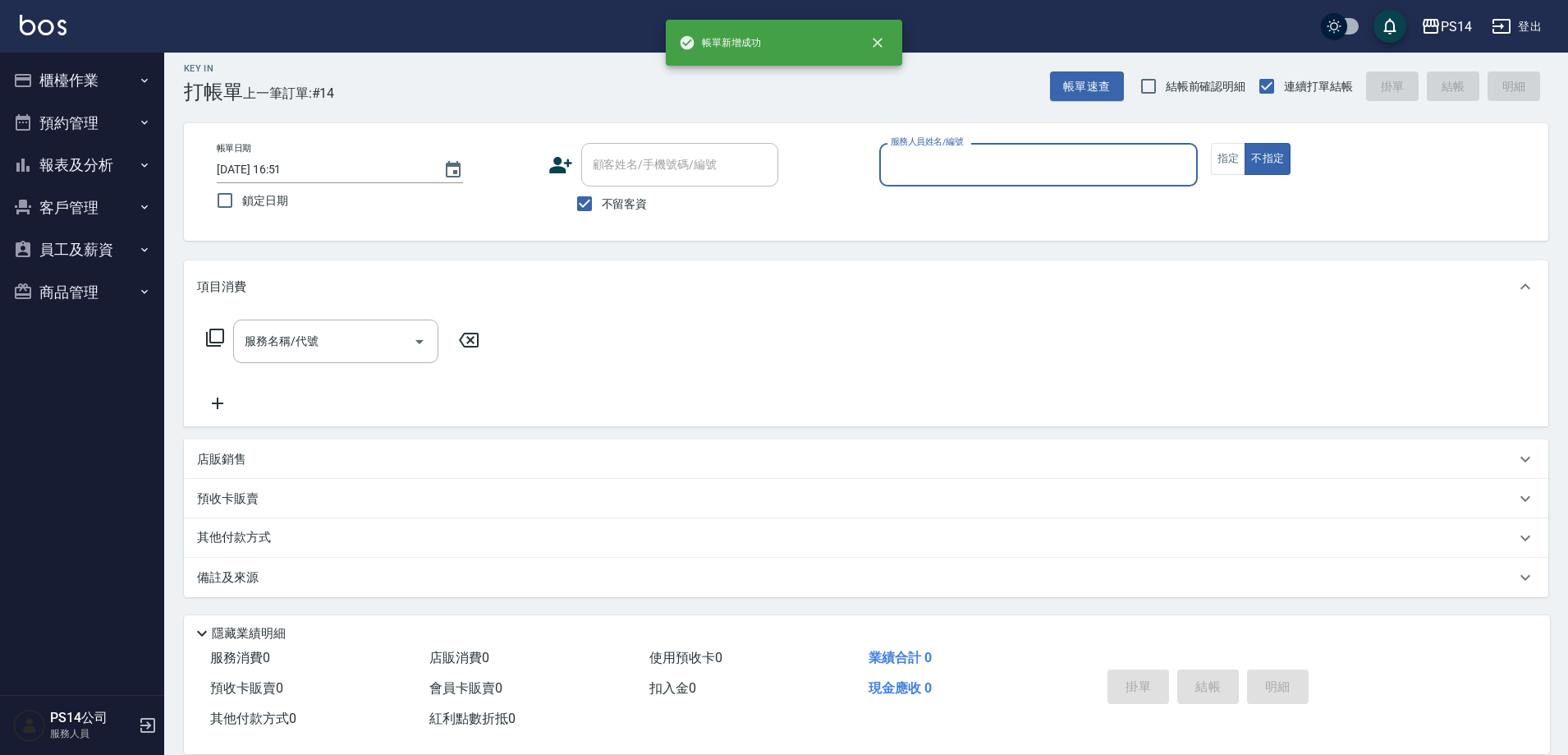
click at [80, 75] on button "櫃檯作業" at bounding box center [82, 81] width 151 height 43
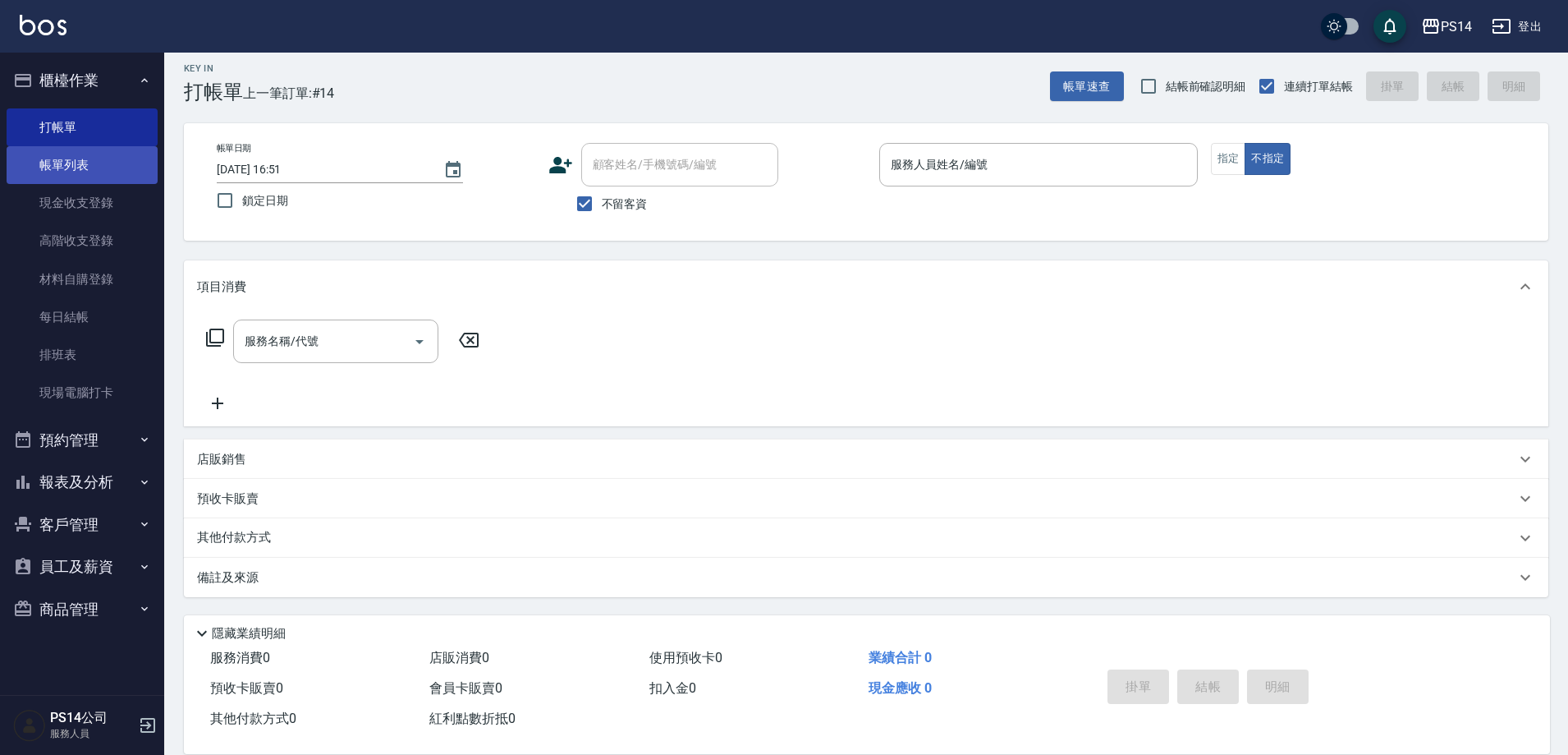
click at [82, 163] on link "帳單列表" at bounding box center [82, 165] width 151 height 38
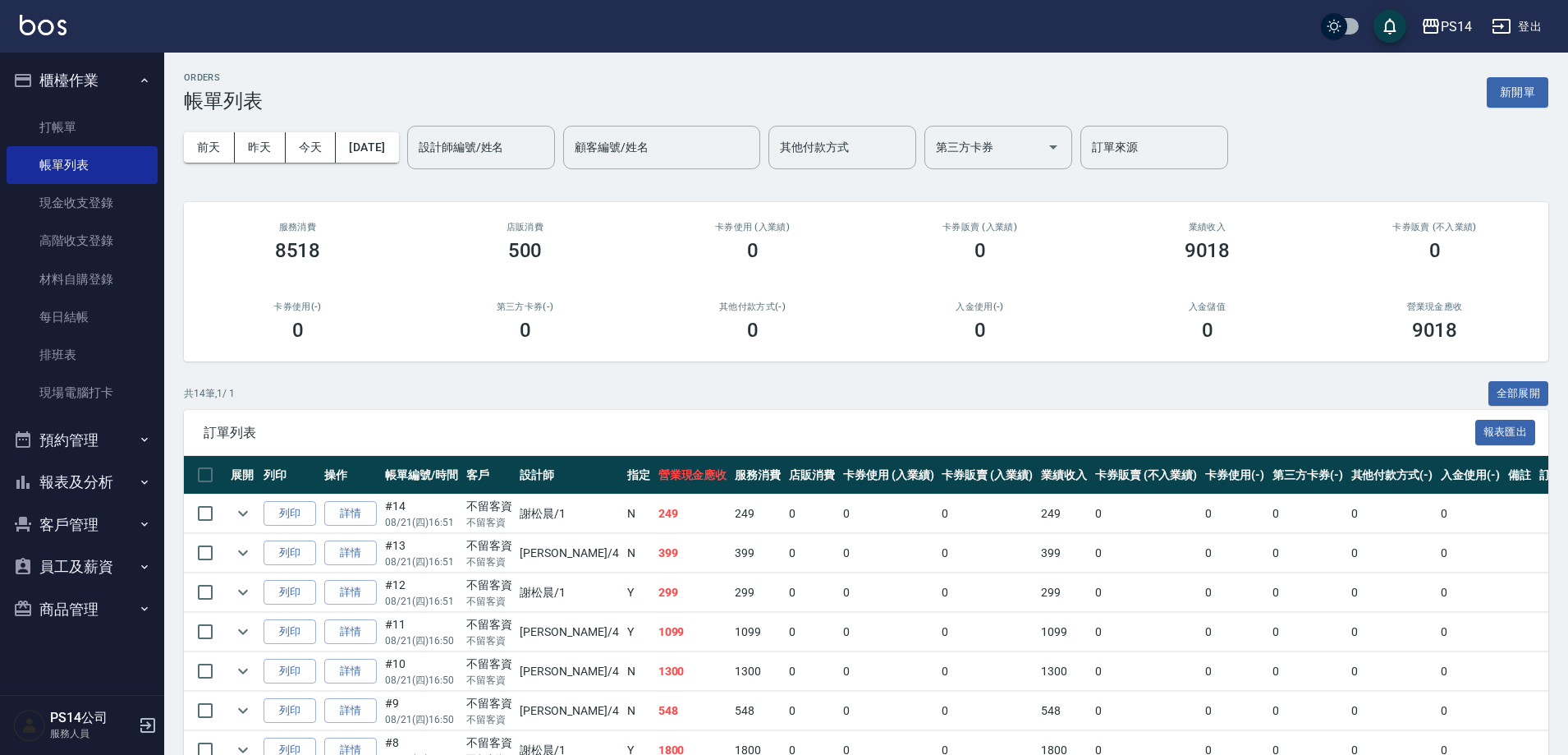
click at [363, 505] on link "詳情" at bounding box center [350, 513] width 52 height 25
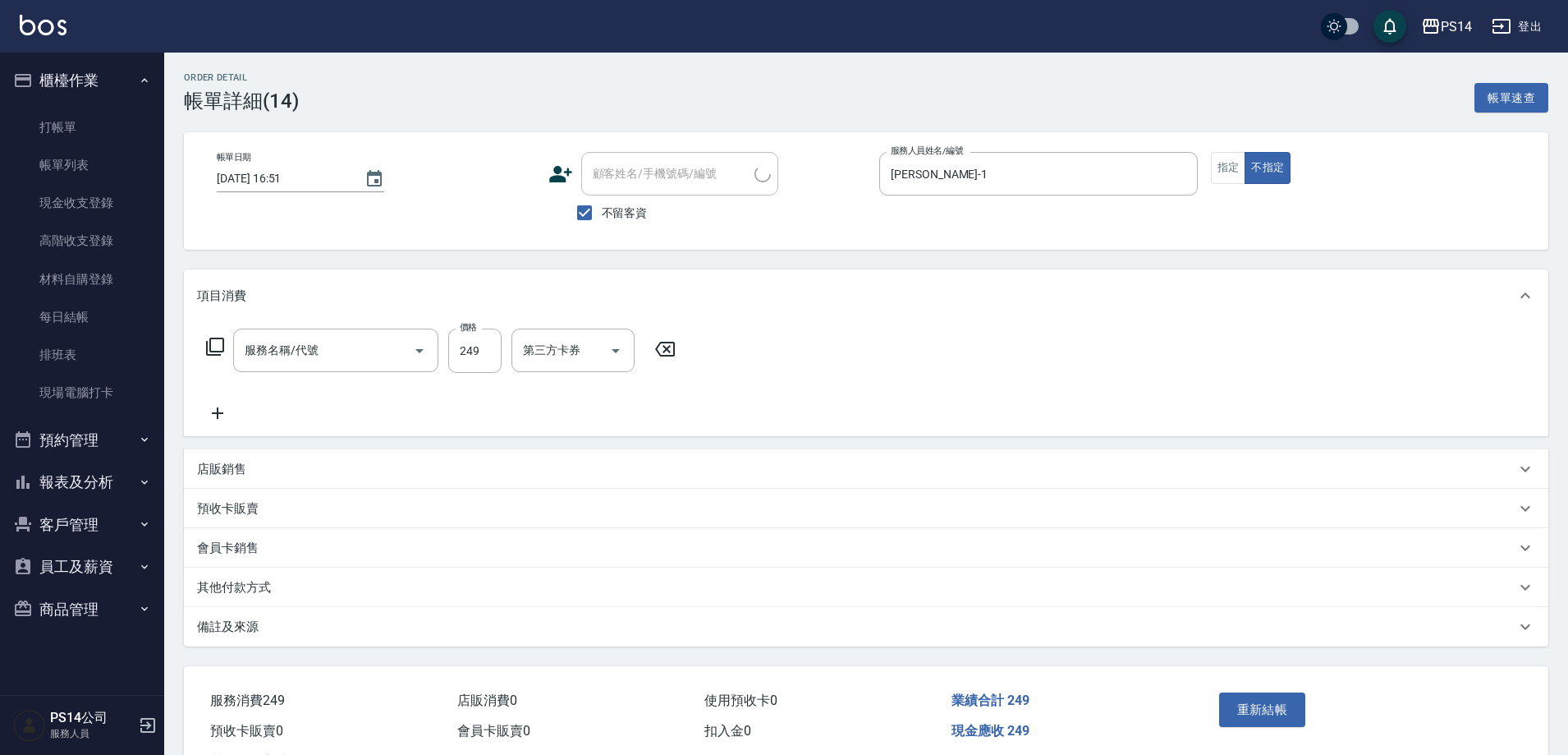
checkbox input "true"
type input "[PERSON_NAME]-1"
type input "剪髮(306)"
click at [364, 359] on input "剪髮(306)" at bounding box center [312, 350] width 144 height 29
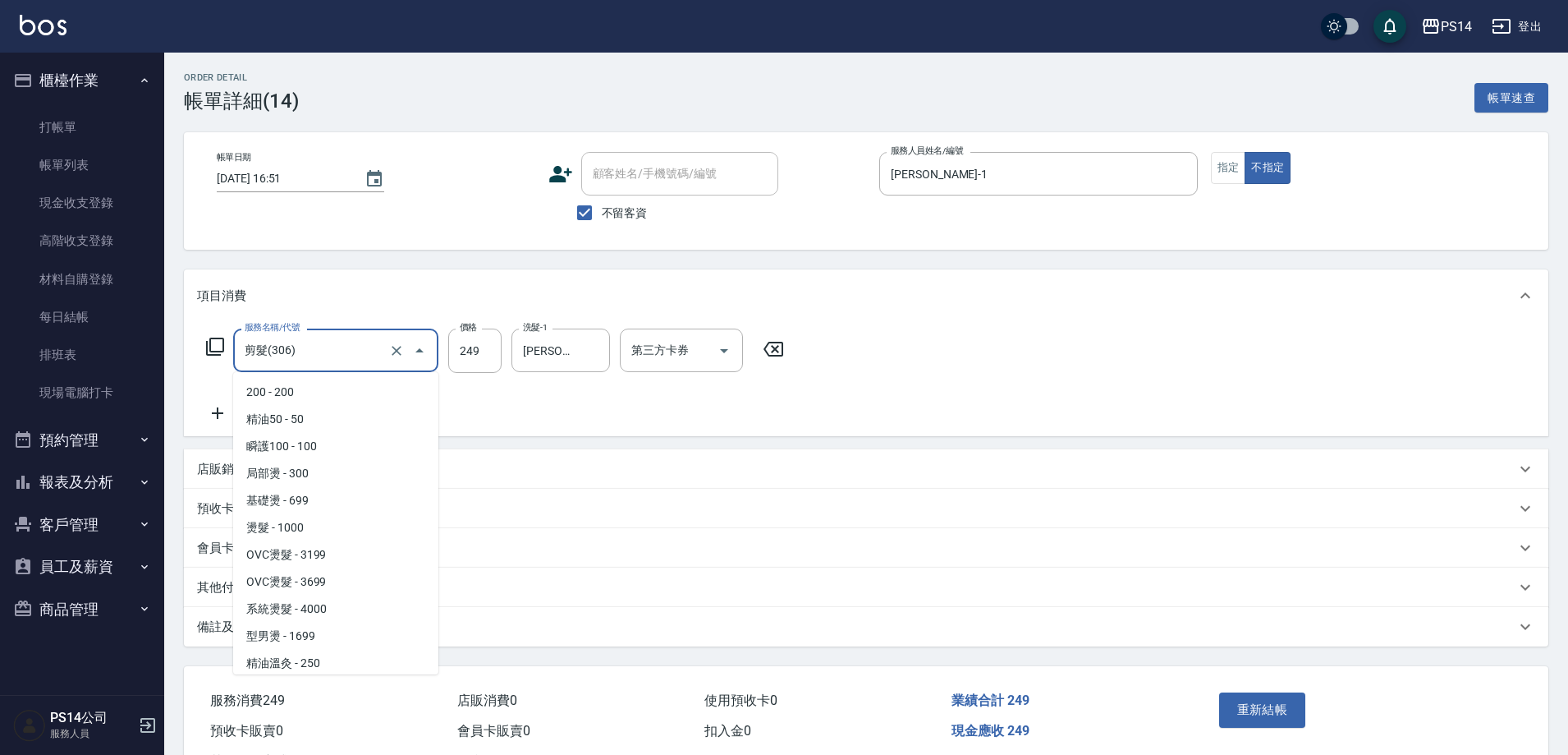
scroll to position [192, 0]
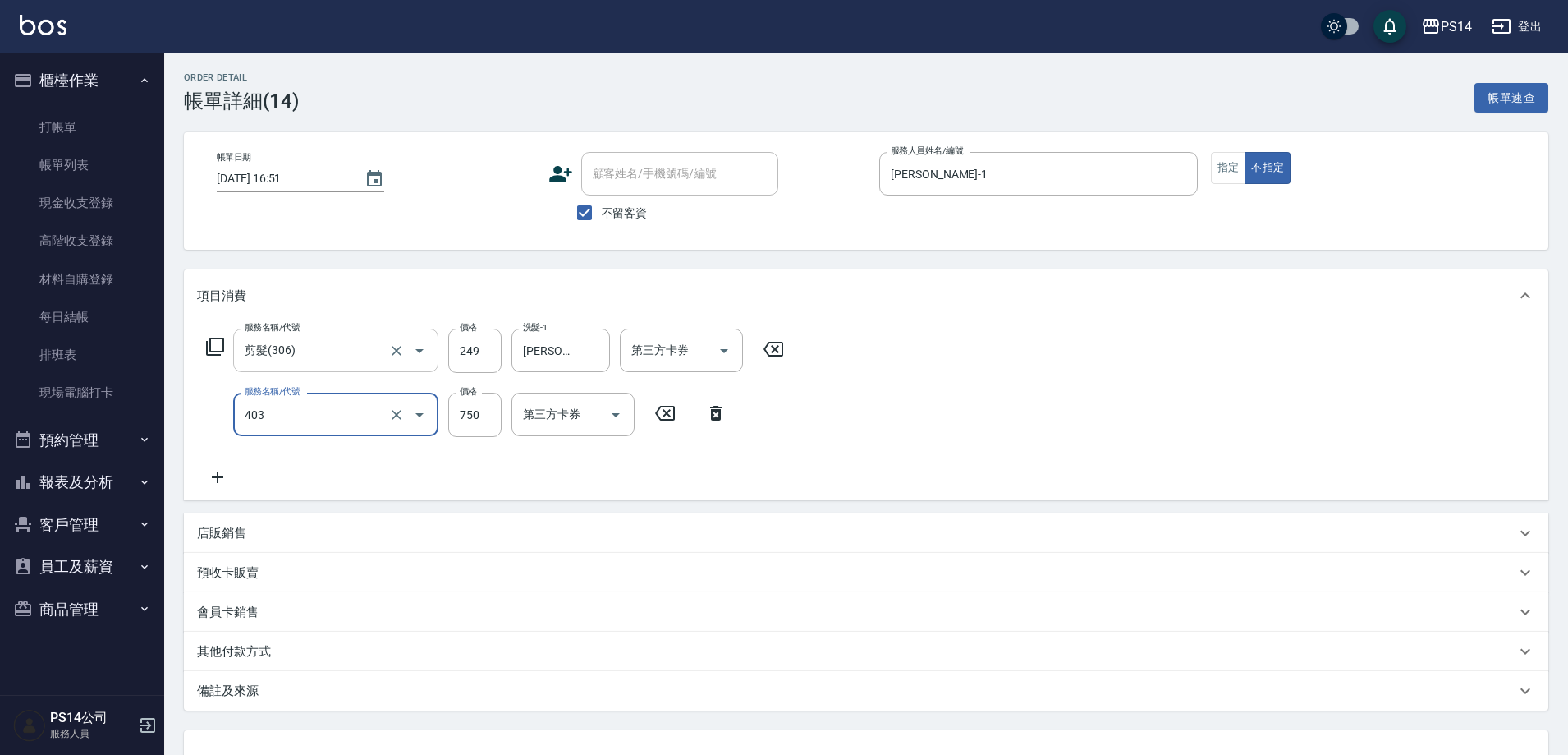
type input "750護(403)"
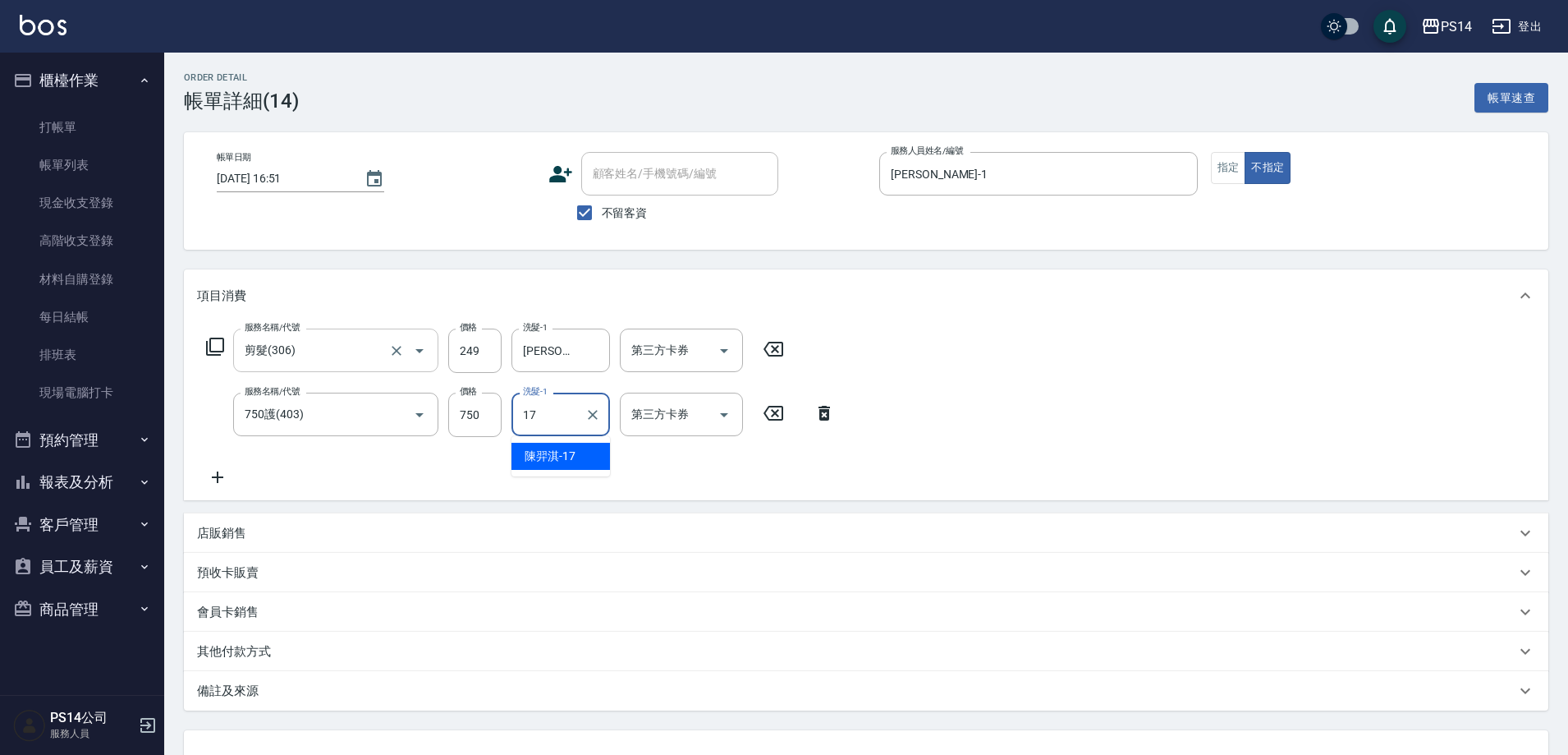
type input "[PERSON_NAME]-17"
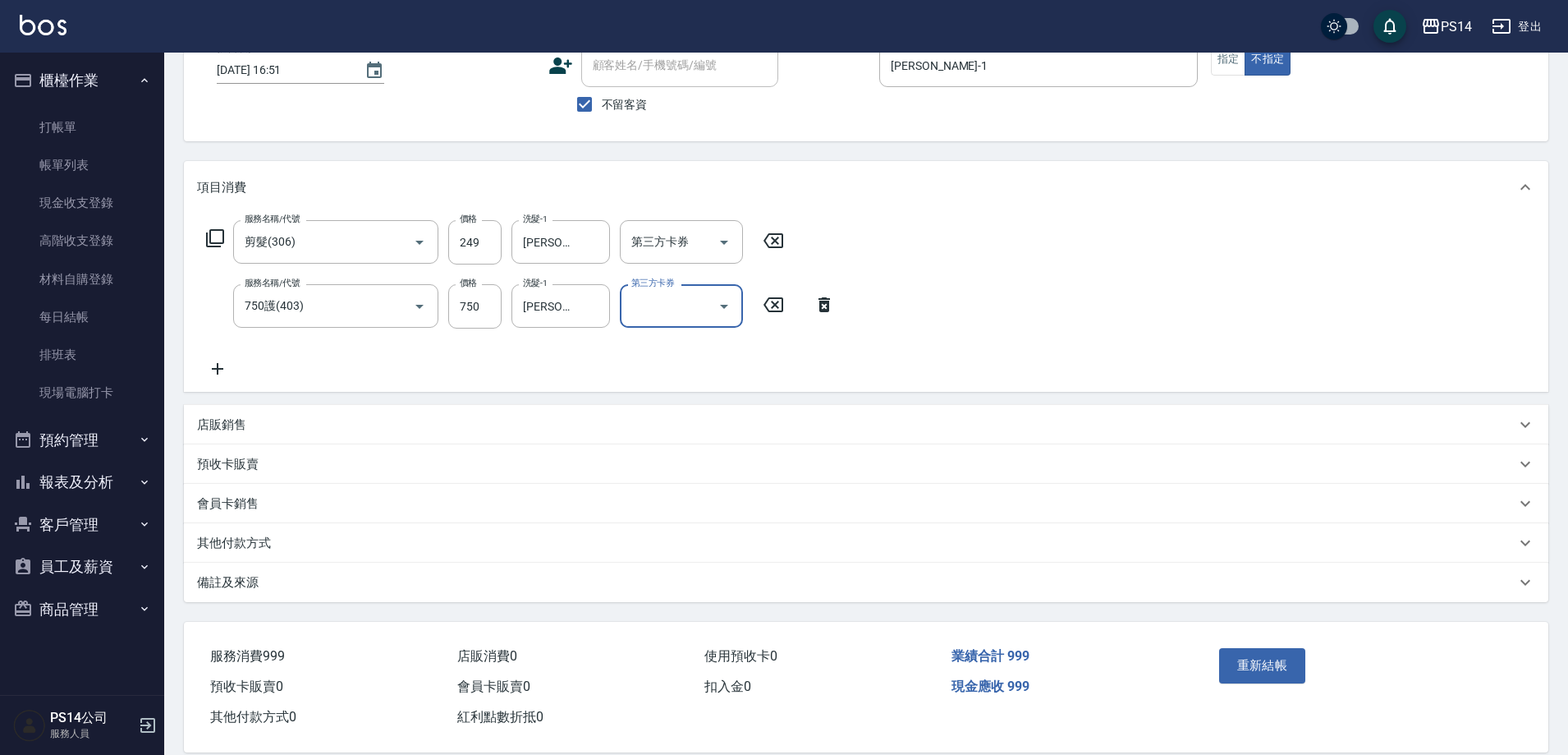
scroll to position [133, 0]
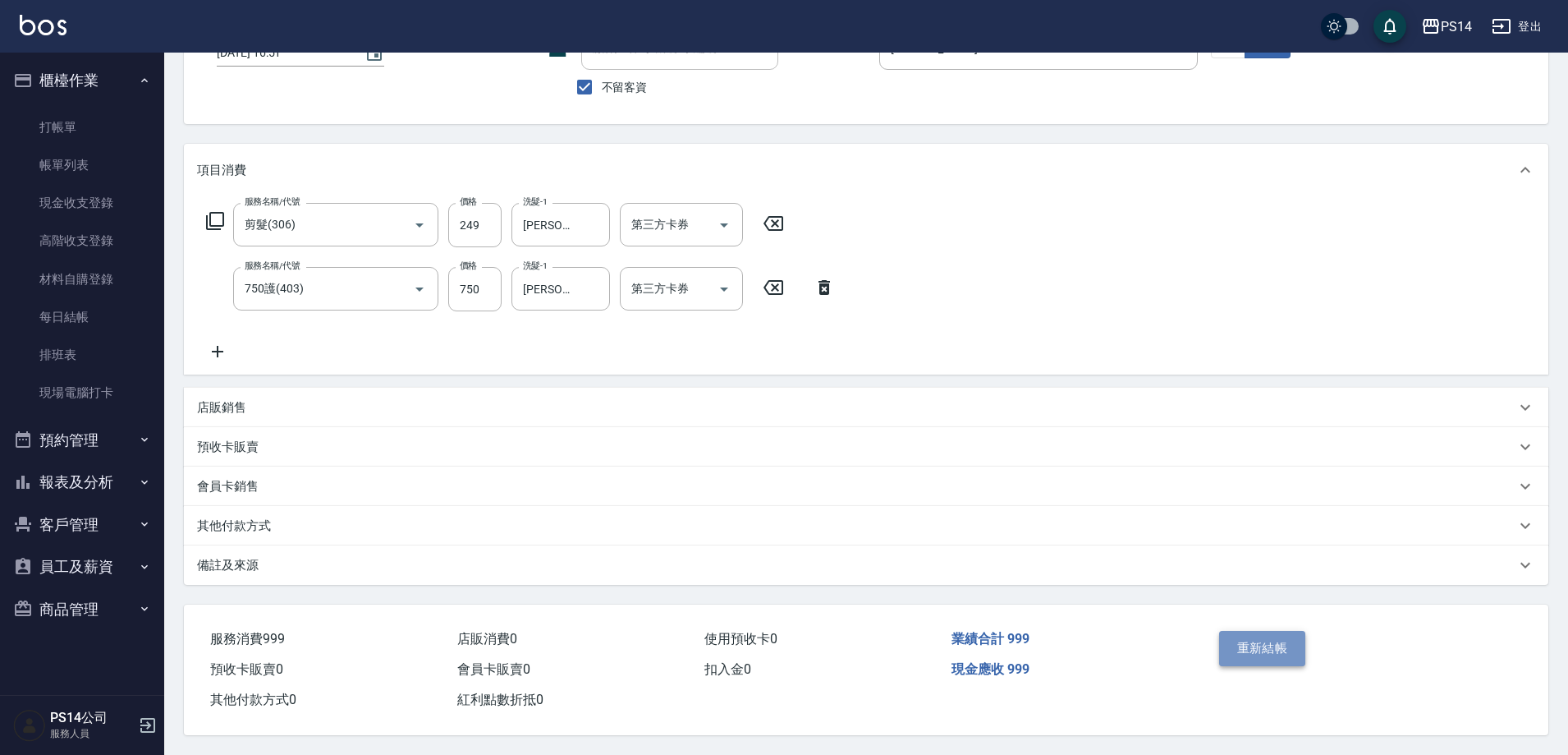
click at [1274, 635] on button "重新結帳" at bounding box center [1263, 648] width 87 height 34
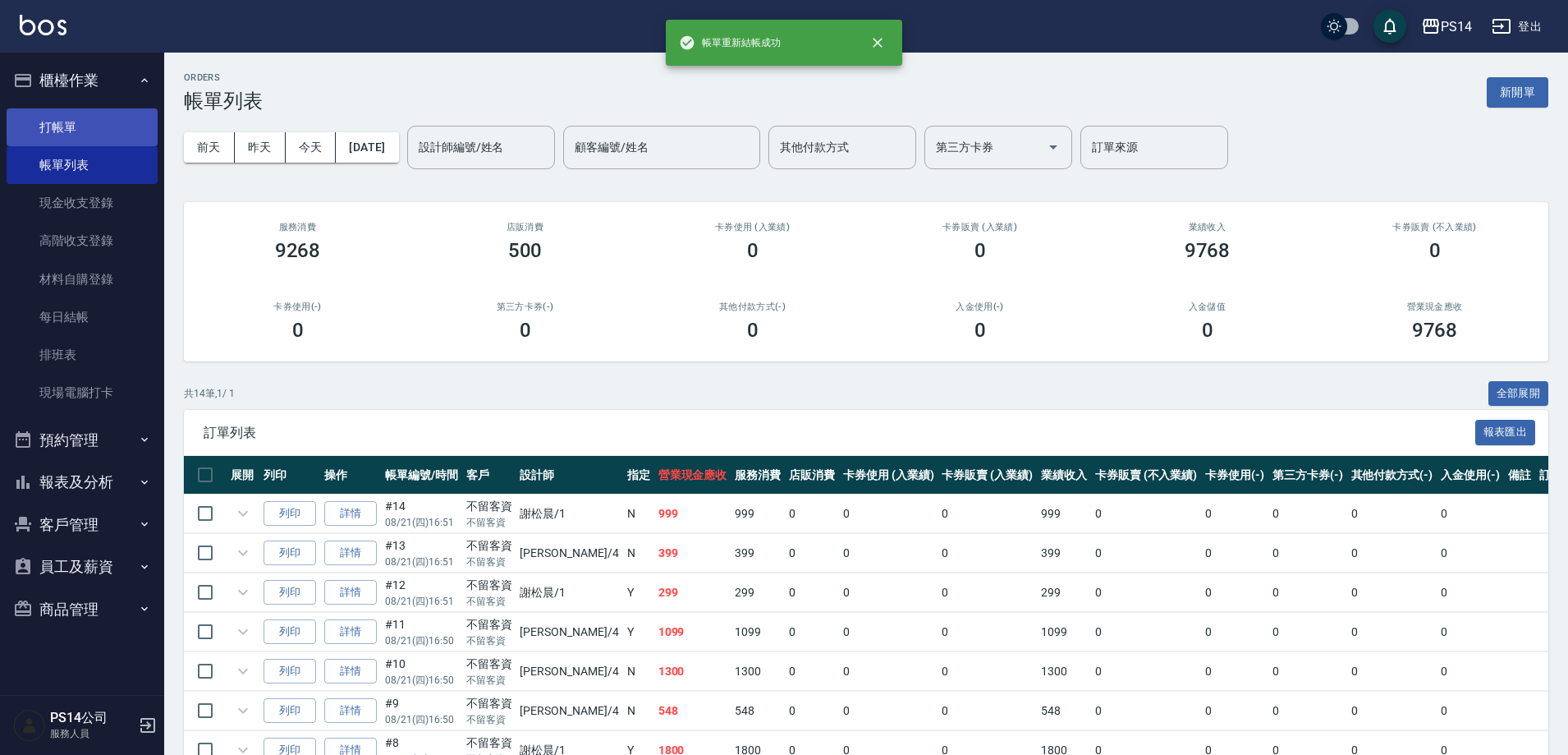
click at [31, 123] on link "打帳單" at bounding box center [82, 127] width 151 height 38
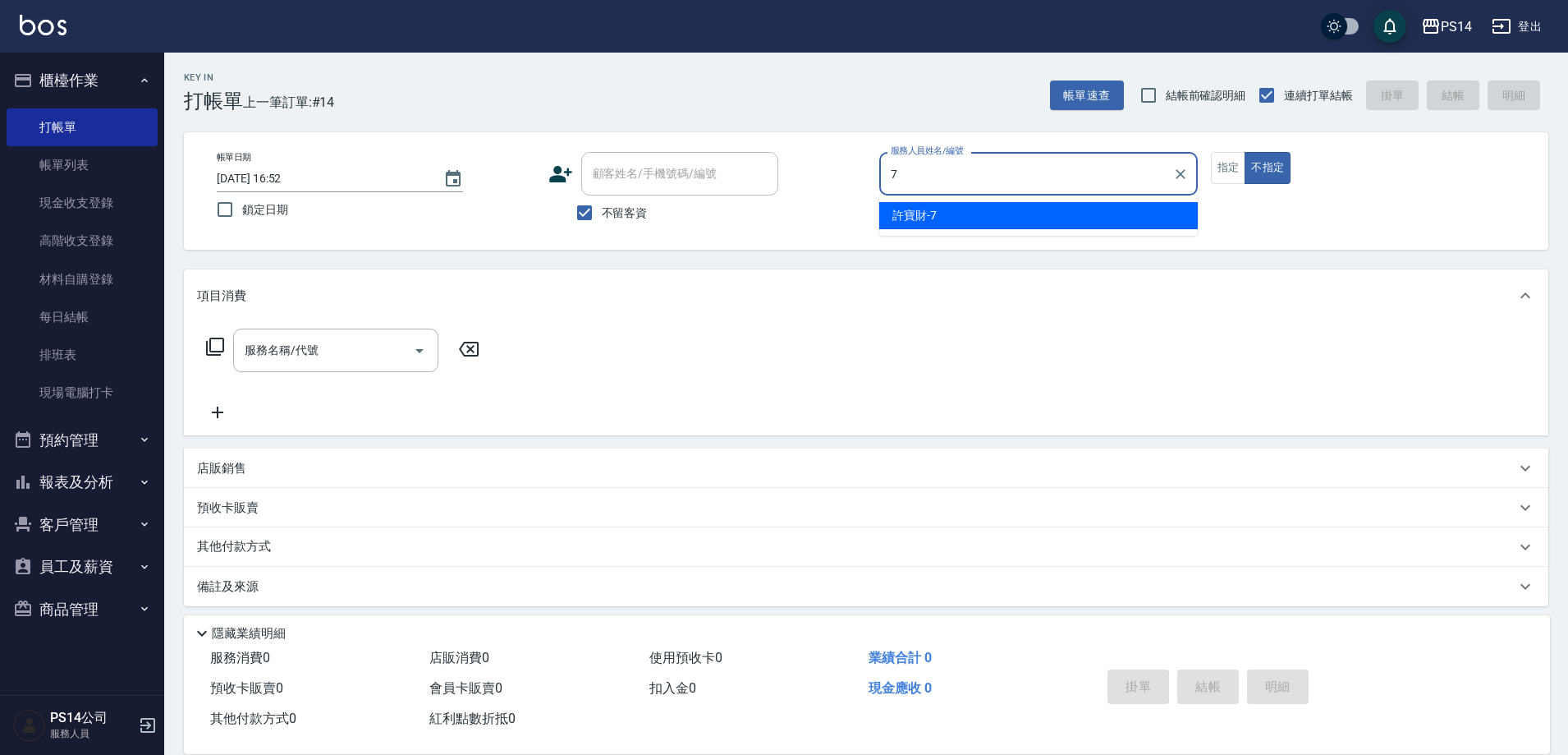
type input "[PERSON_NAME]-7"
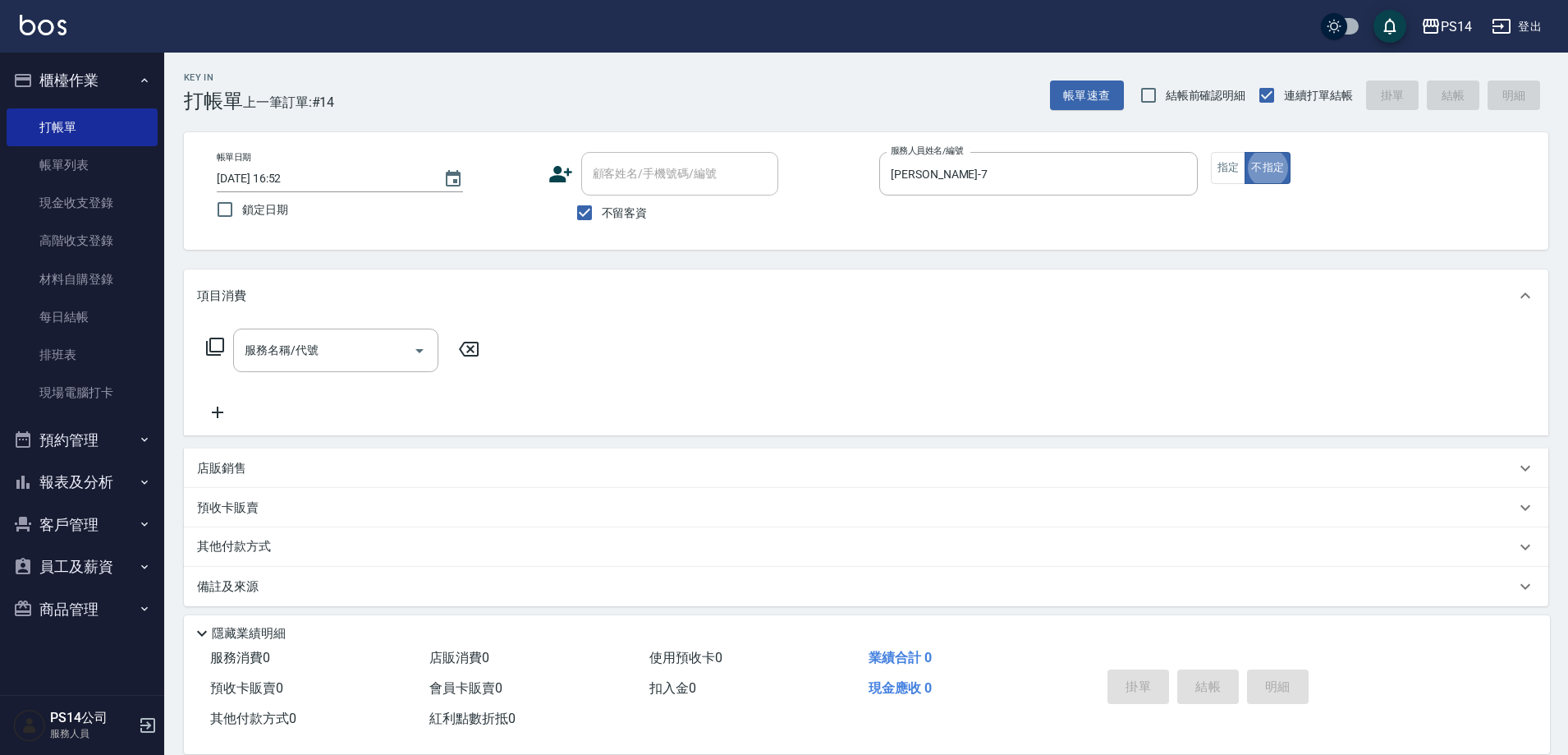
type button "false"
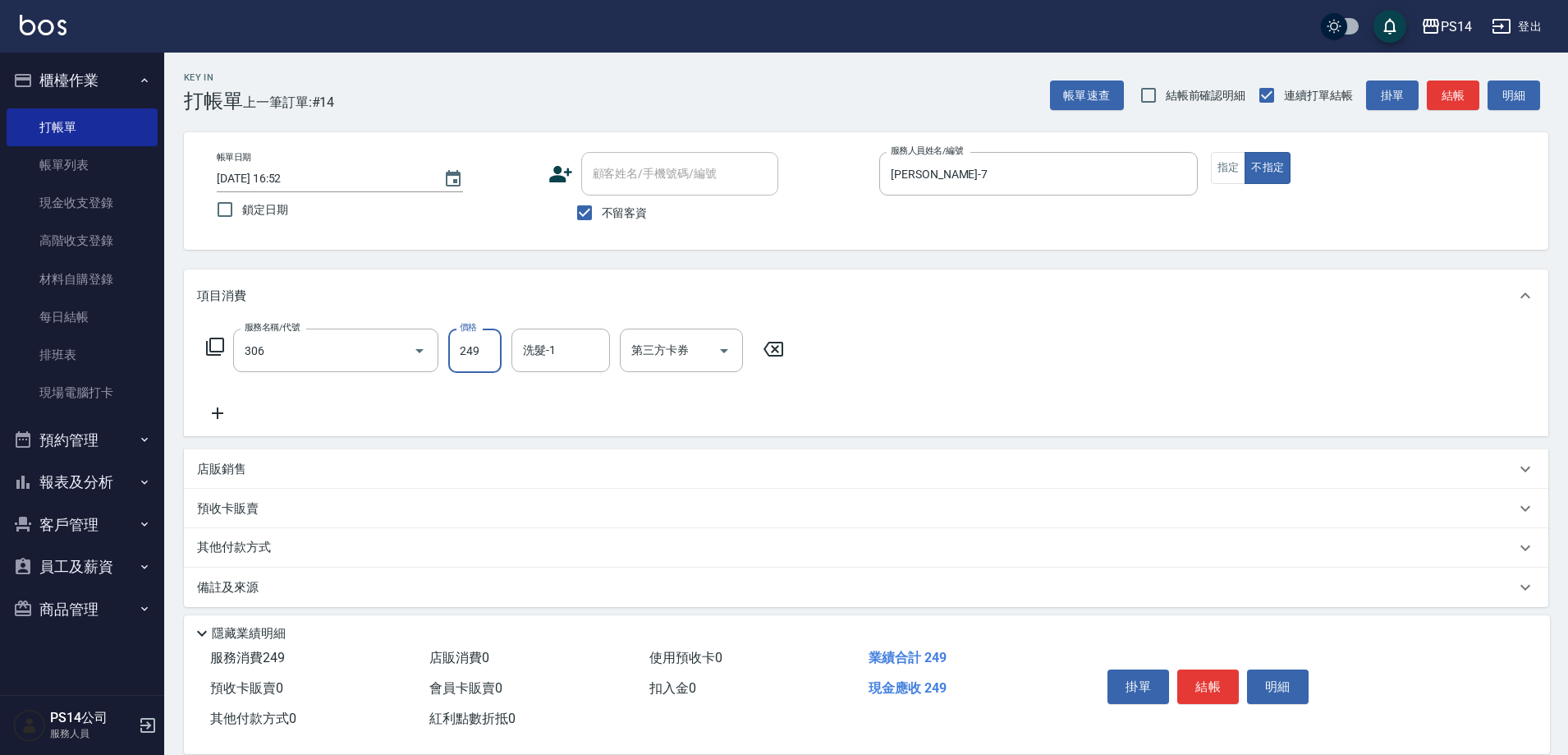
type input "剪髮(306)"
type input "[PERSON_NAME]-11"
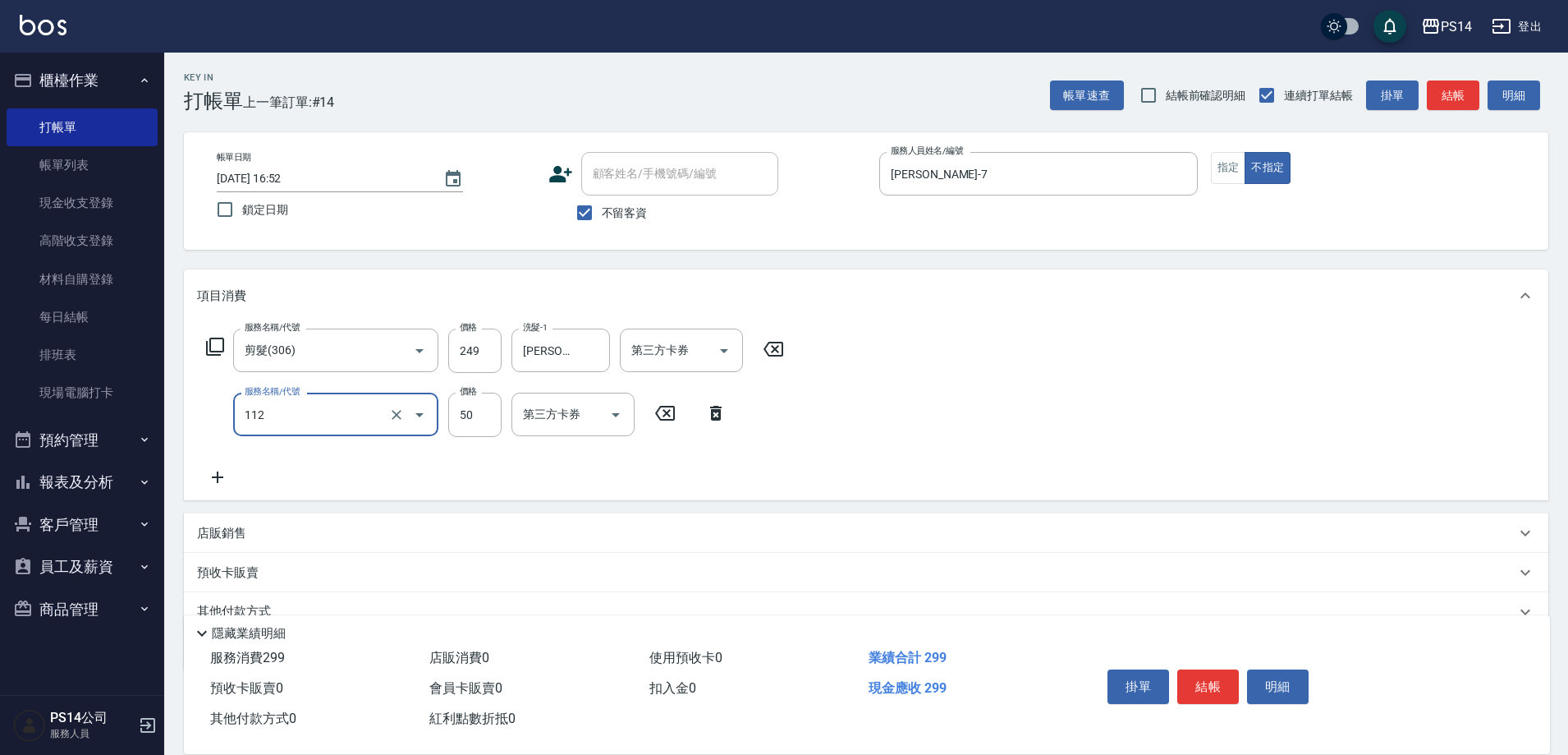
type input "精油50(112)"
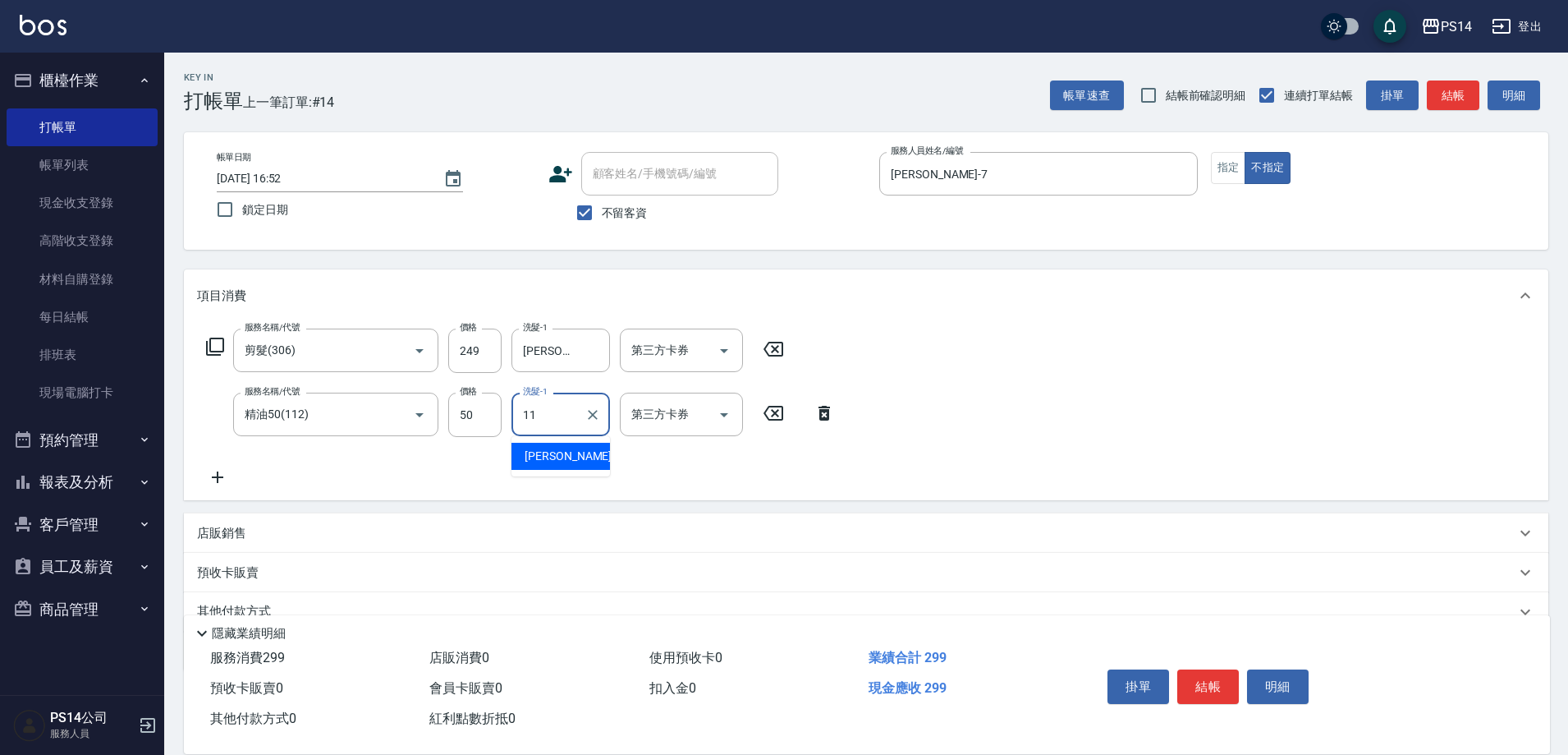
type input "[PERSON_NAME]-11"
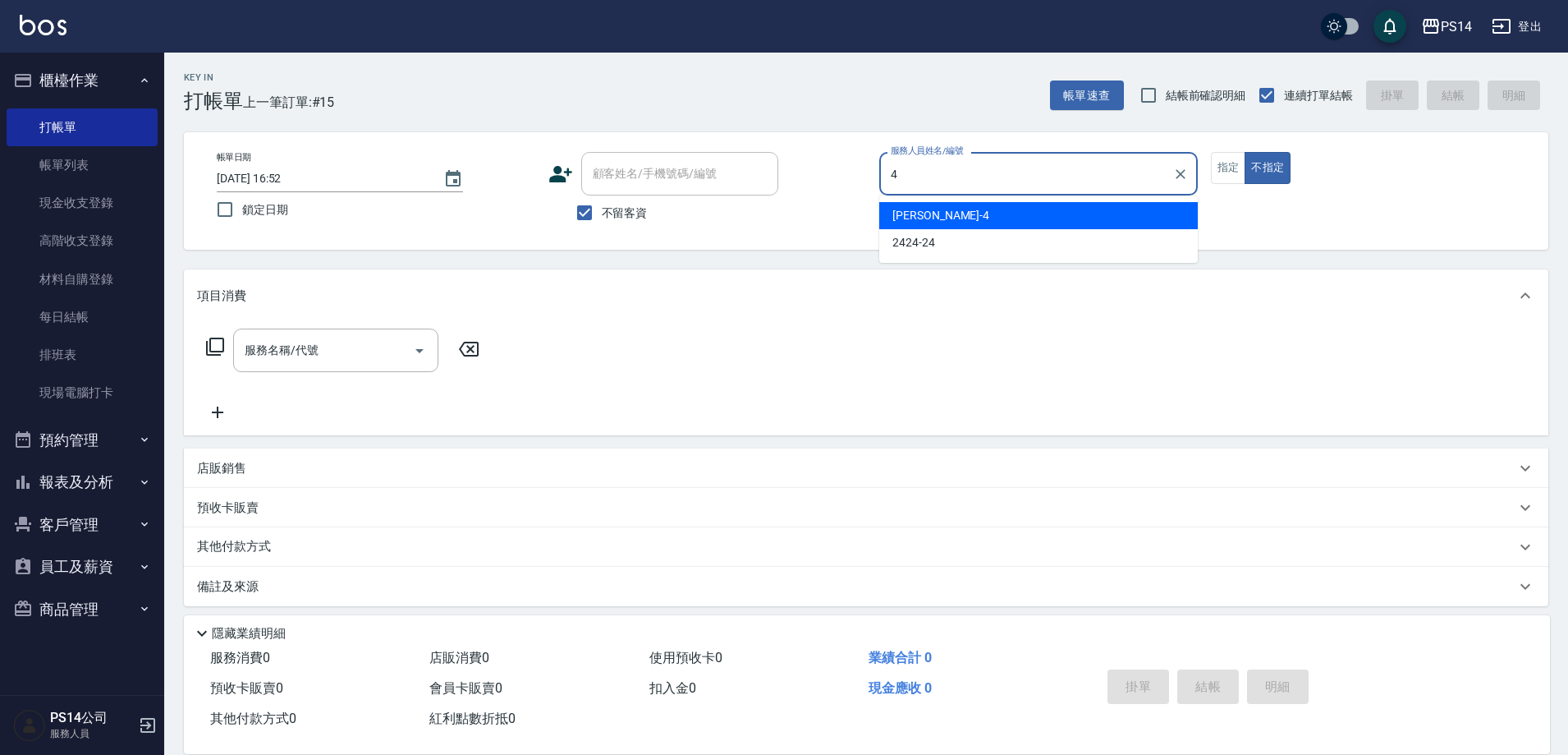
type input "[PERSON_NAME]-4"
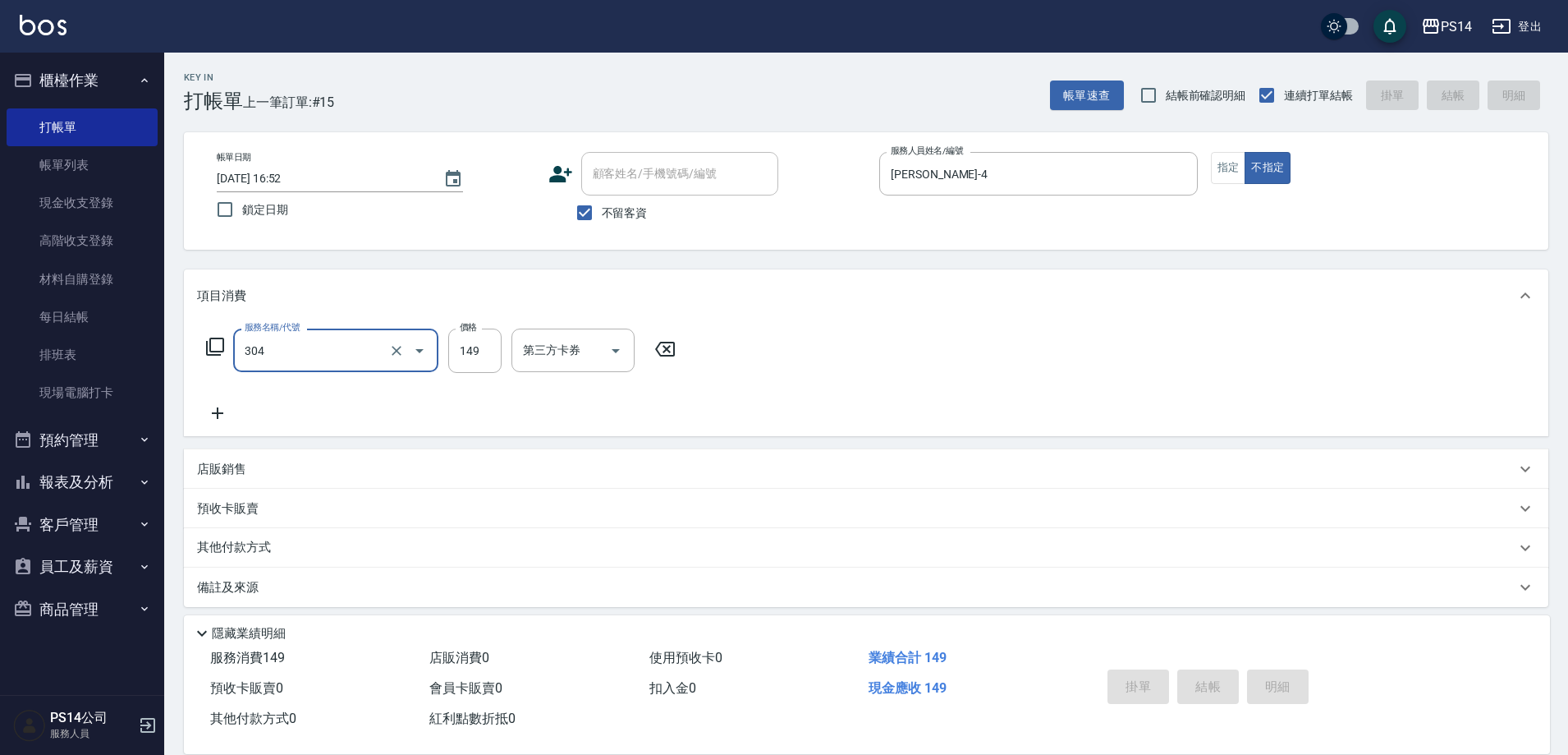
type input "304"
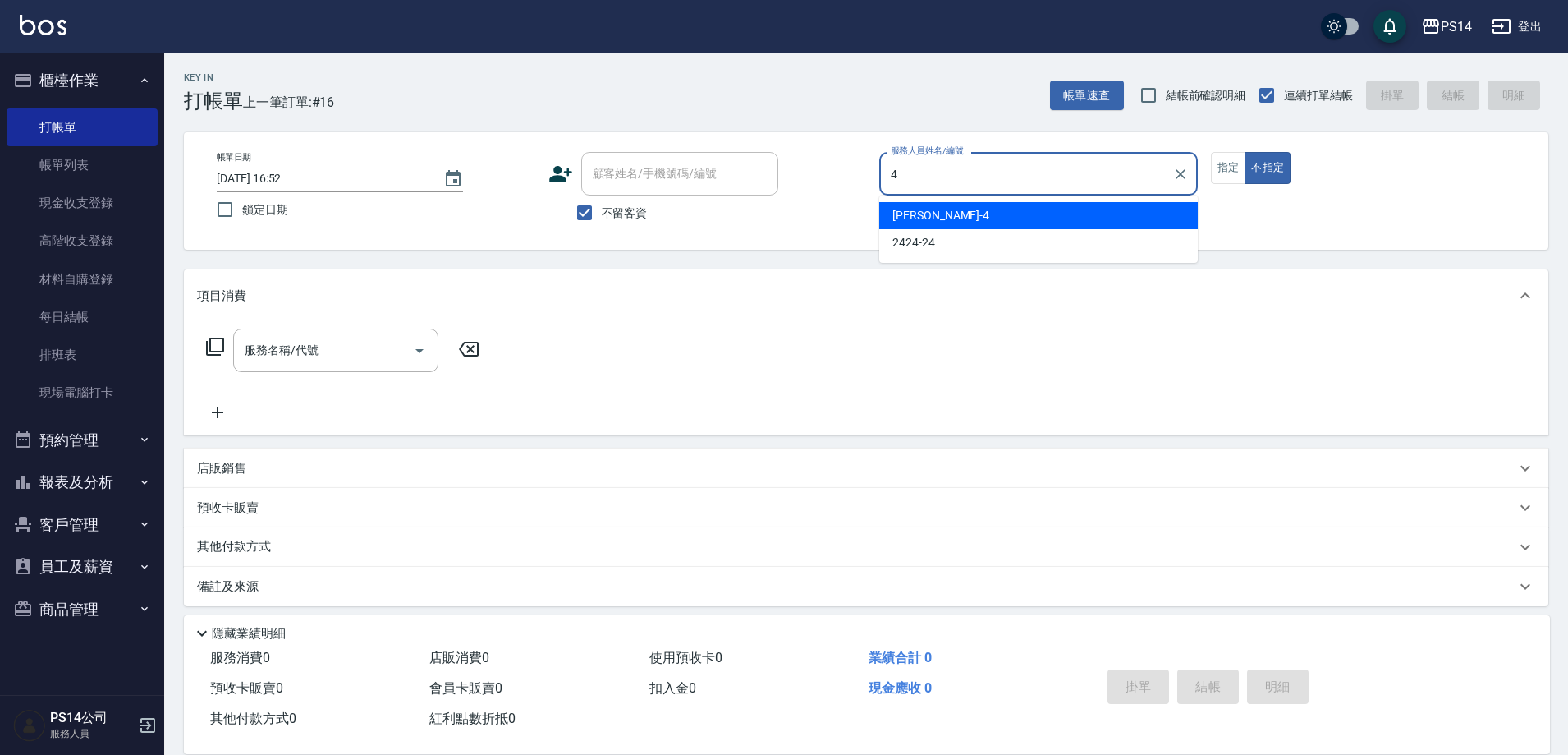
type input "[PERSON_NAME]-4"
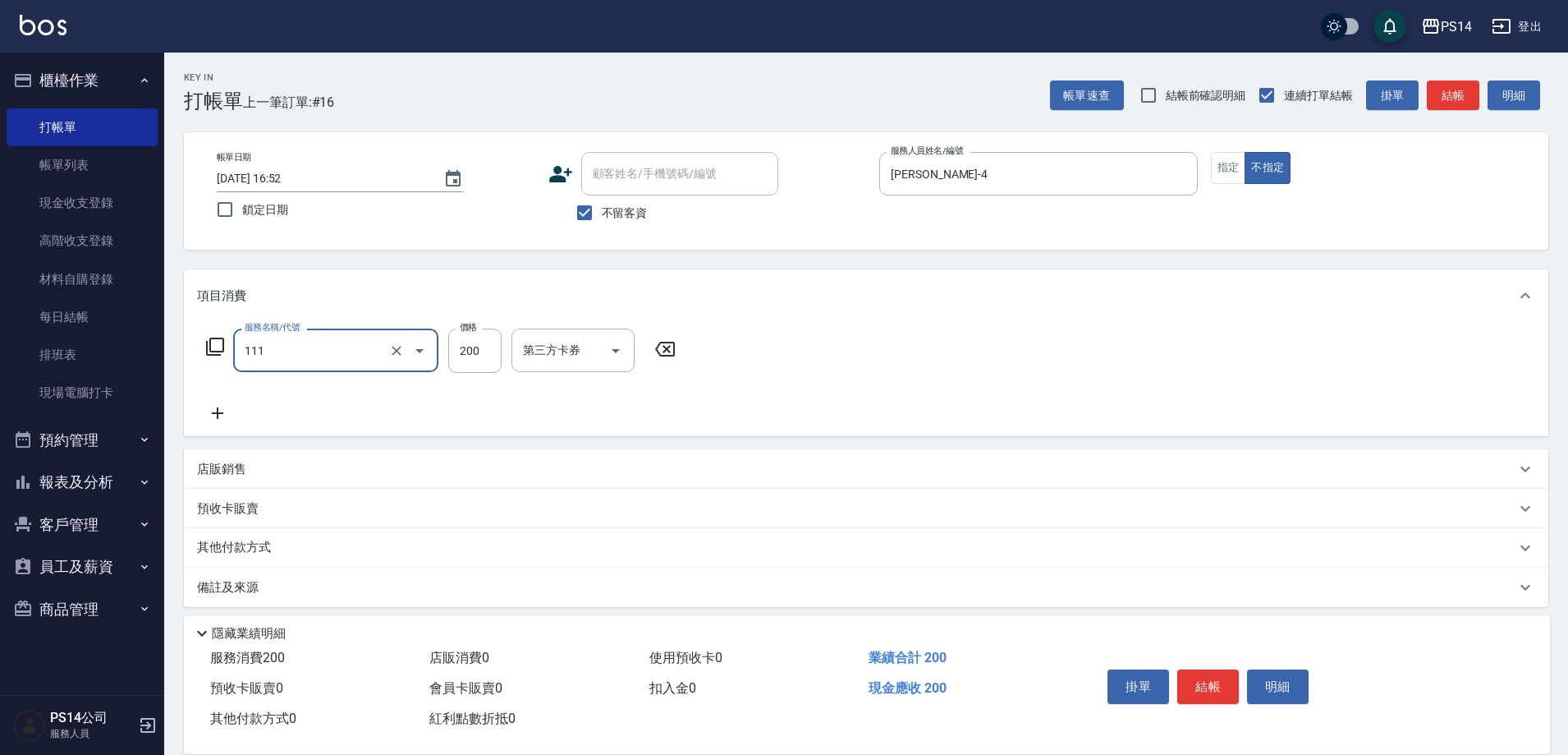
type input "200(111)"
type input "[PERSON_NAME]-17"
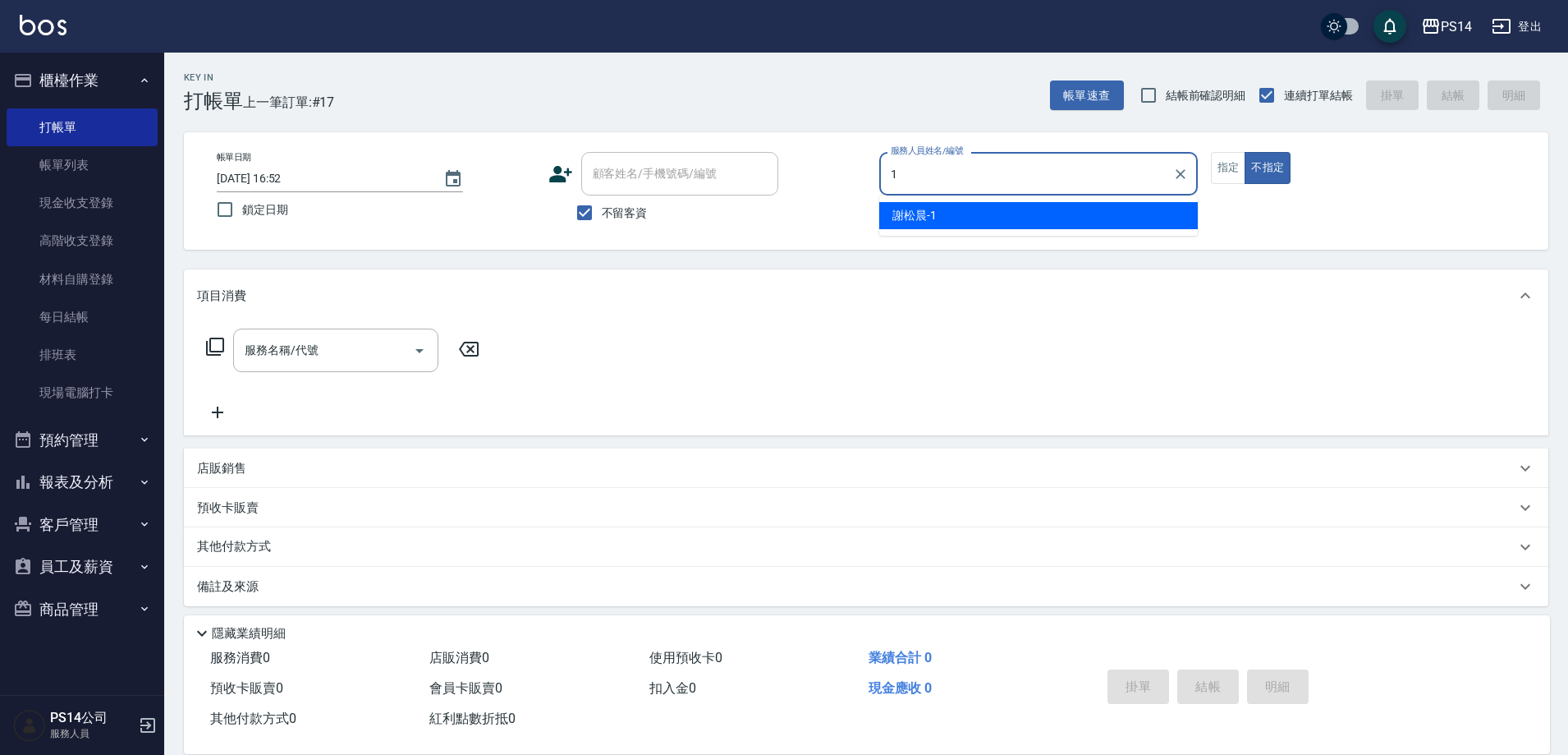
type input "[PERSON_NAME]-1"
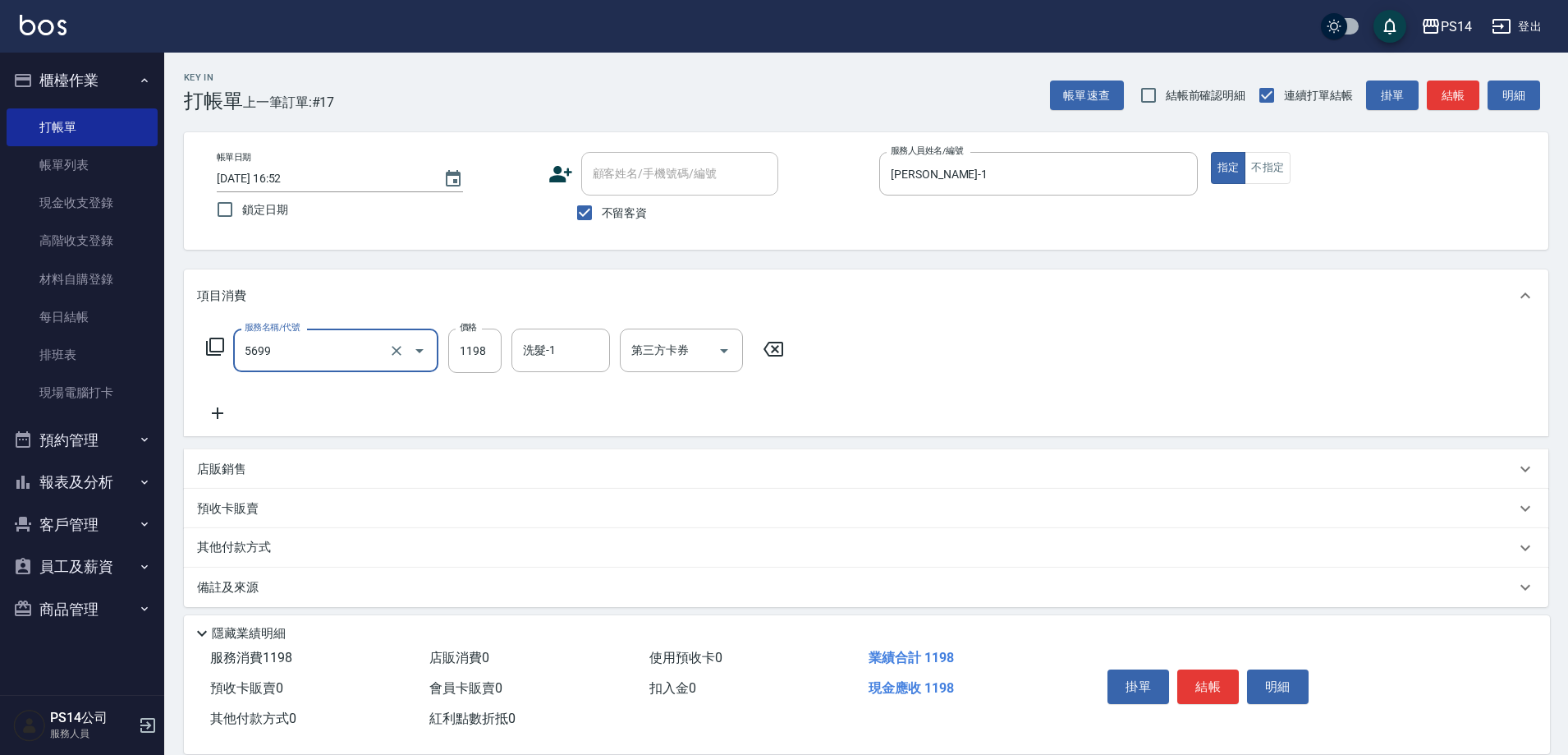
type input "水沁涼套餐(5699)"
type input "1098"
type input "[PERSON_NAME]-11"
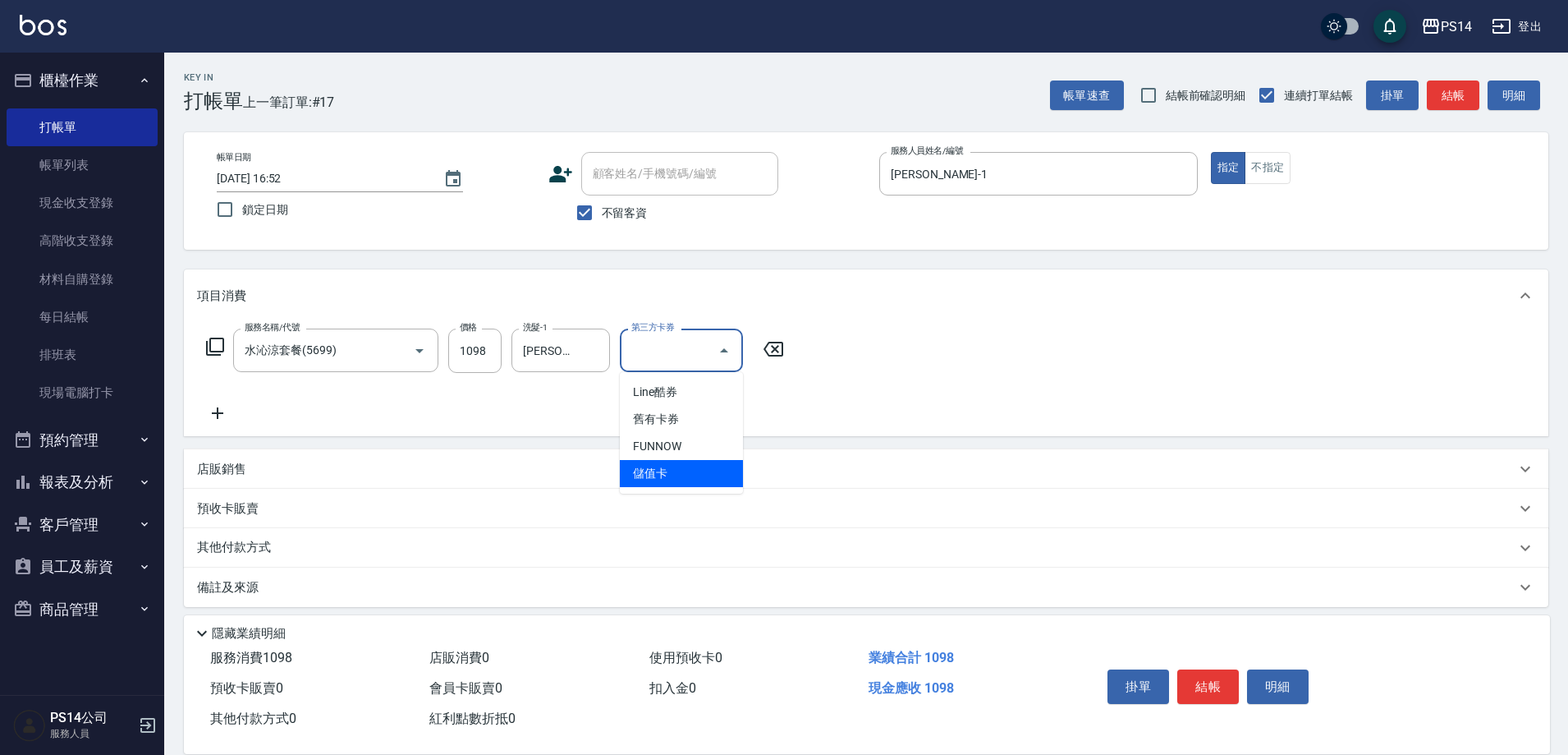
type input "儲值卡"
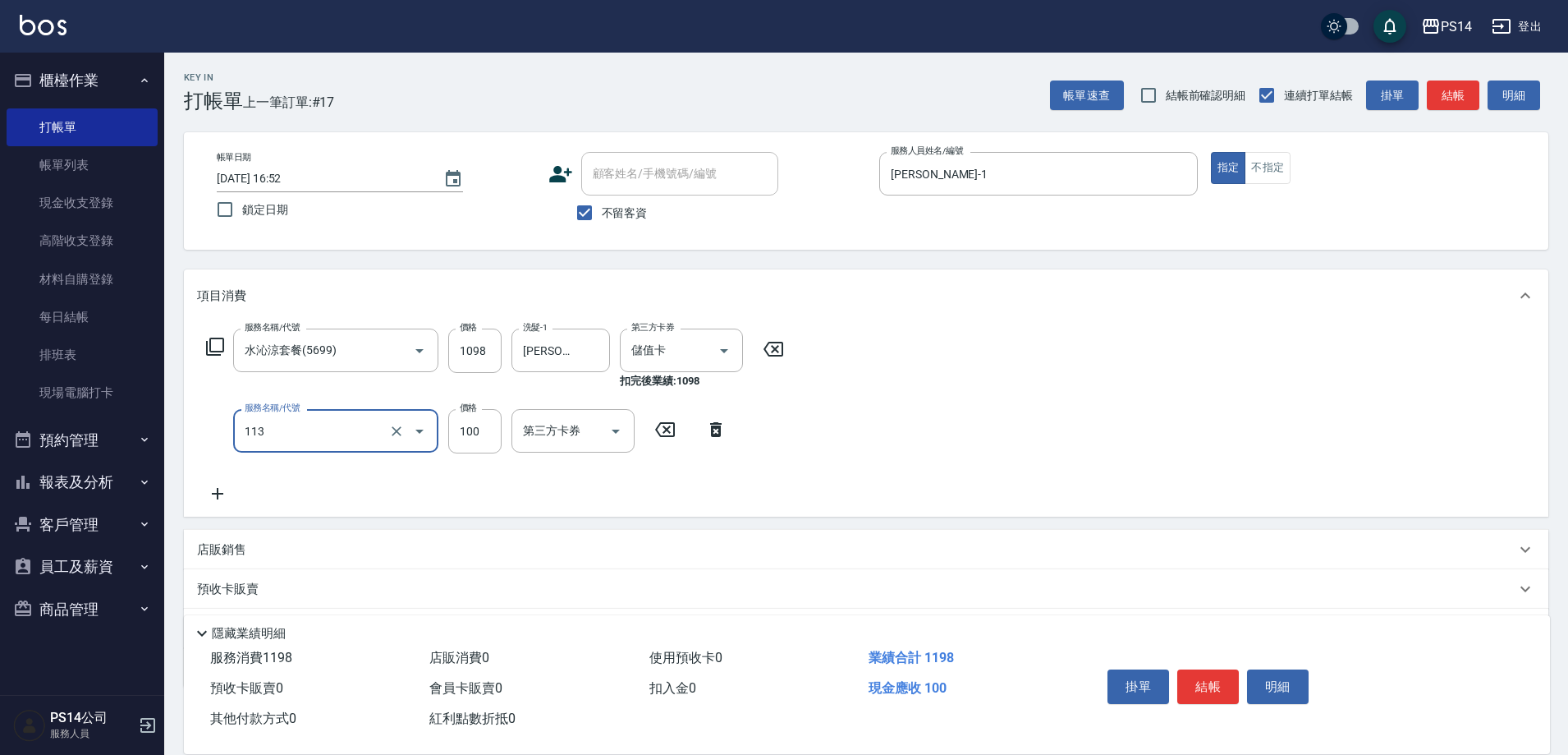
type input "瞬護100(113)"
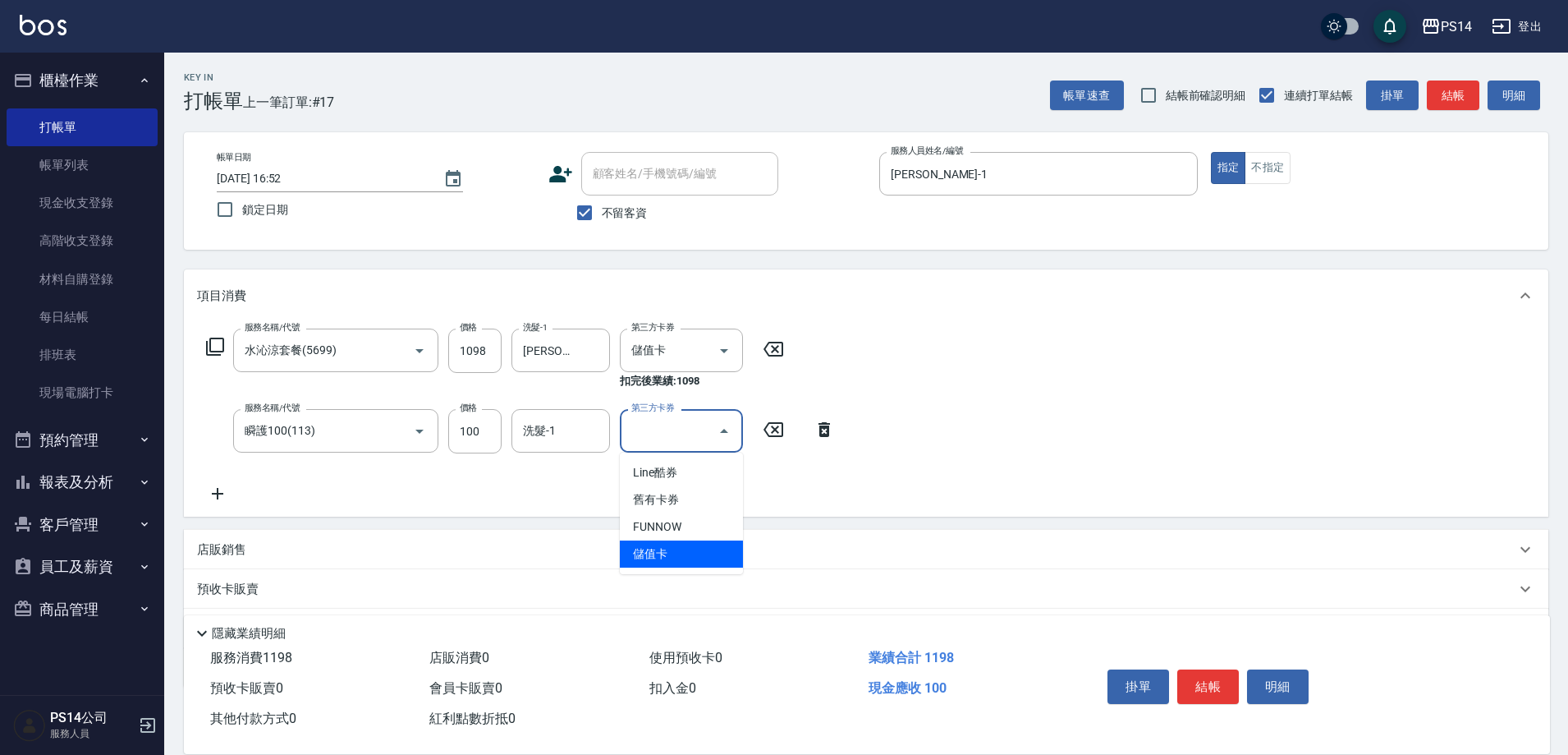
type input "儲值卡"
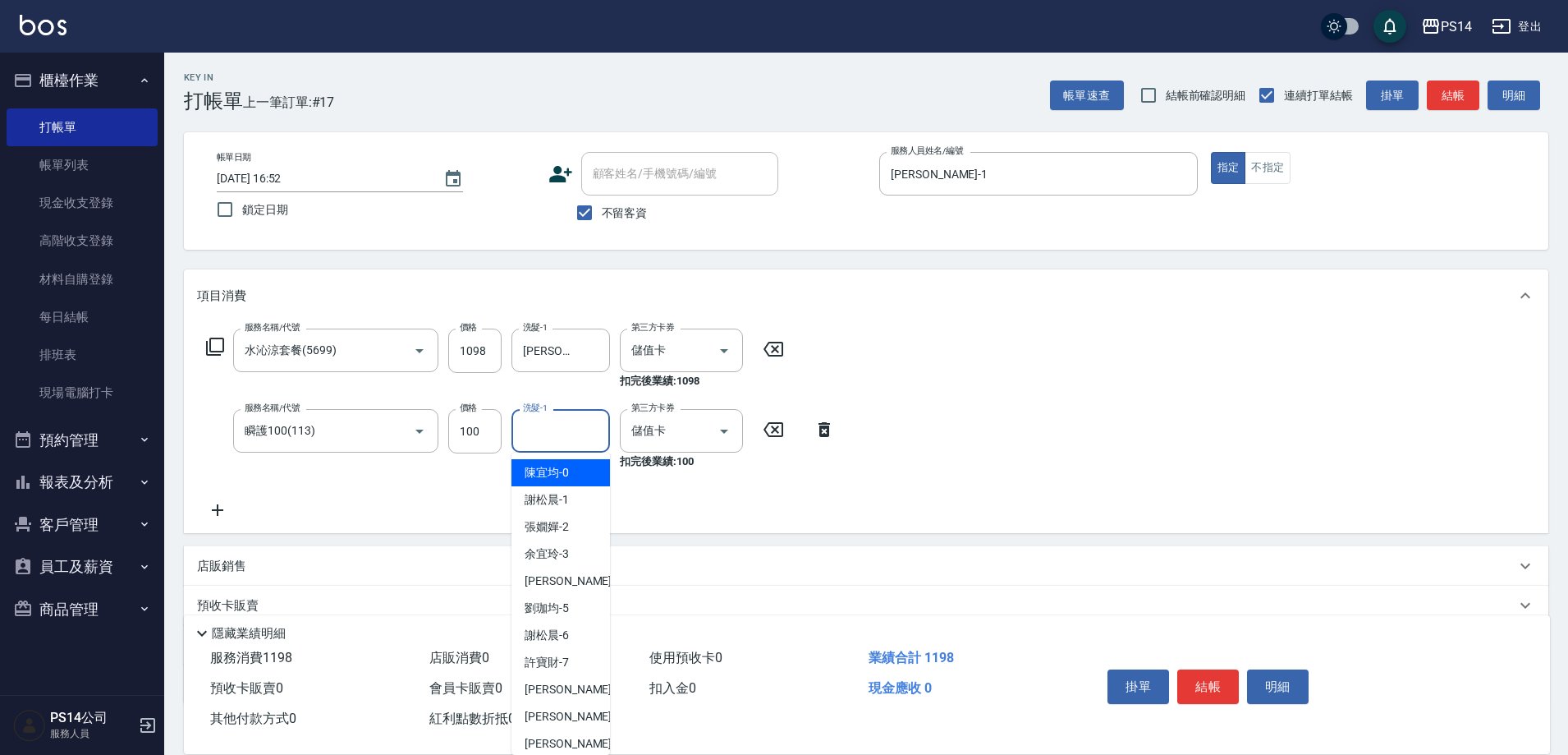
click at [554, 429] on input "洗髮-1" at bounding box center [561, 430] width 84 height 29
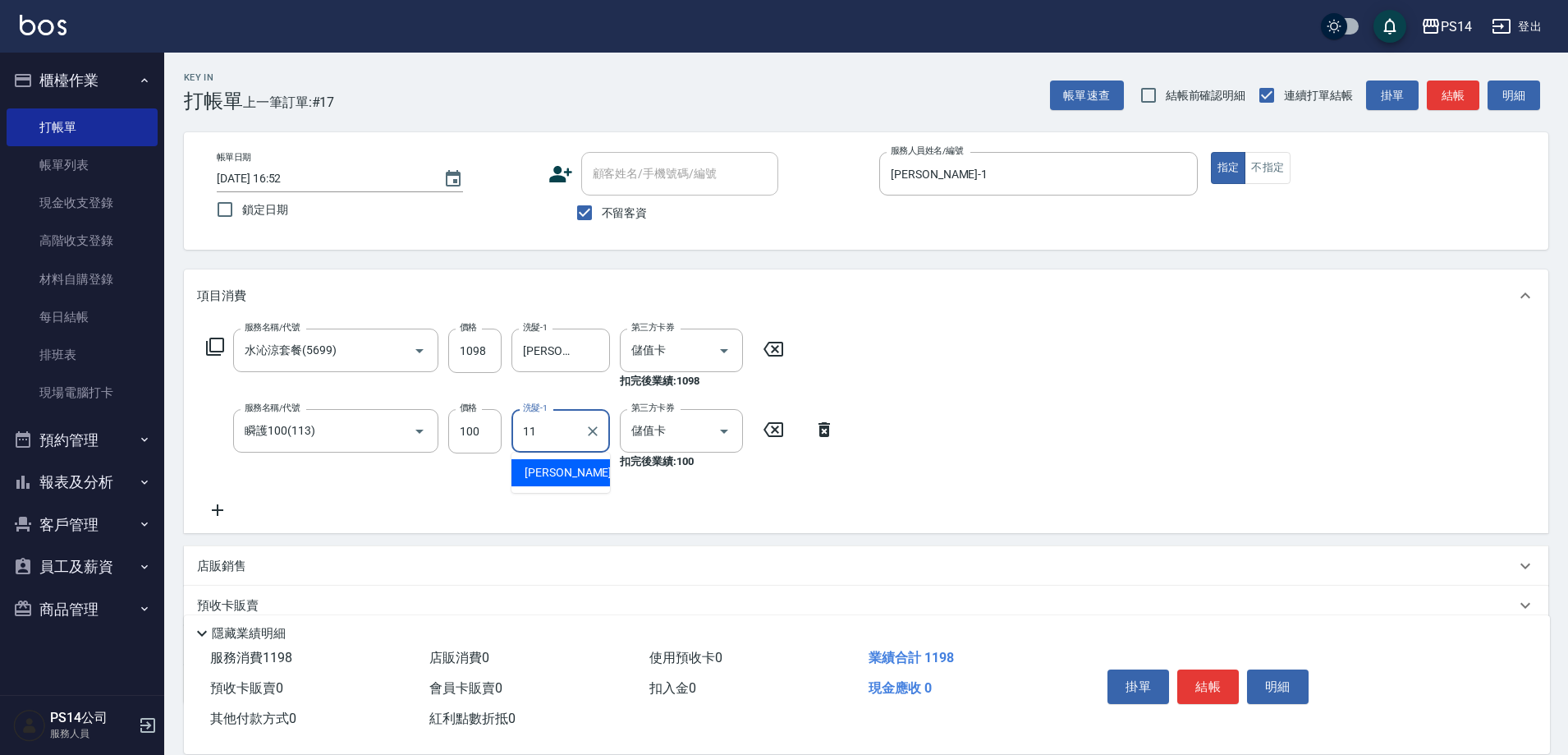
type input "[PERSON_NAME]-11"
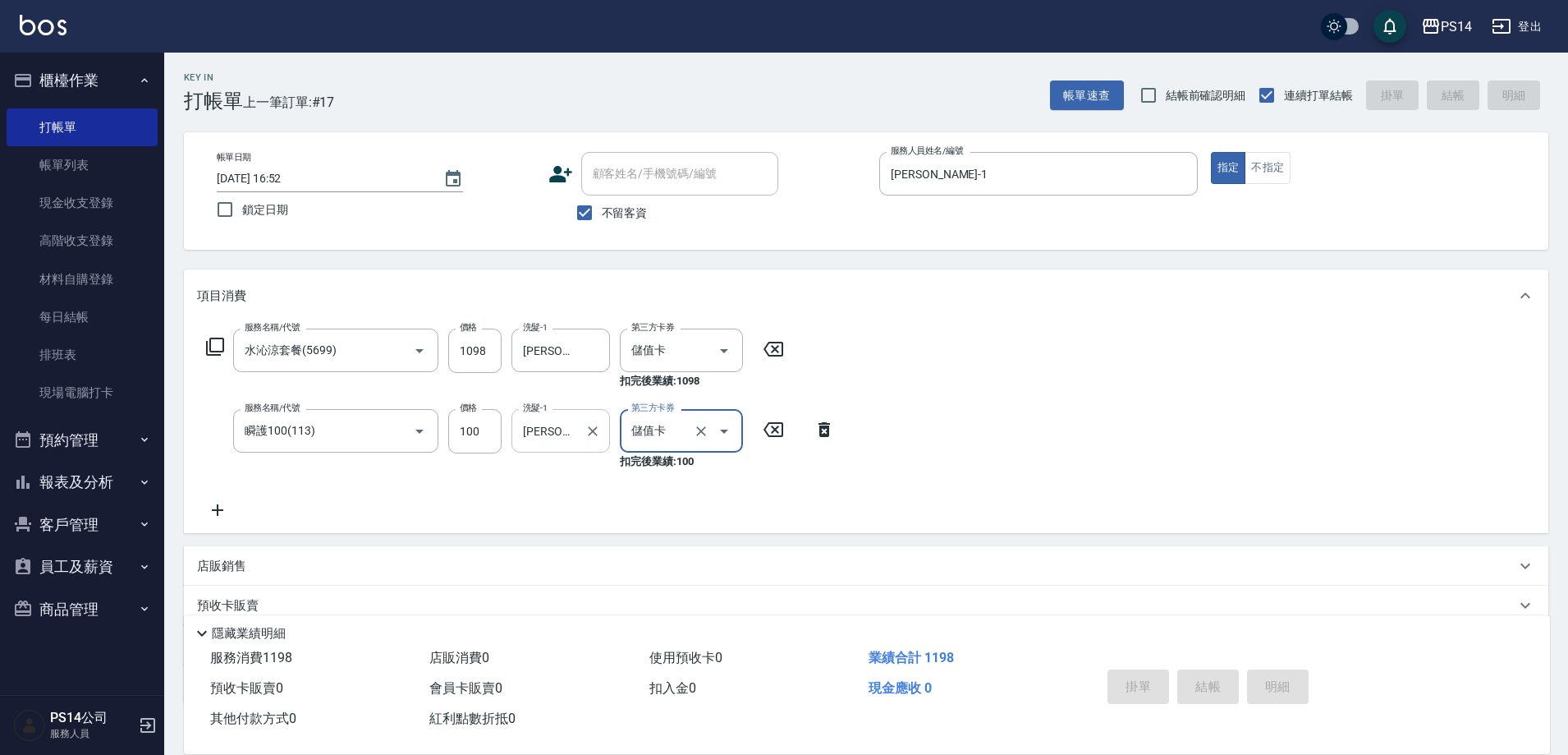
type input "[DATE] 16:53"
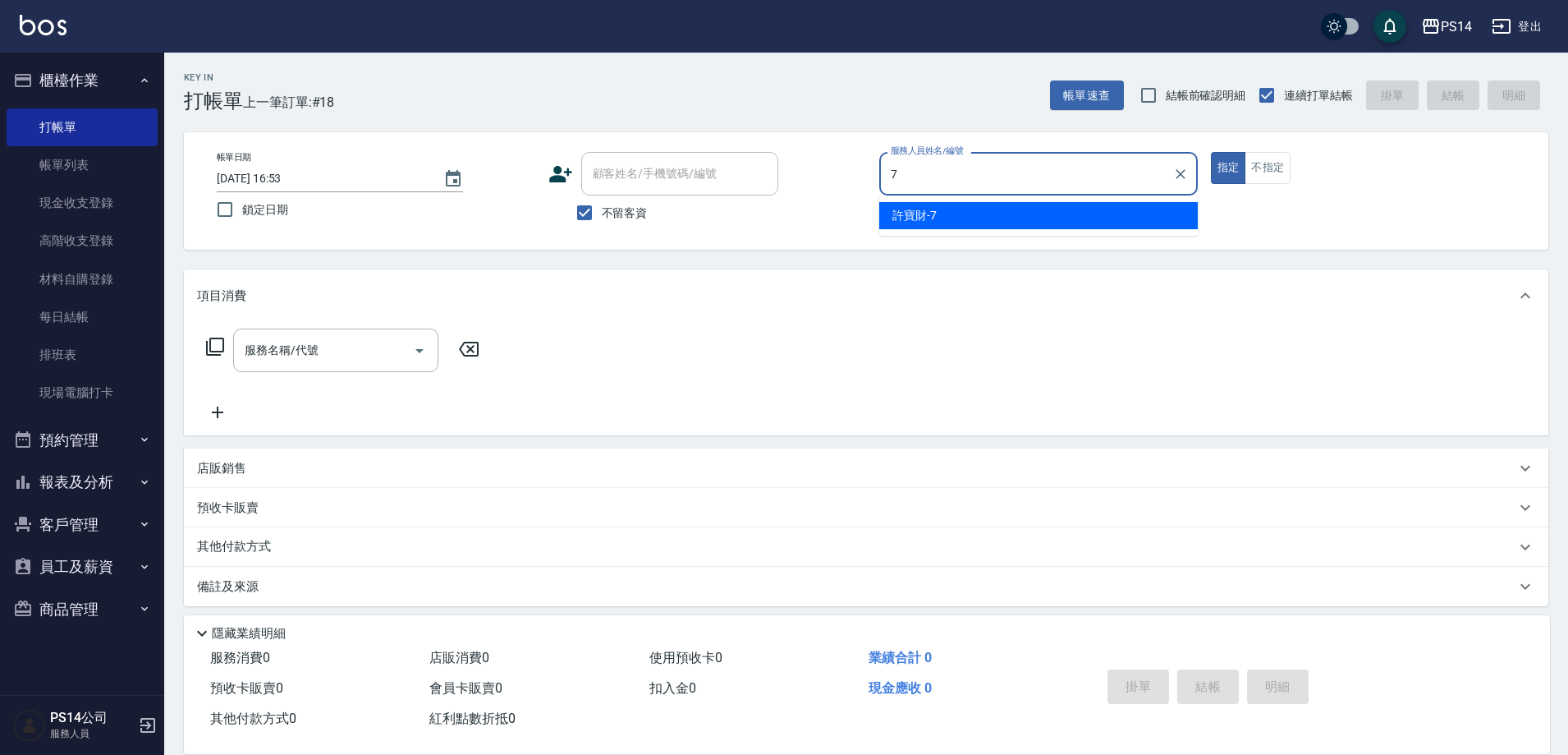
type input "[PERSON_NAME]-7"
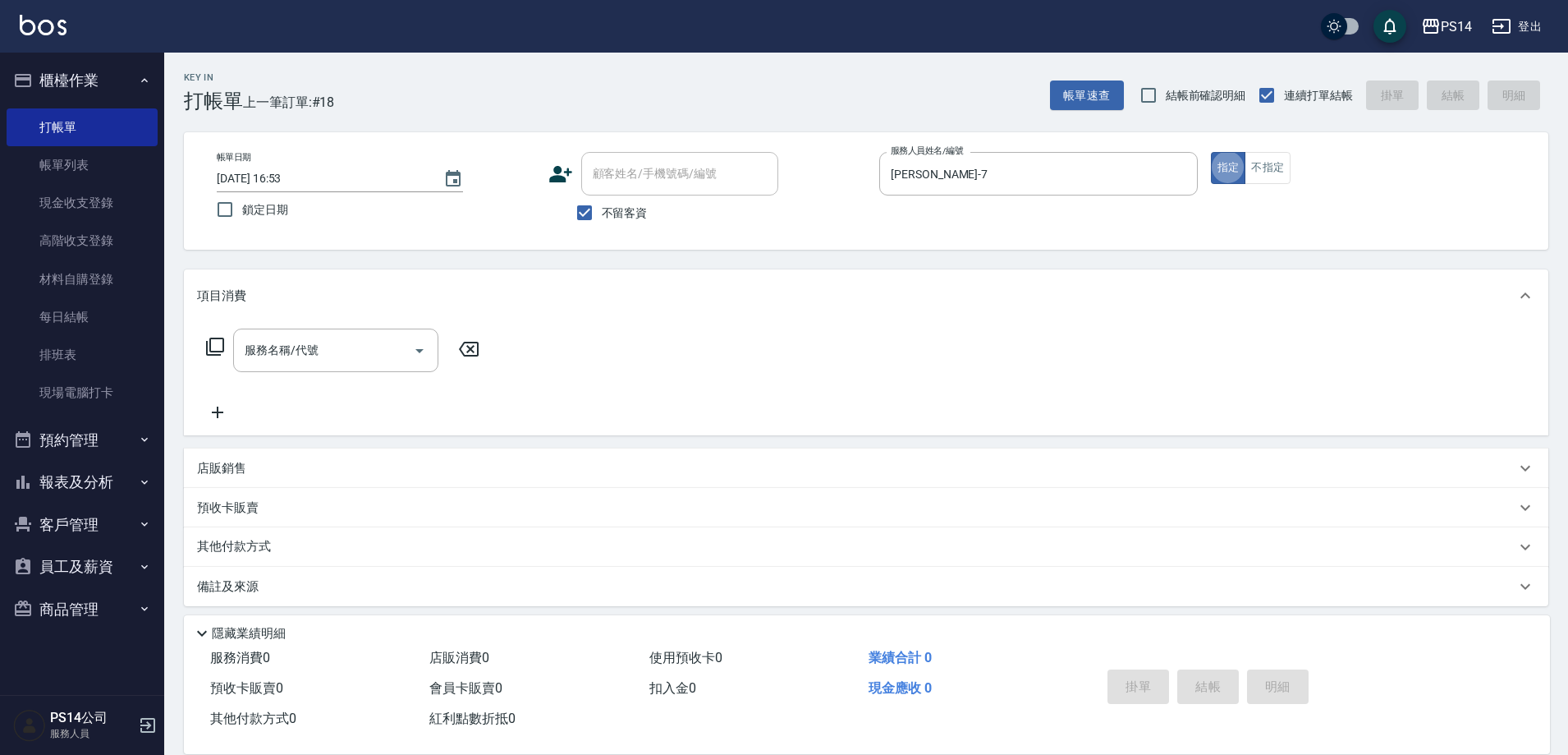
type button "true"
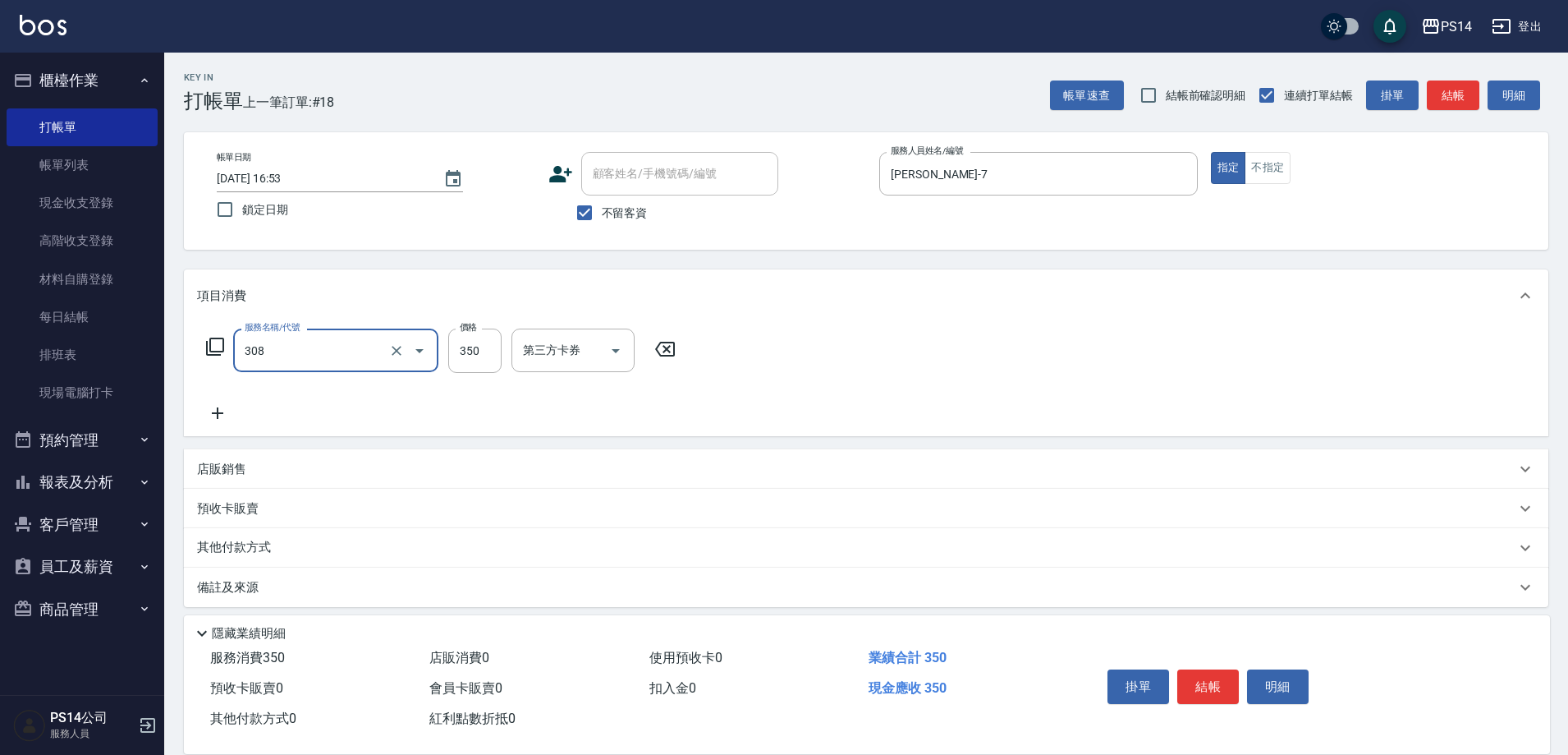
type input "洗+剪(308)"
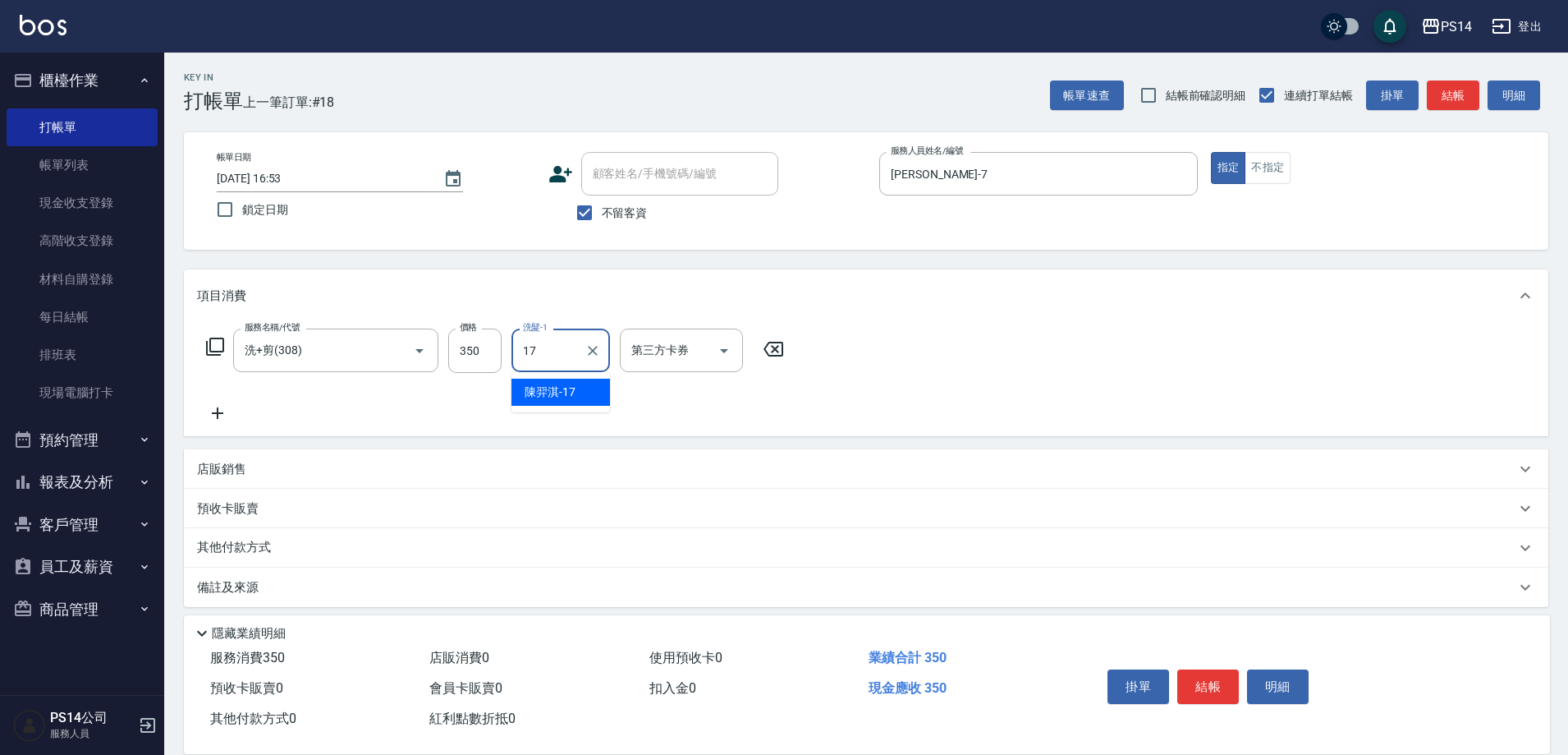
type input "[PERSON_NAME]-17"
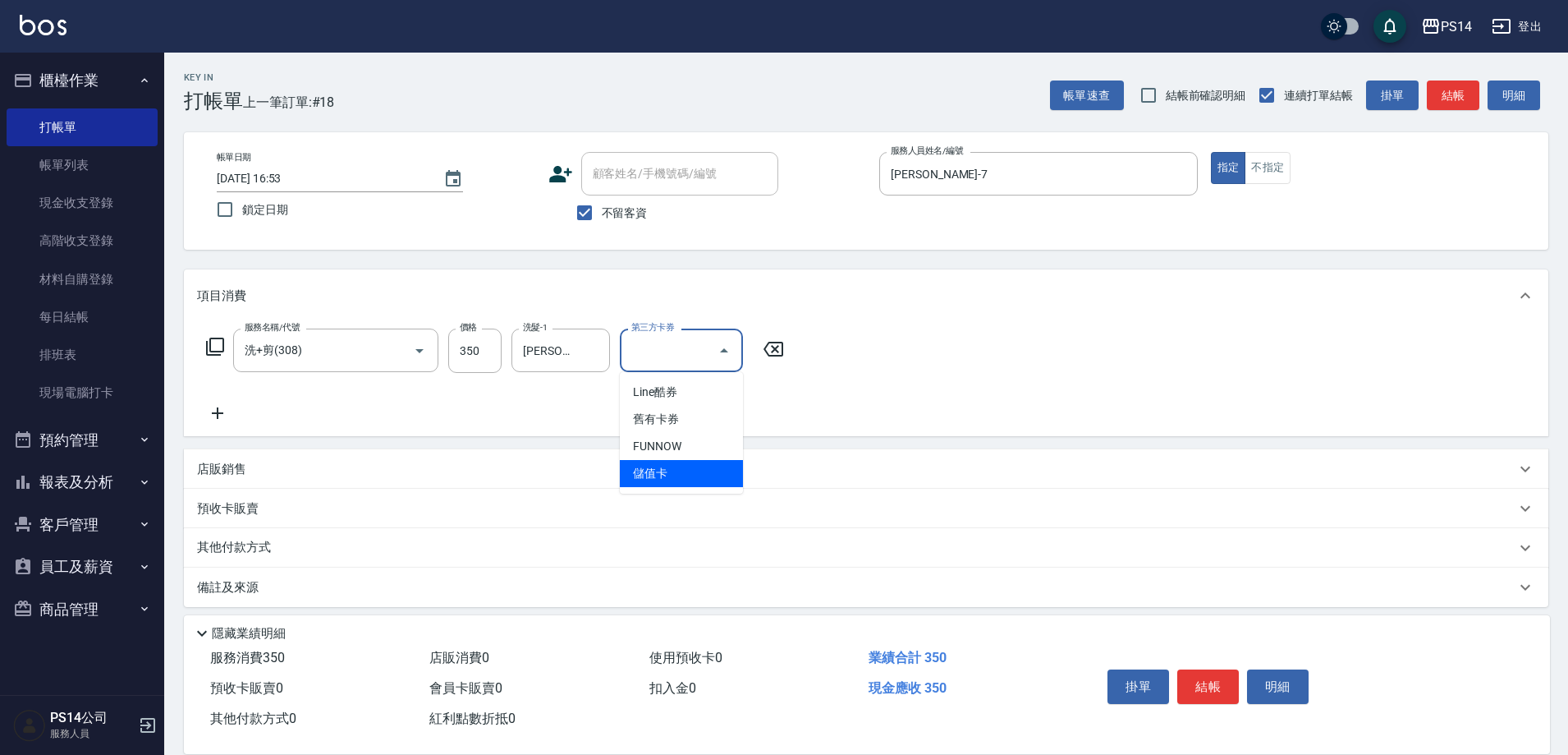
type input "儲值卡"
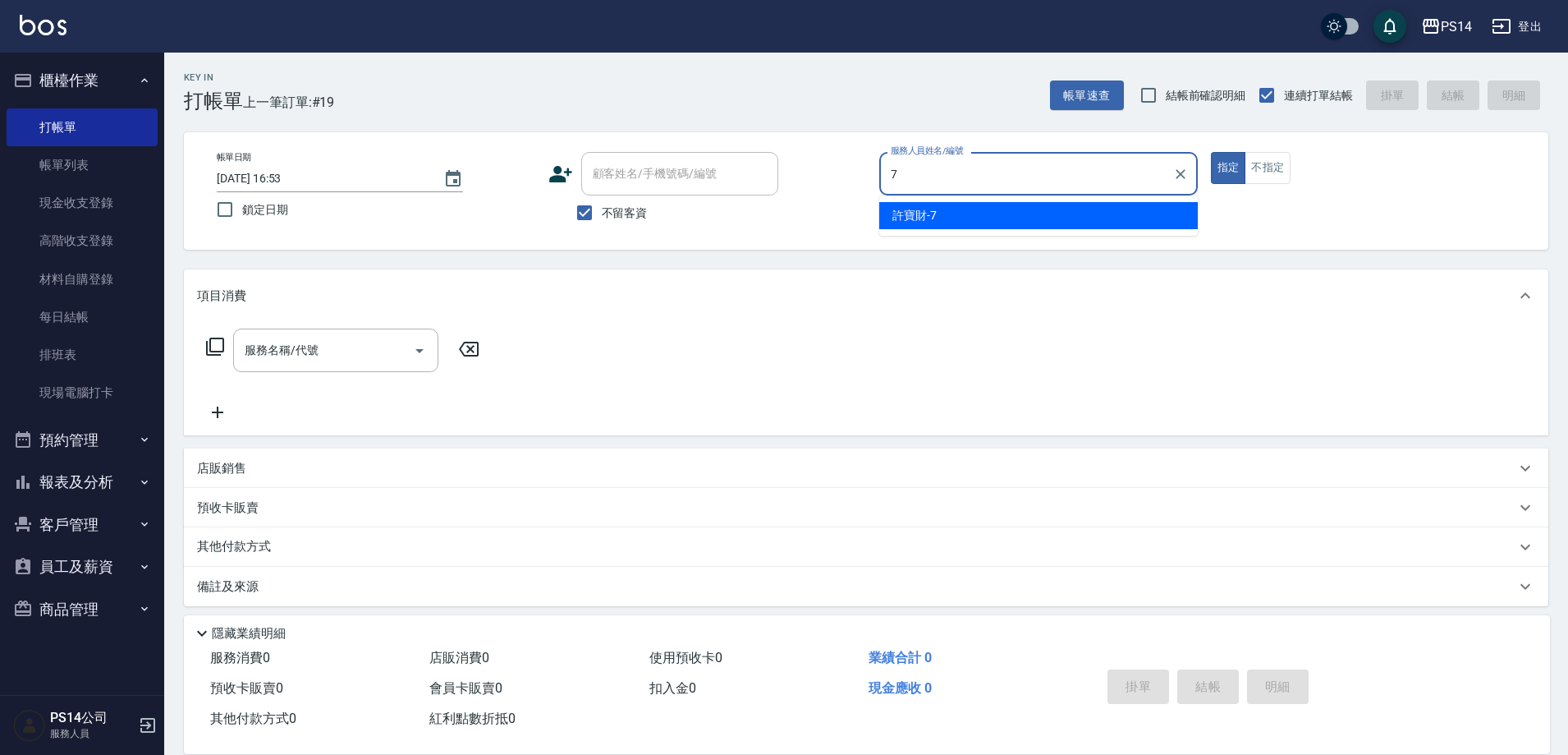
type input "[PERSON_NAME]-7"
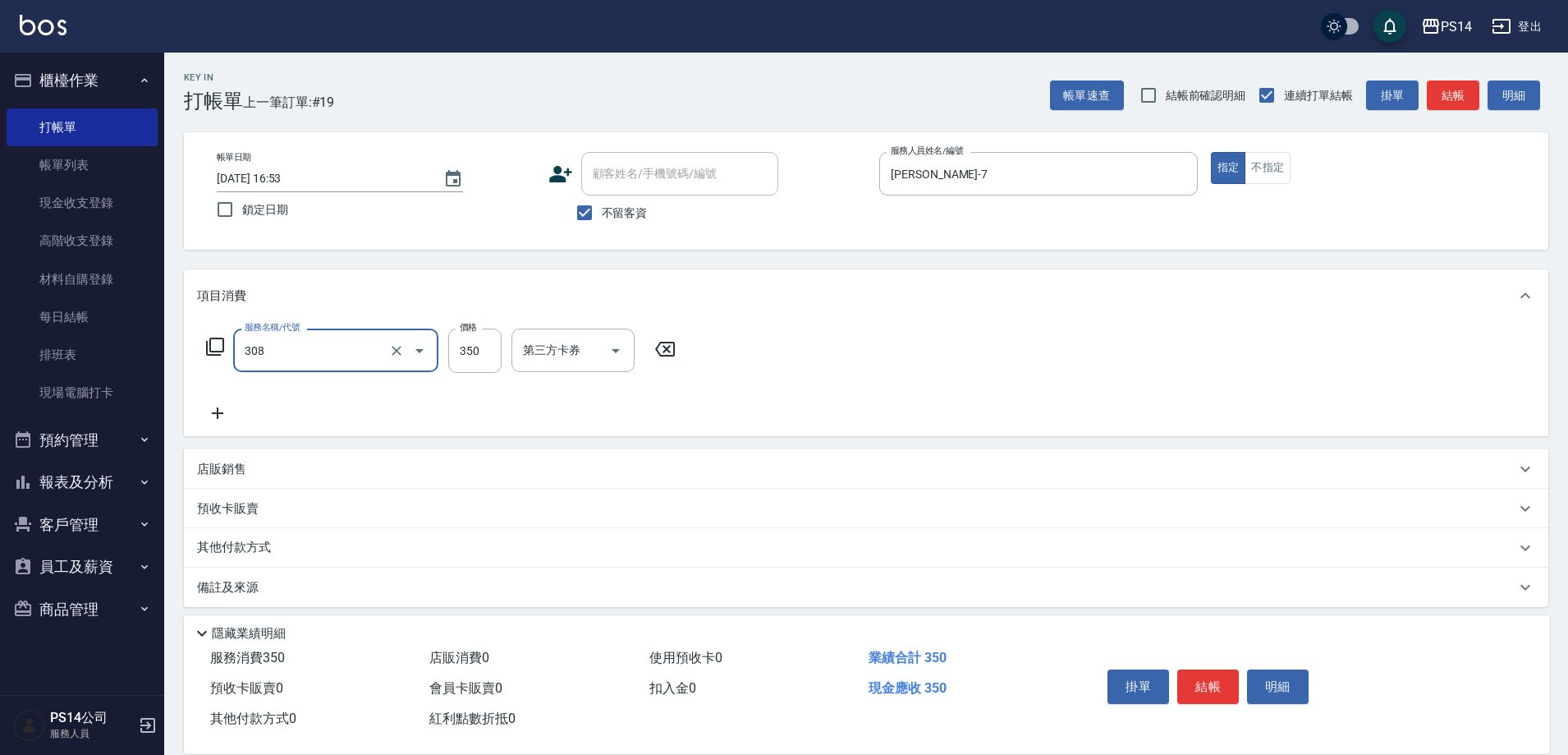
type input "洗+剪(308)"
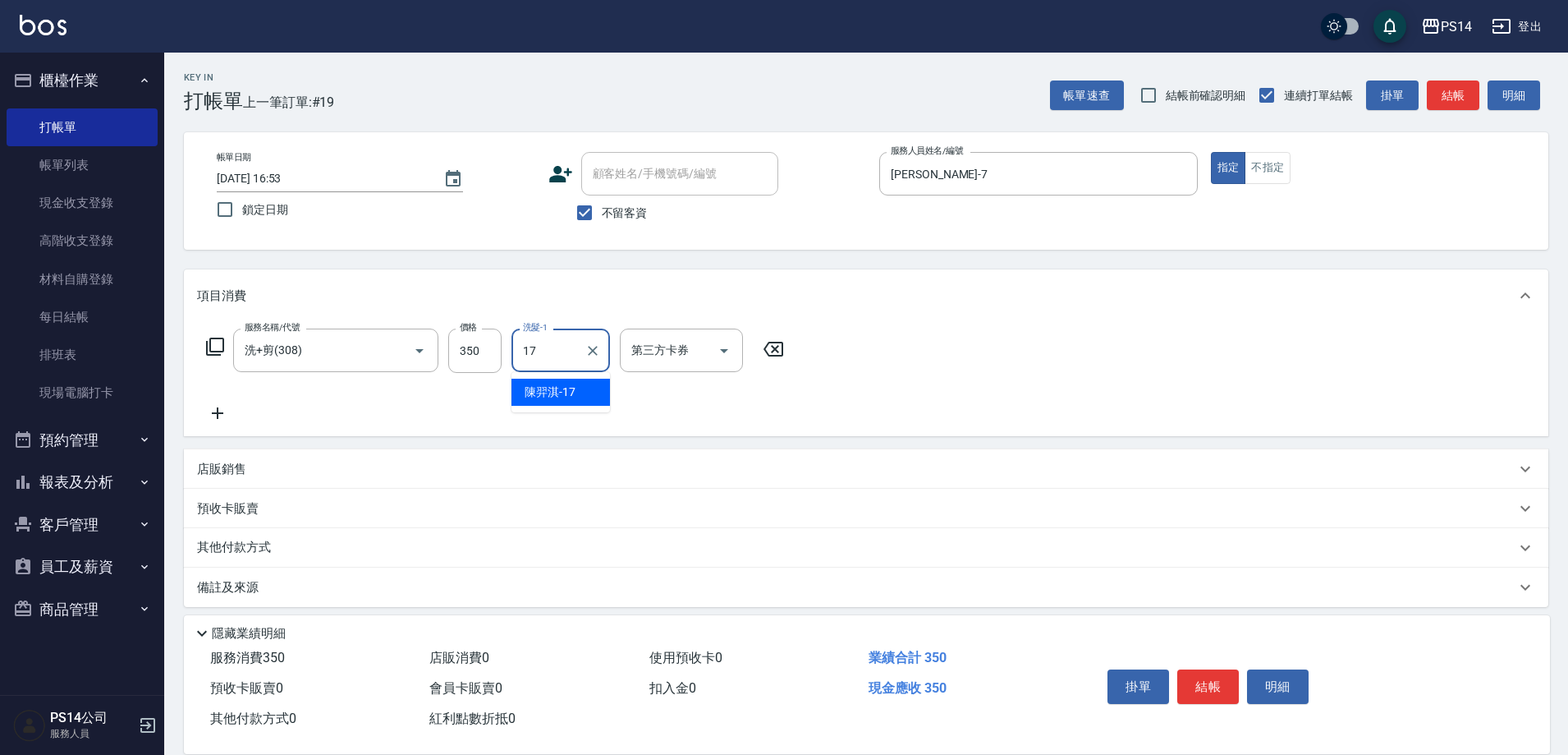
type input "[PERSON_NAME]-17"
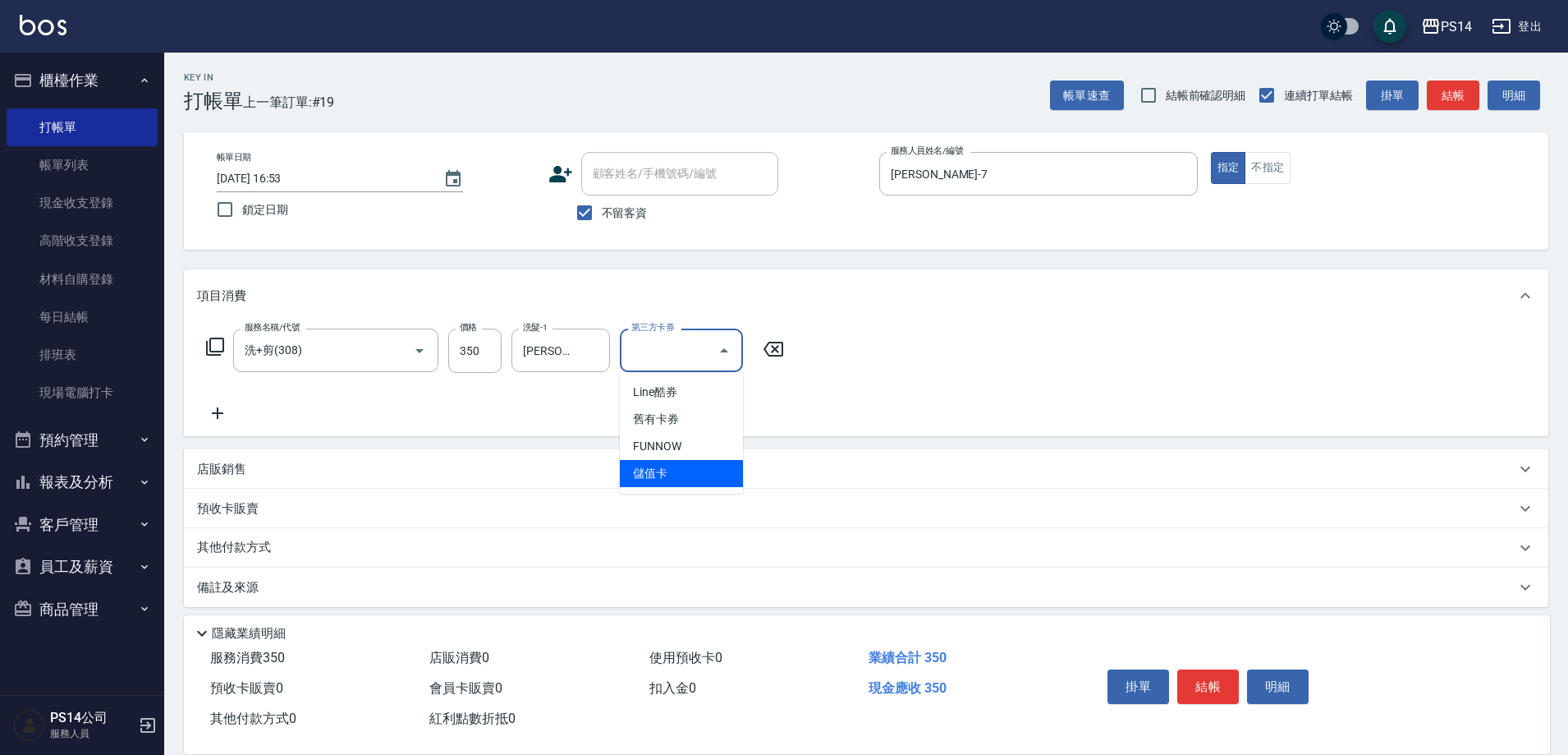
type input "儲值卡"
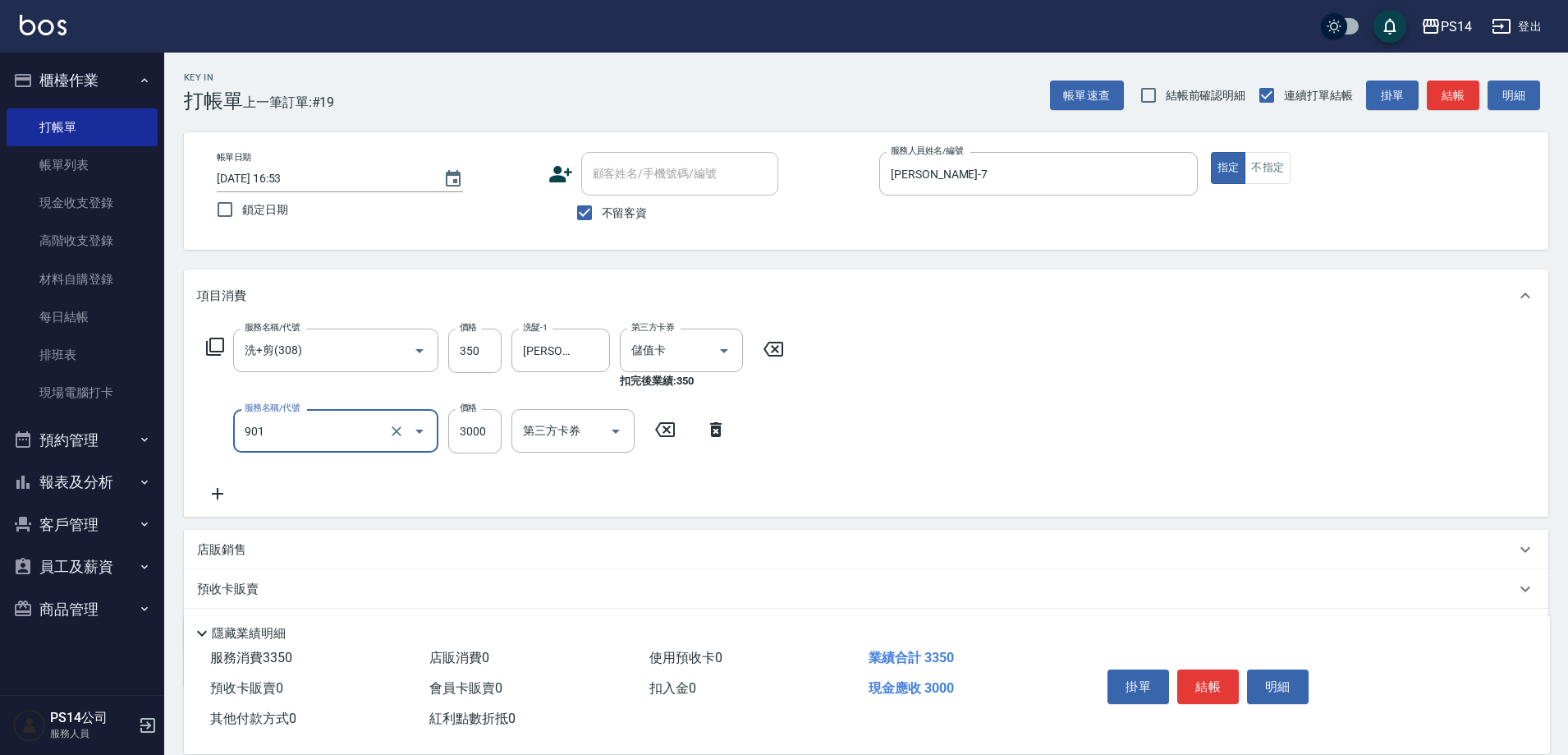
type input "儲值3000(901)"
type input "1000"
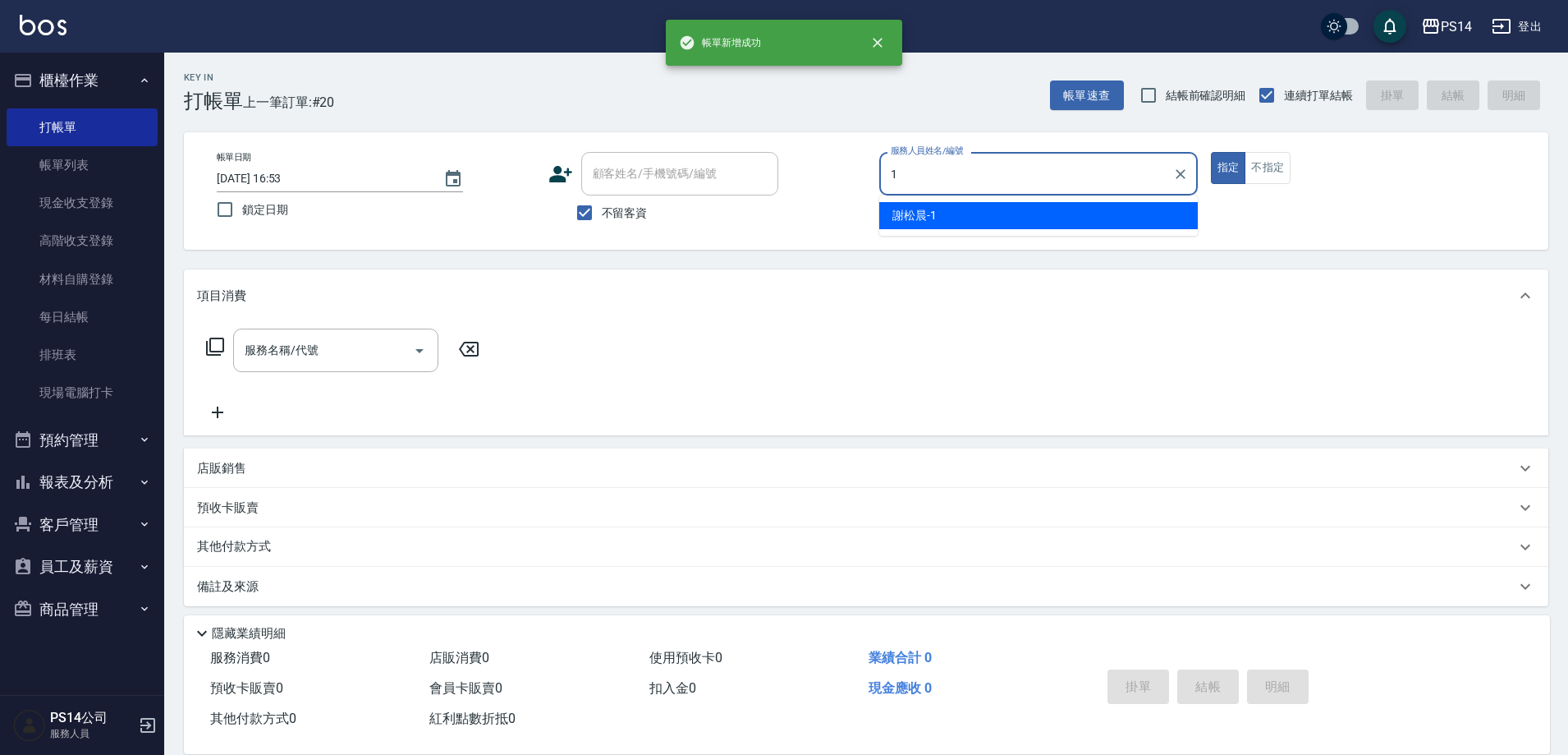
type input "[PERSON_NAME]-1"
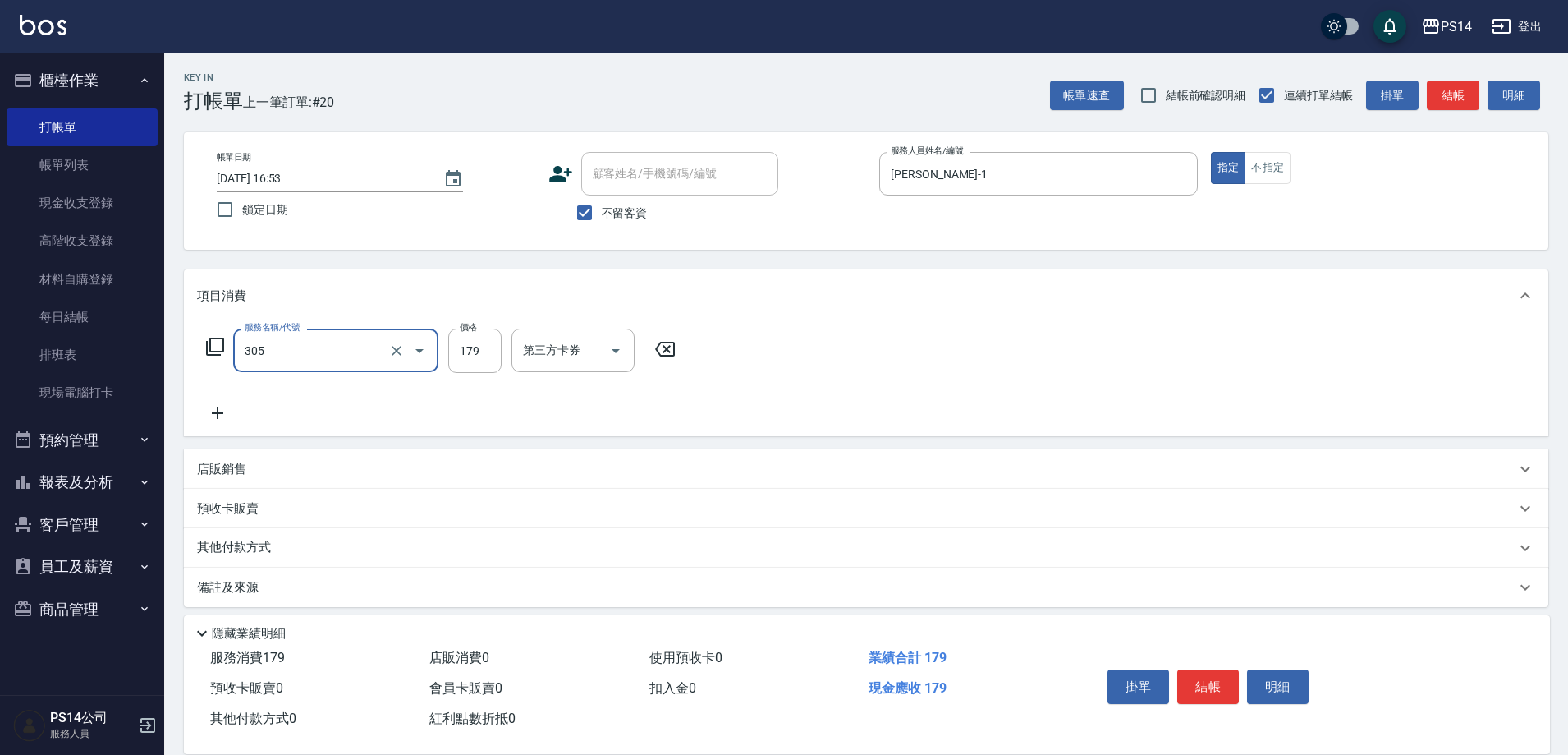
type input "剪髮(305)"
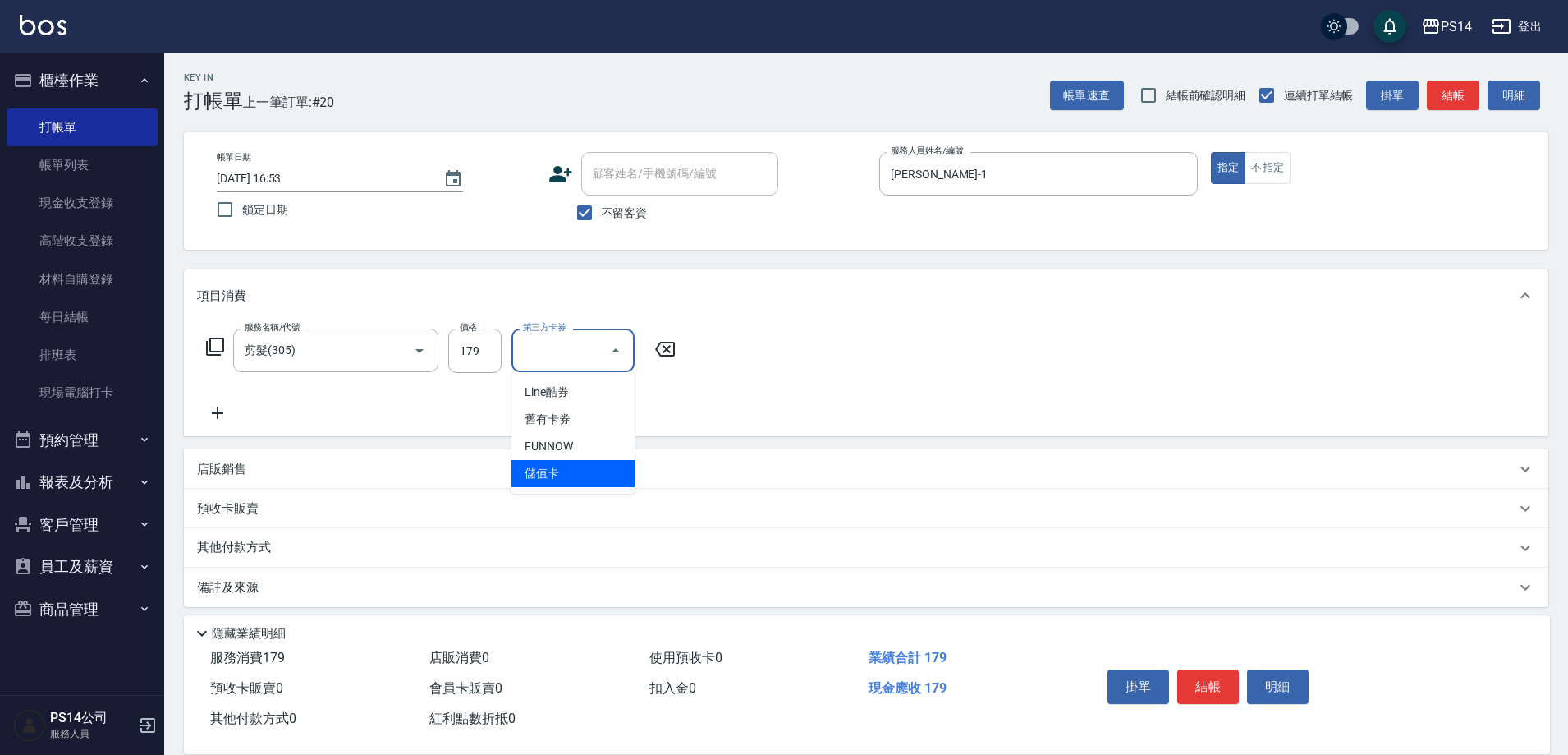
type input "儲值卡"
